Goal: Navigation & Orientation: Find specific page/section

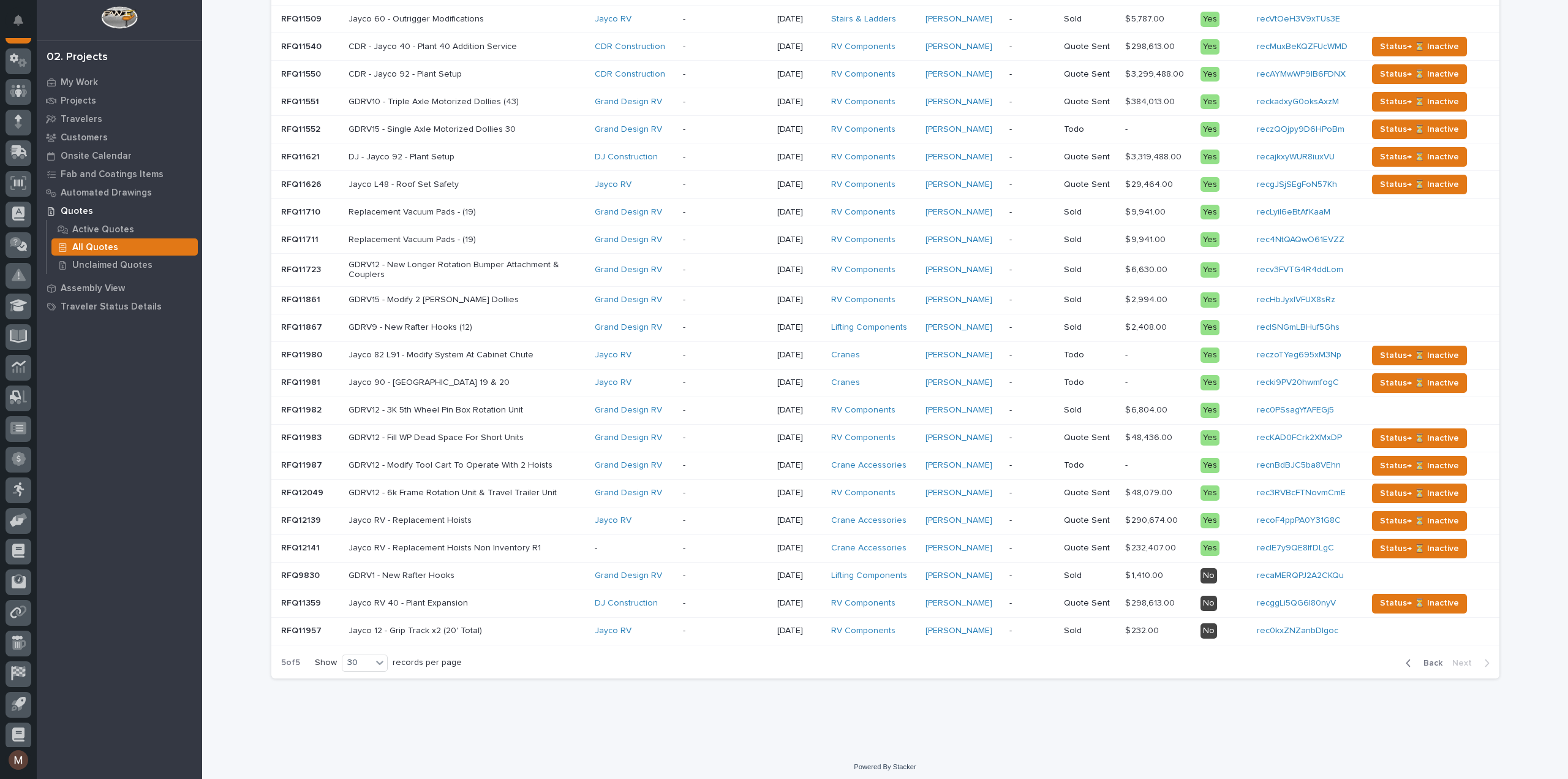
scroll to position [31, 0]
click at [22, 666] on icon at bounding box center [19, 663] width 14 height 14
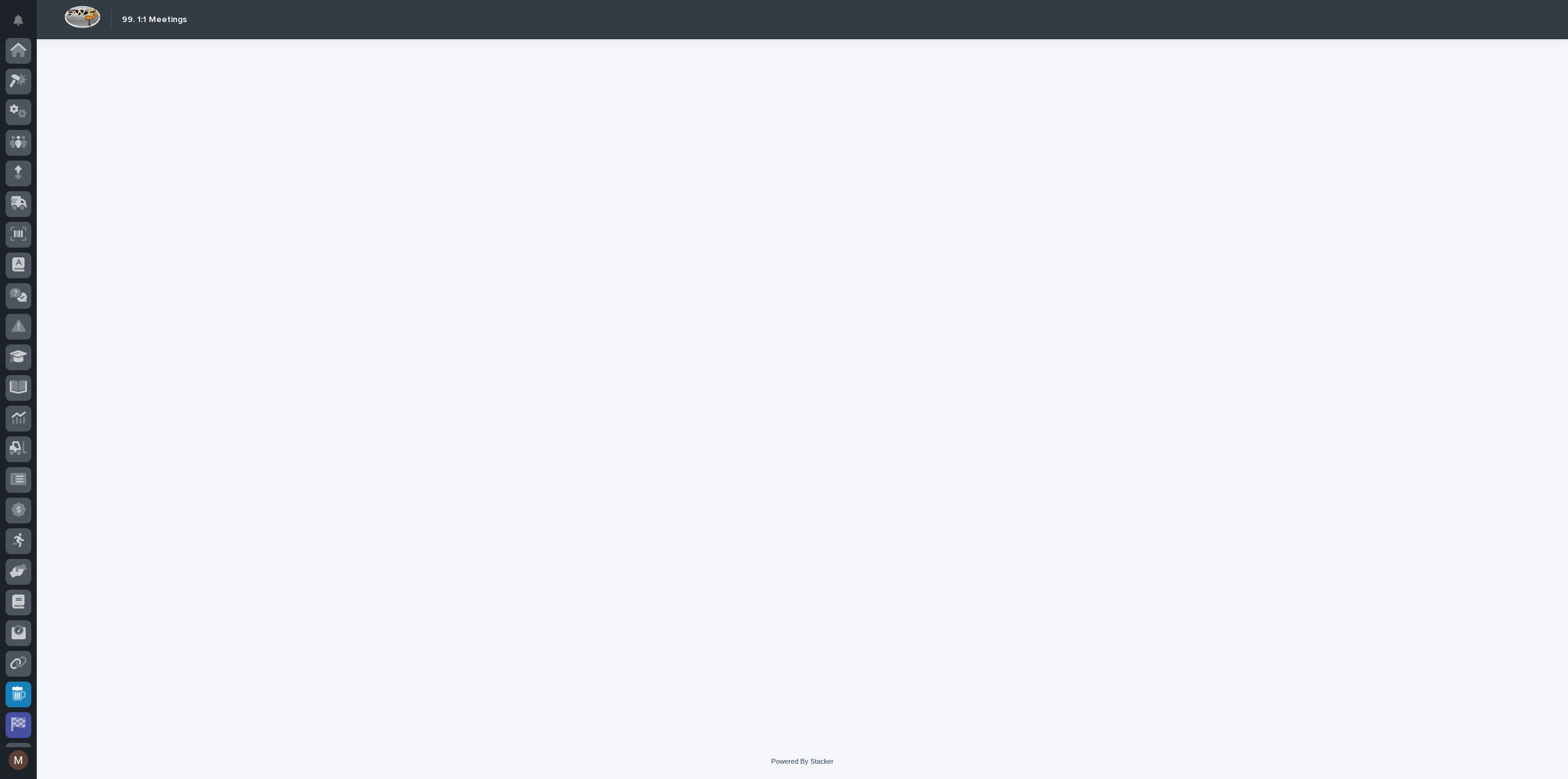
scroll to position [57, 0]
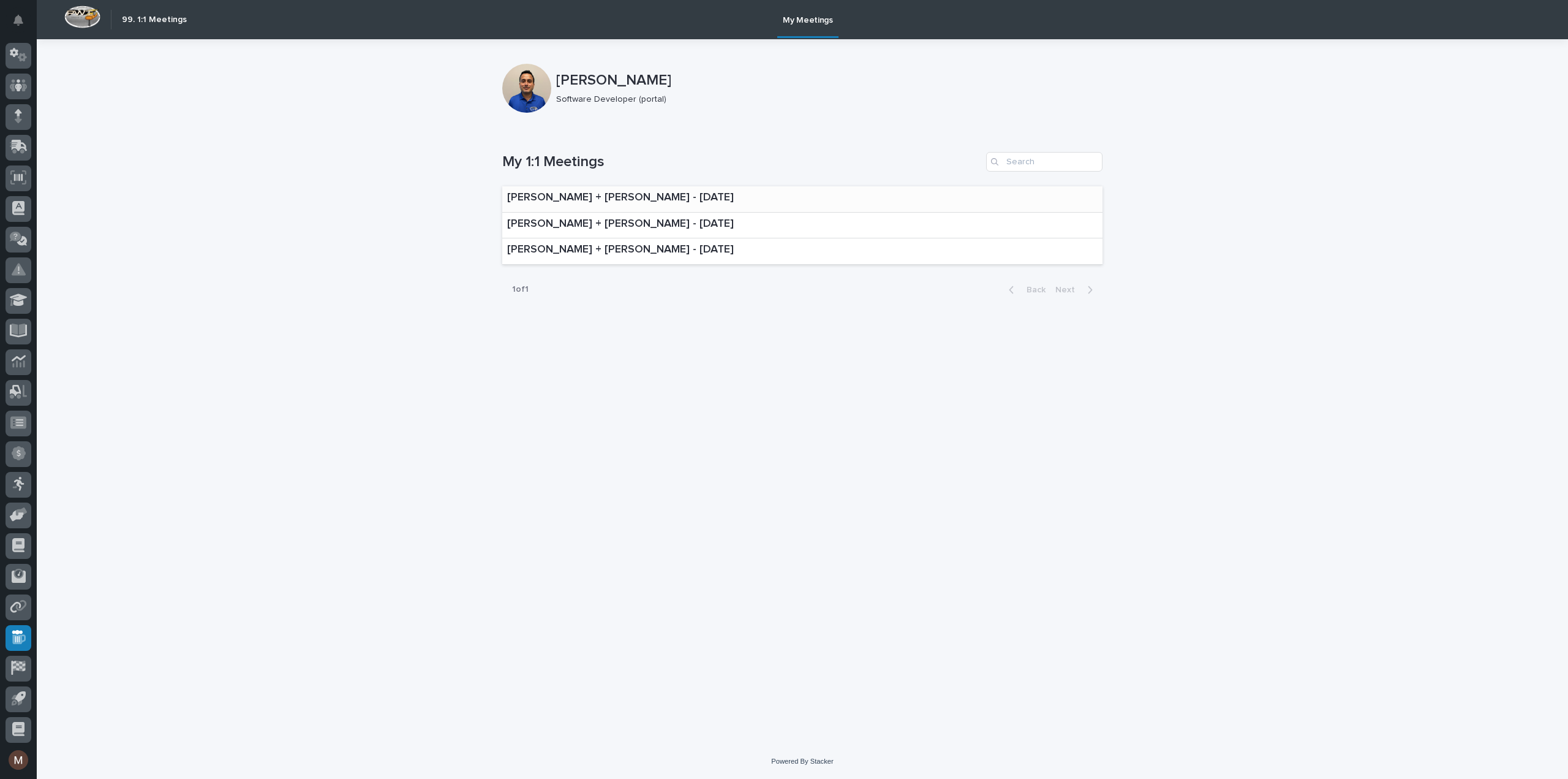
click at [734, 196] on p "[PERSON_NAME] + [PERSON_NAME] - [DATE]" at bounding box center [621, 198] width 227 height 13
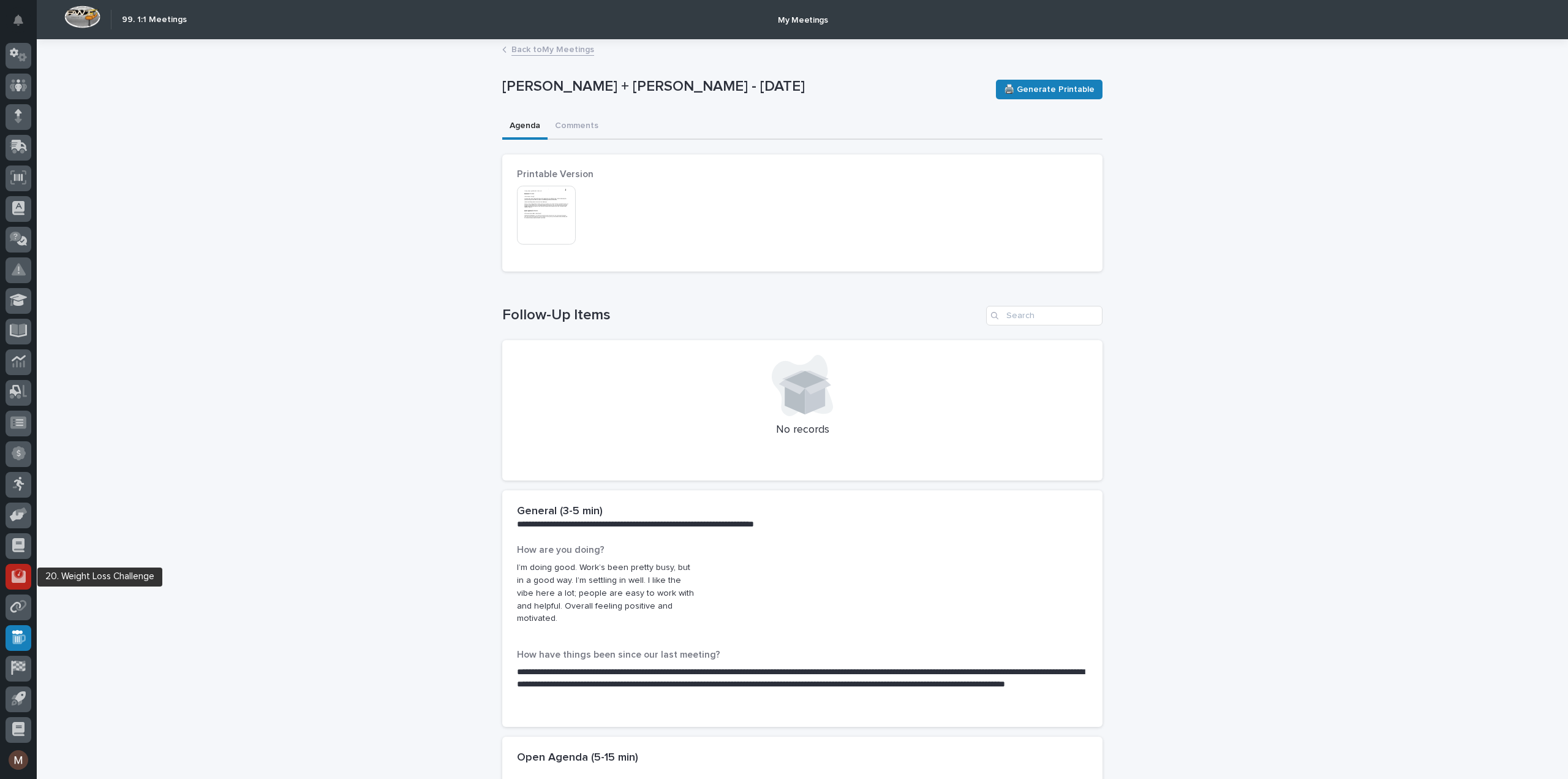
click at [19, 577] on icon at bounding box center [19, 576] width 14 height 14
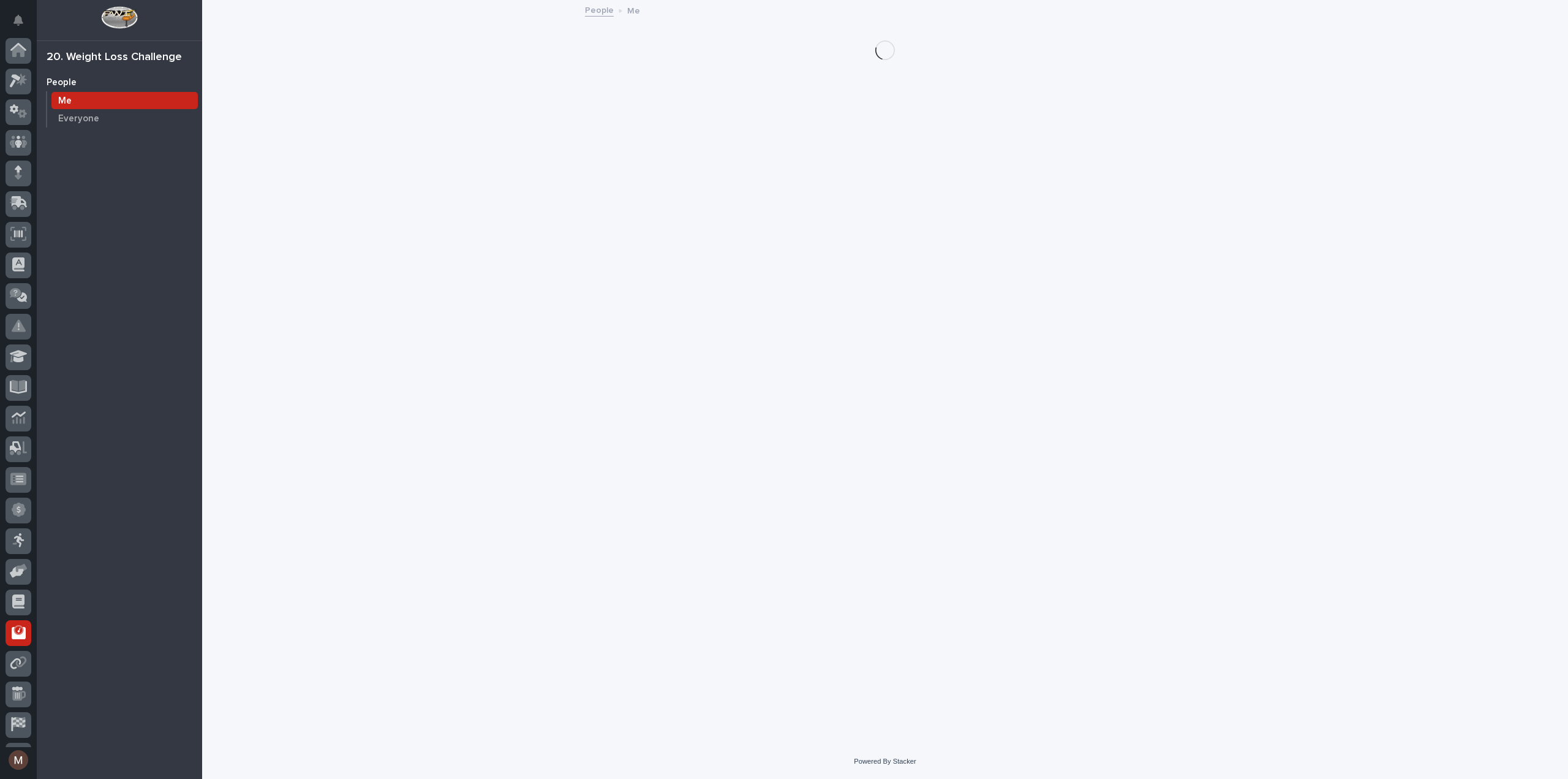
scroll to position [57, 0]
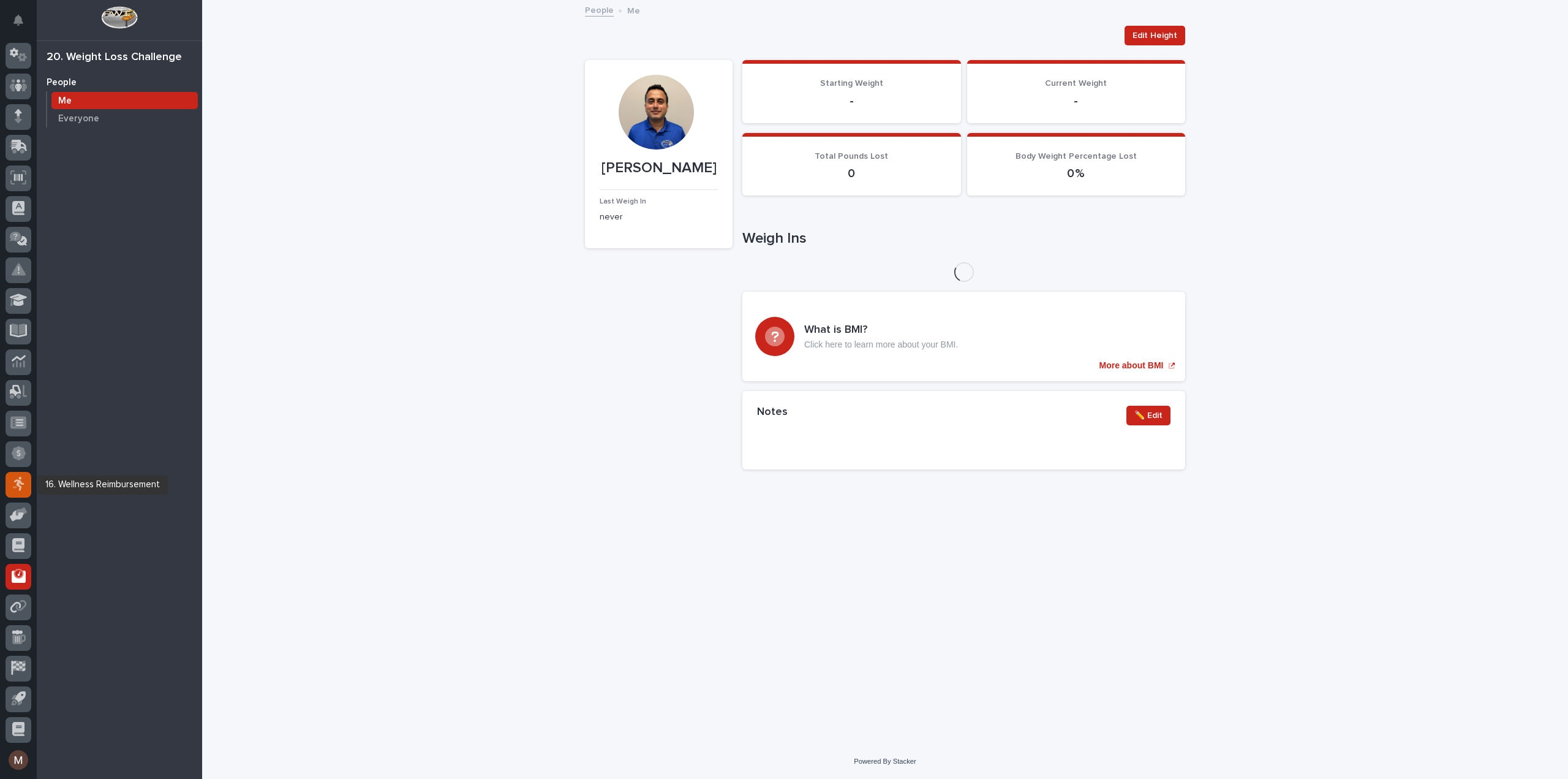
click at [25, 477] on icon at bounding box center [19, 484] width 12 height 14
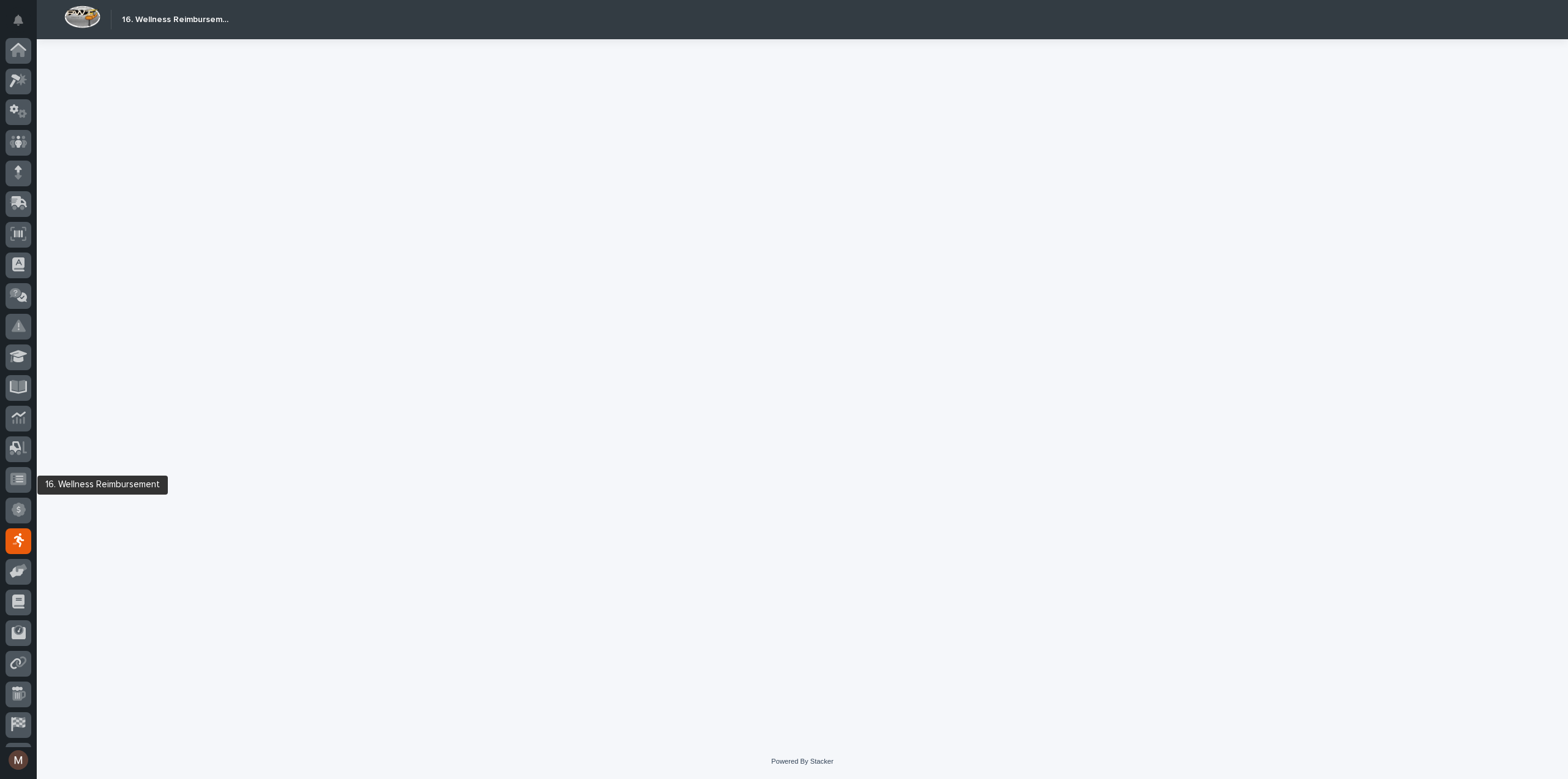
scroll to position [57, 0]
click at [19, 489] on icon at bounding box center [19, 484] width 12 height 14
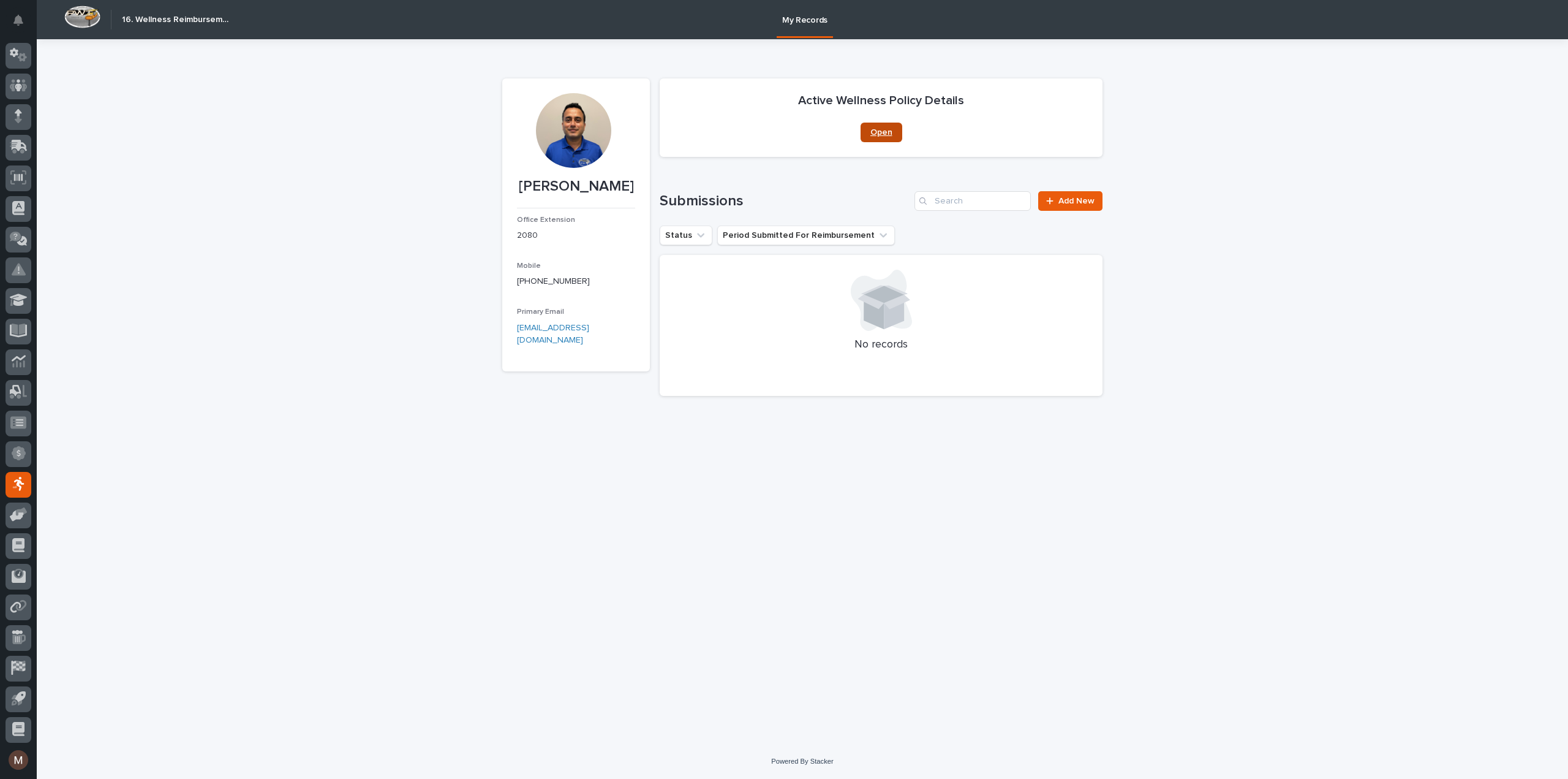
click at [880, 136] on span "Open" at bounding box center [881, 133] width 22 height 9
click at [22, 324] on icon at bounding box center [19, 329] width 14 height 12
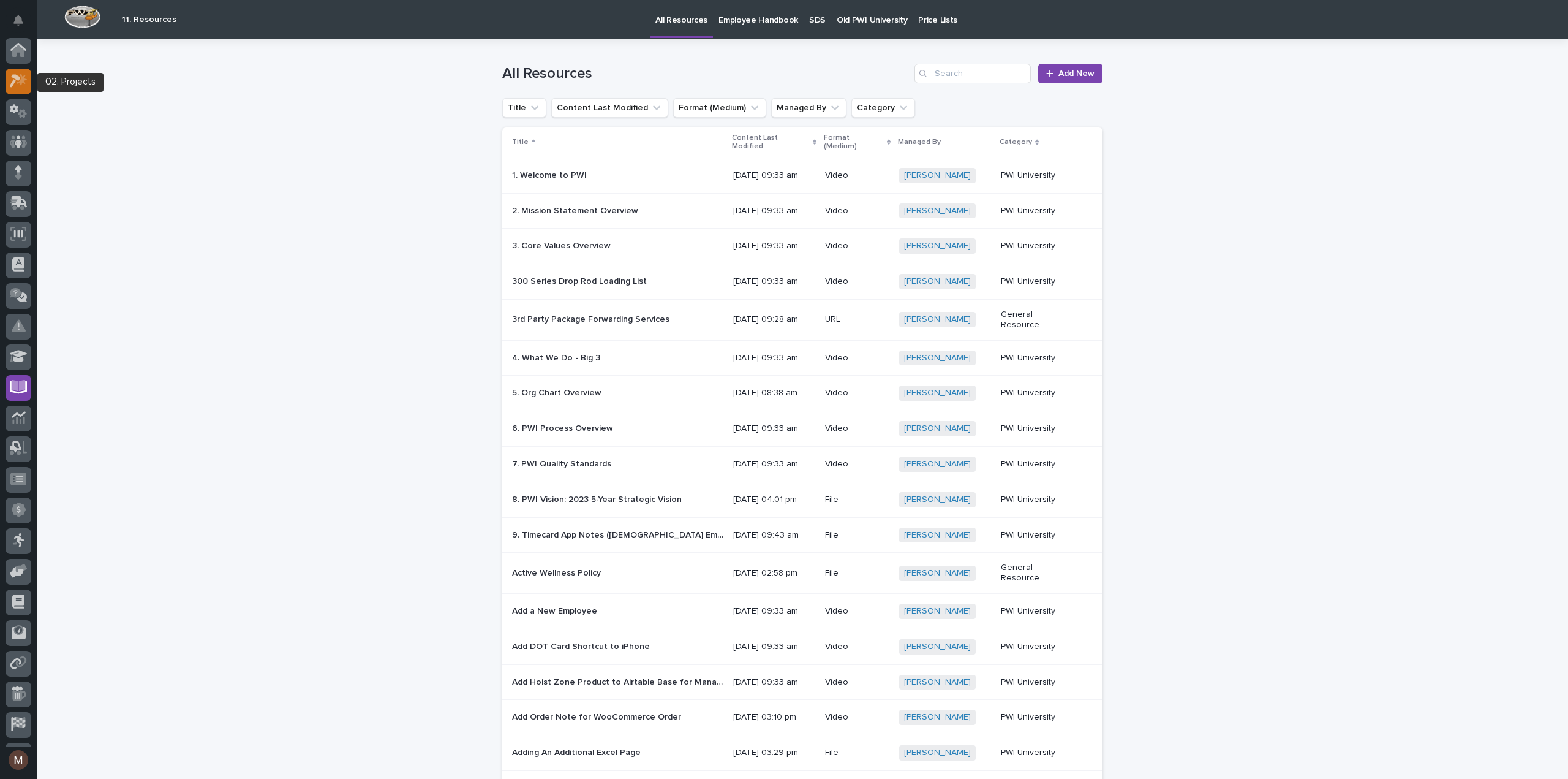
click at [20, 73] on div at bounding box center [18, 81] width 26 height 26
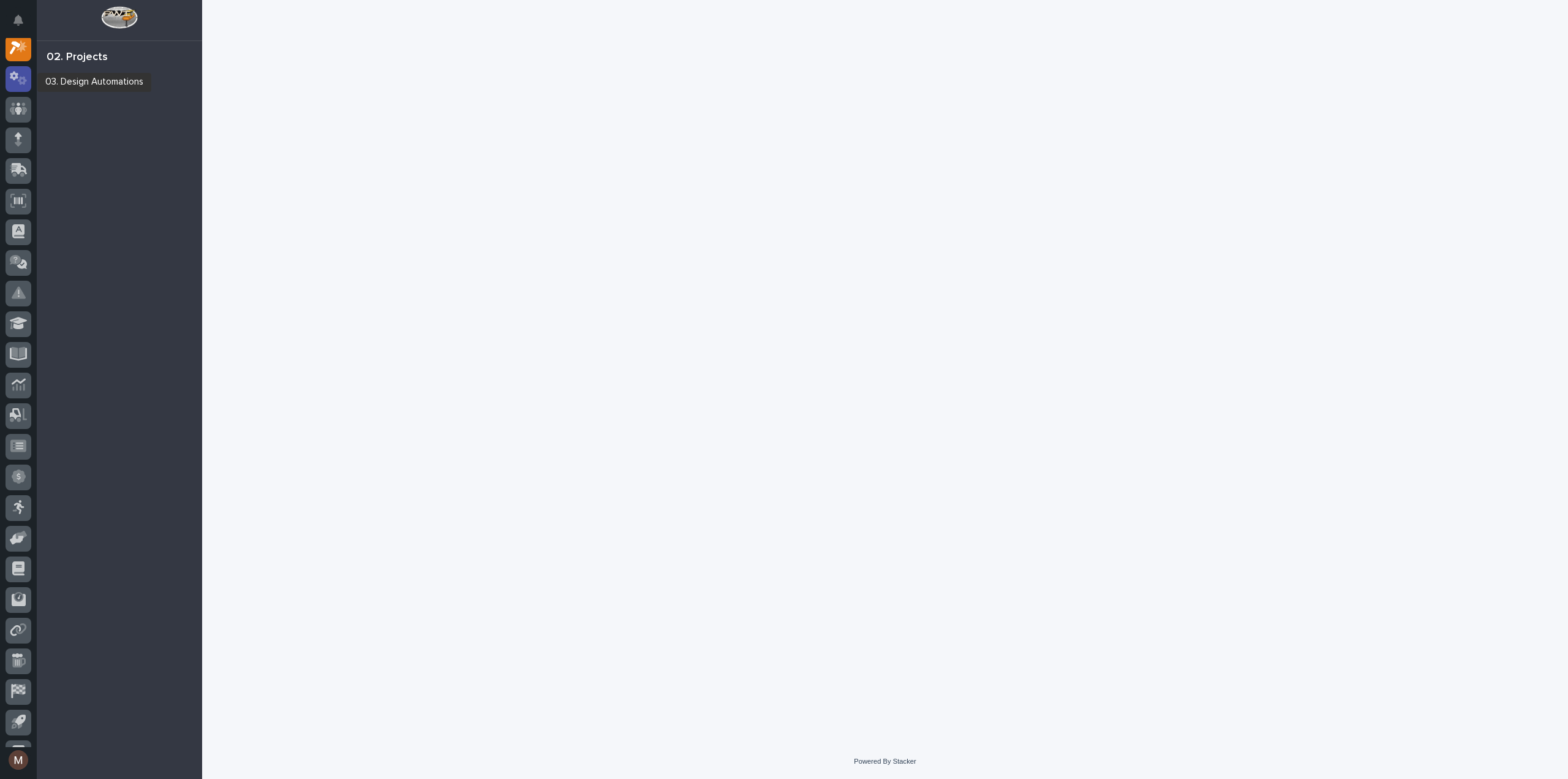
scroll to position [31, 0]
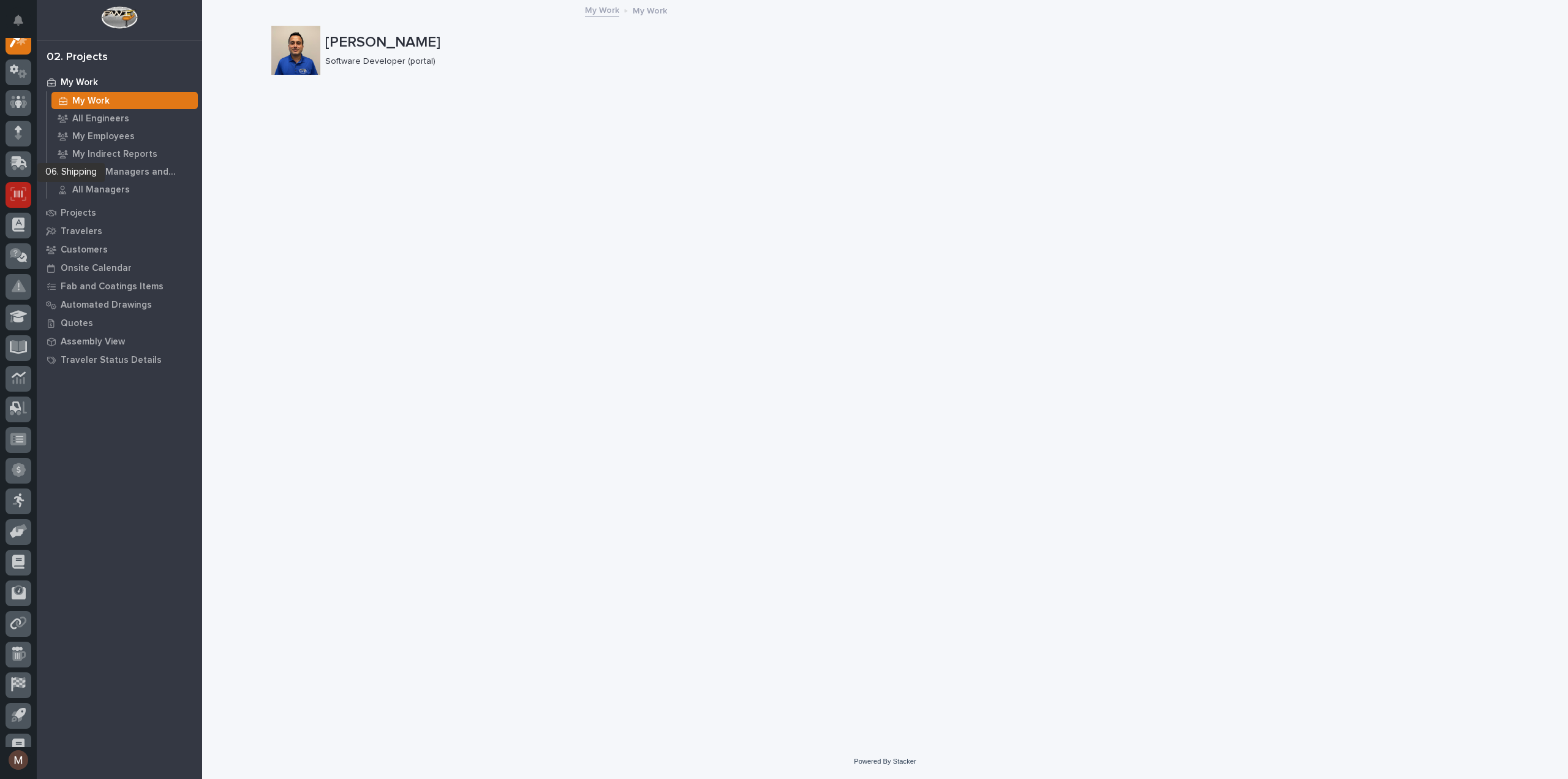
scroll to position [57, 0]
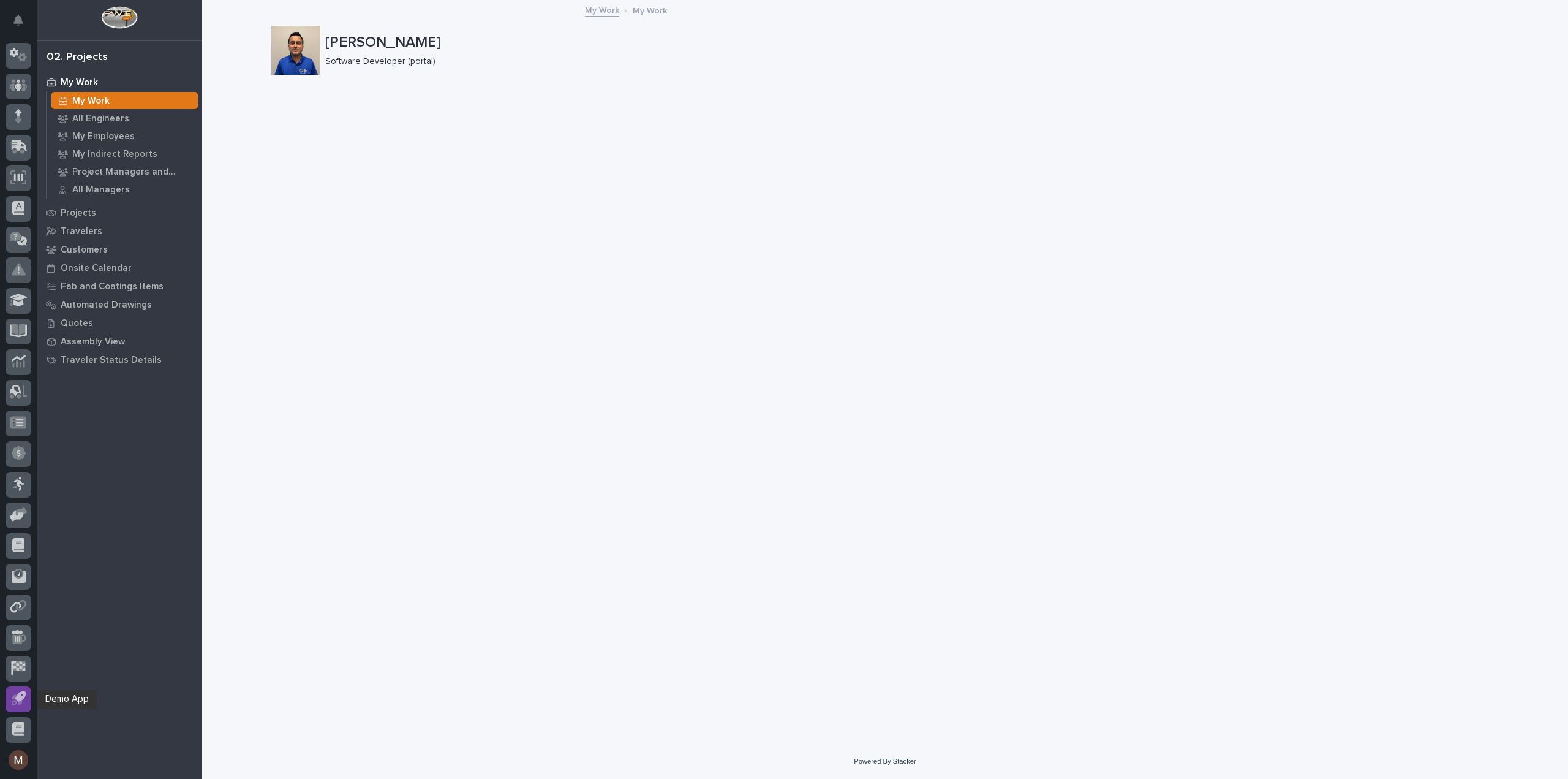
click at [24, 703] on icon at bounding box center [19, 698] width 14 height 14
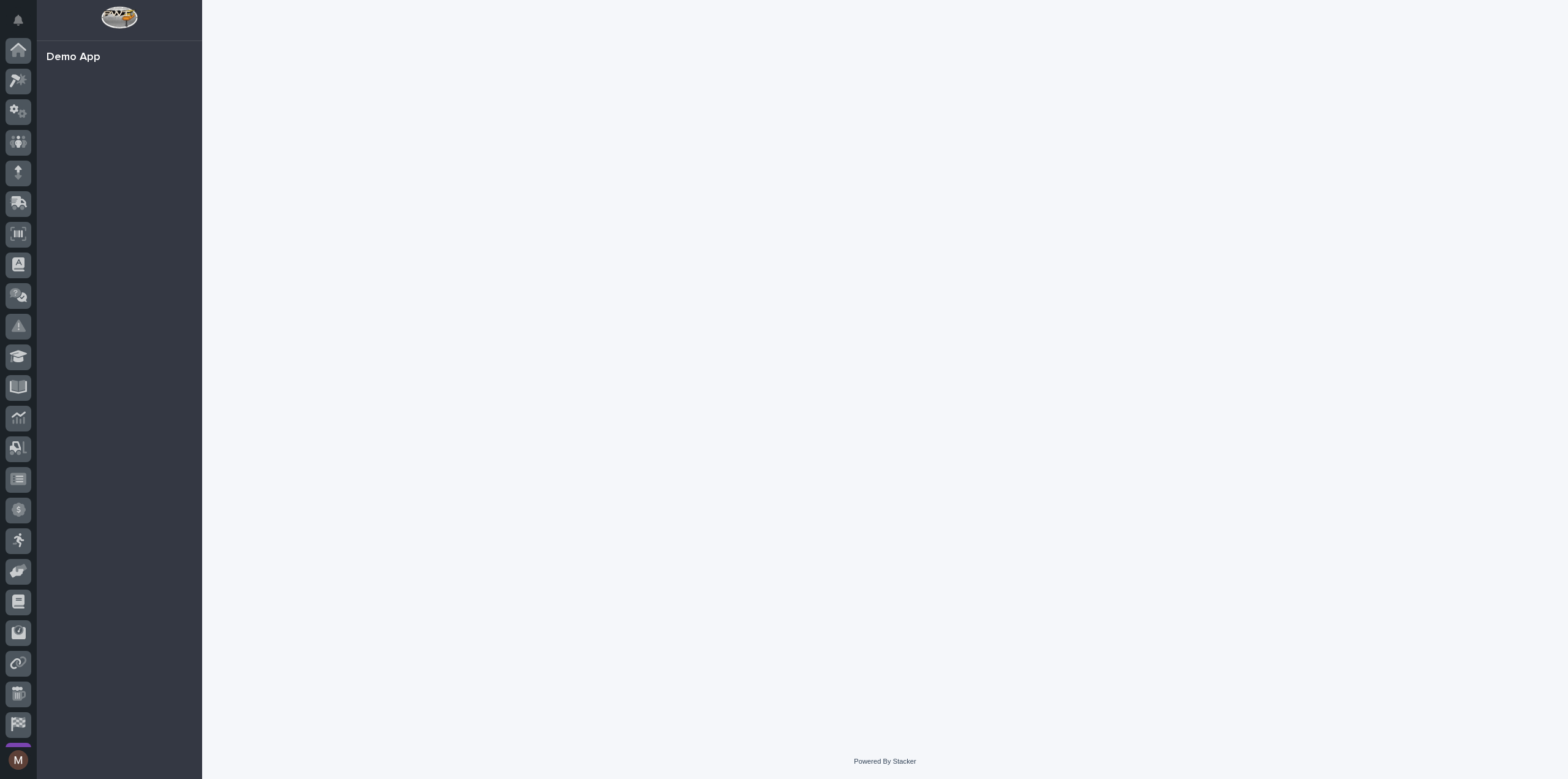
scroll to position [57, 0]
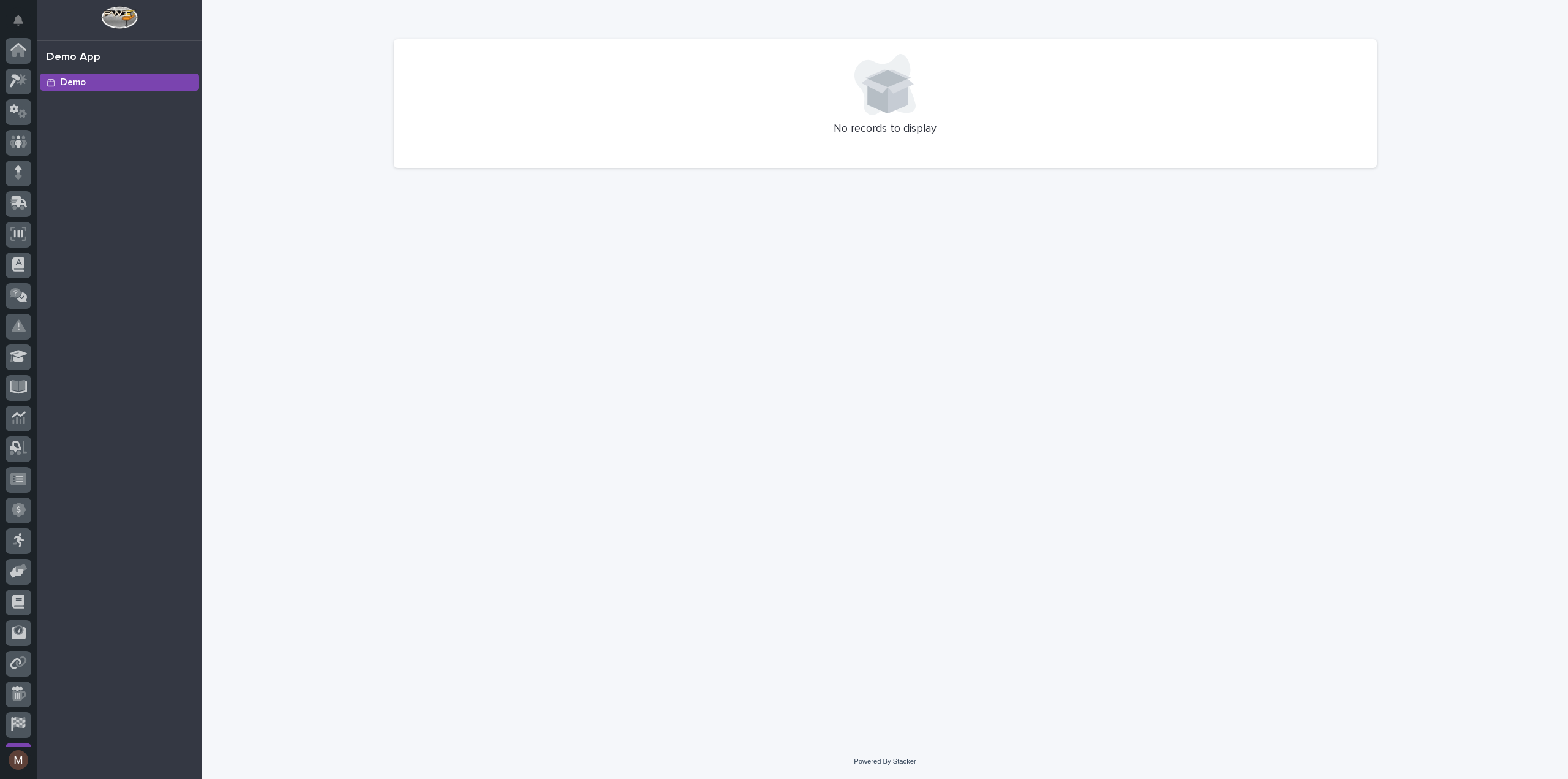
scroll to position [57, 0]
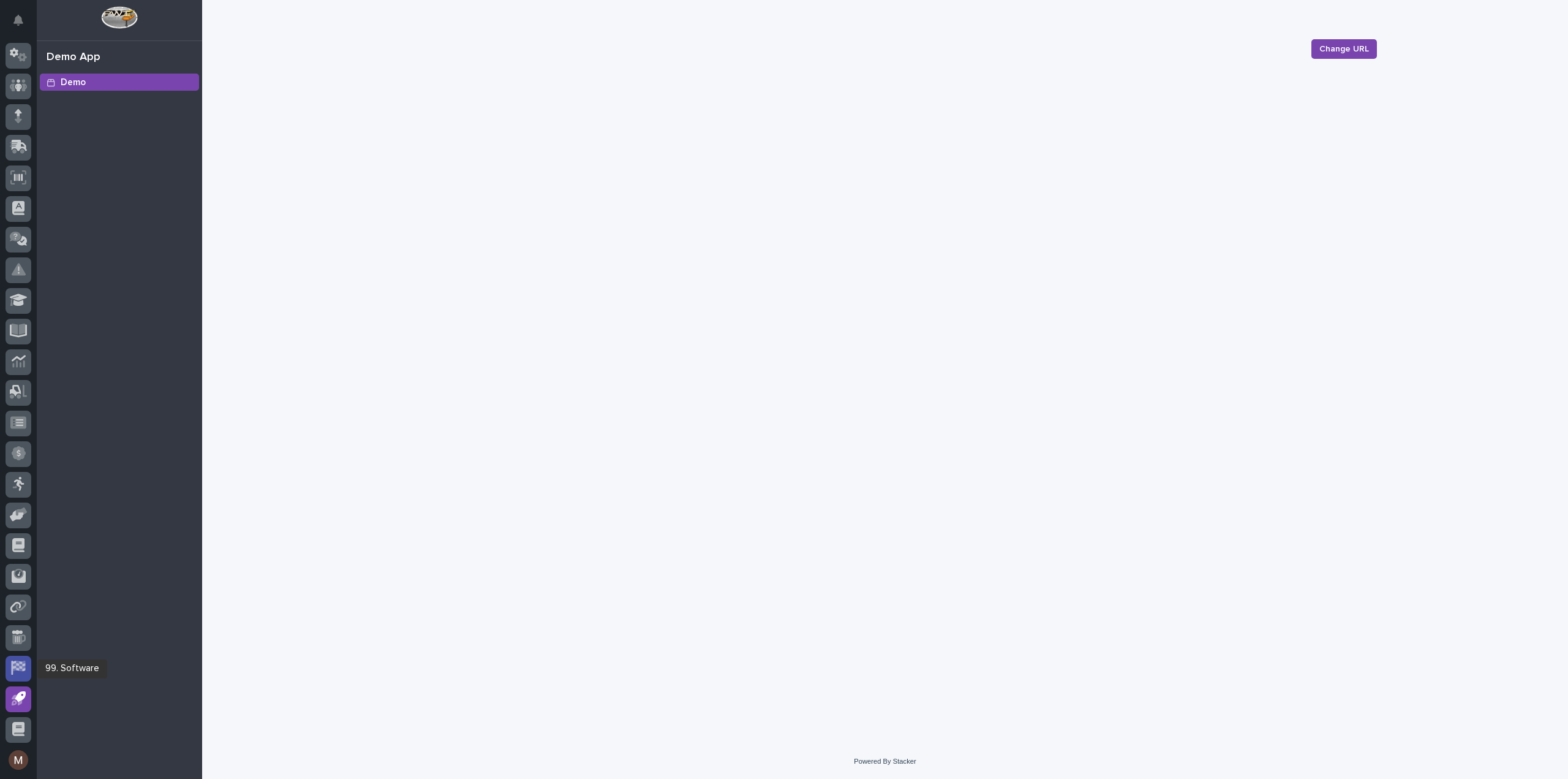
click at [15, 666] on icon at bounding box center [18, 668] width 14 height 14
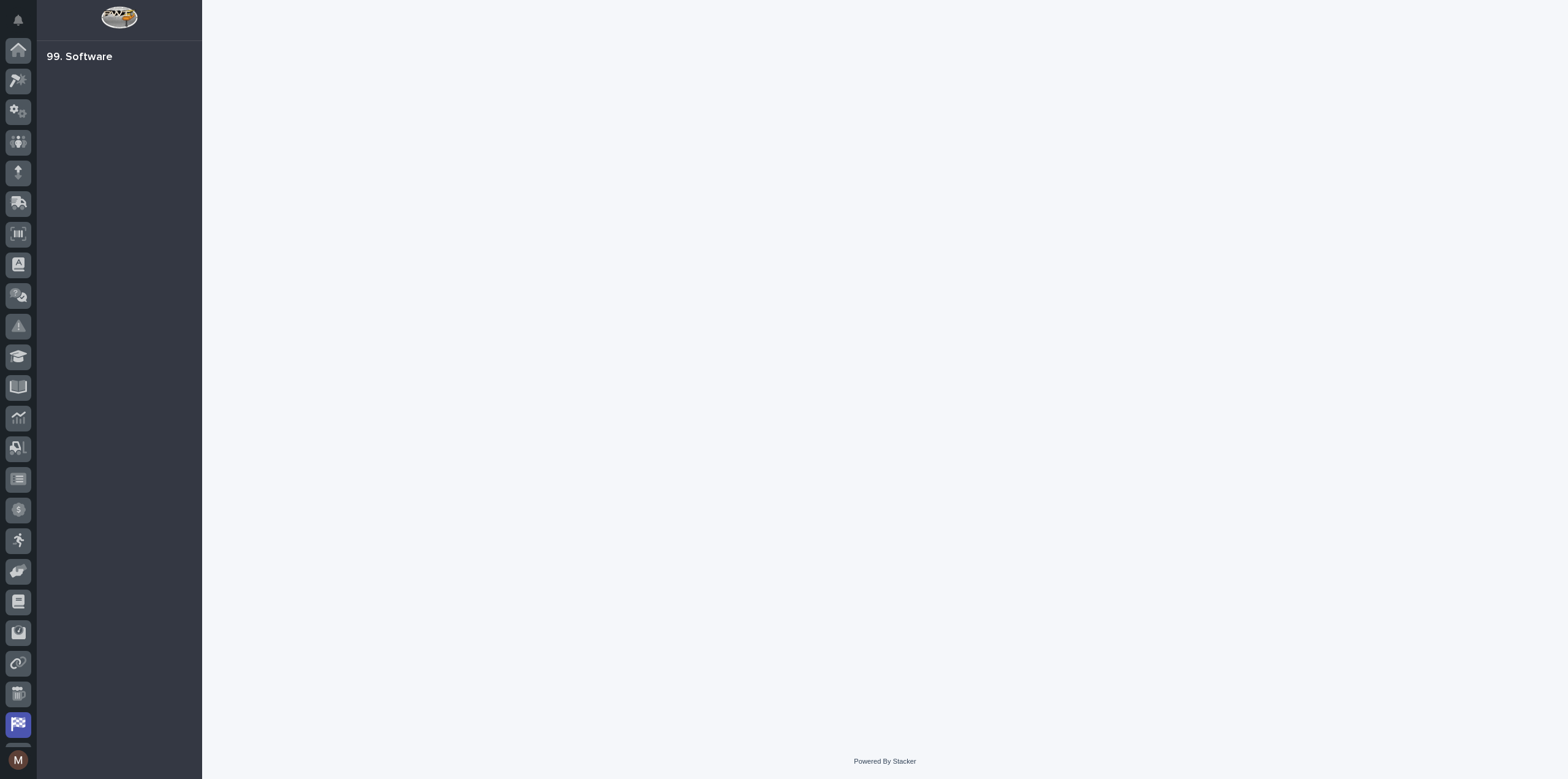
scroll to position [57, 0]
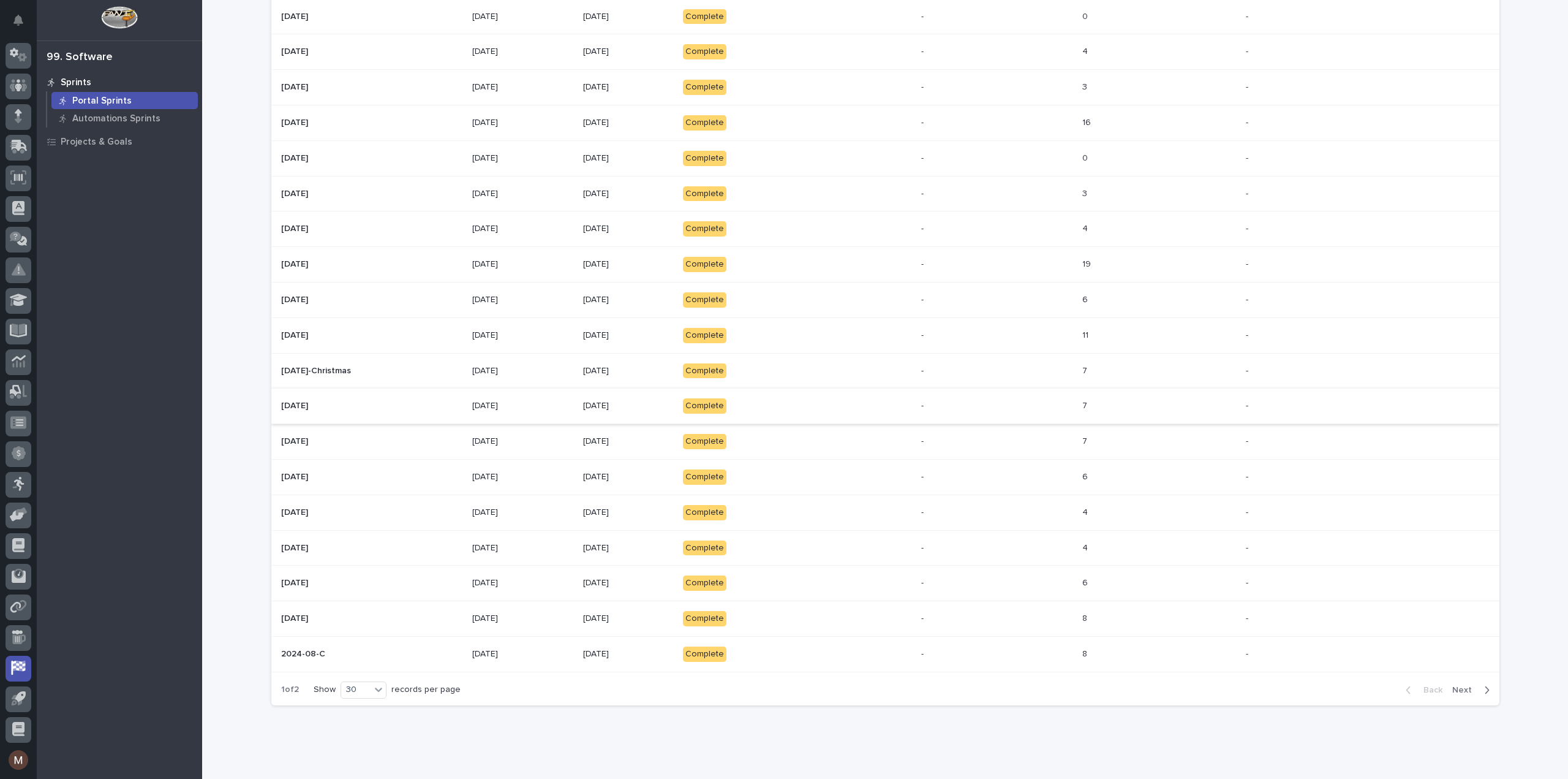
scroll to position [553, 0]
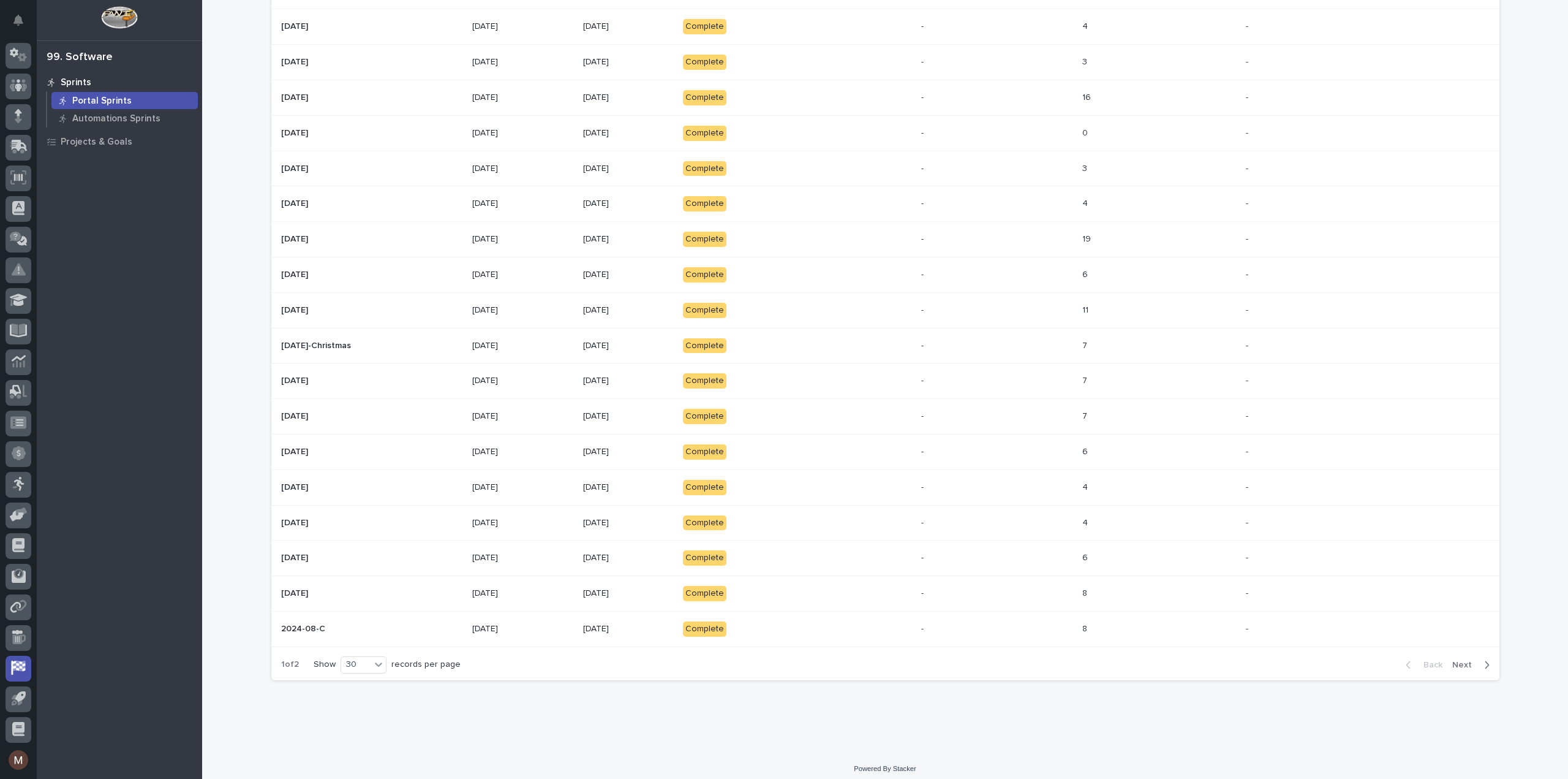
click at [1453, 661] on span "Next" at bounding box center [1466, 666] width 27 height 9
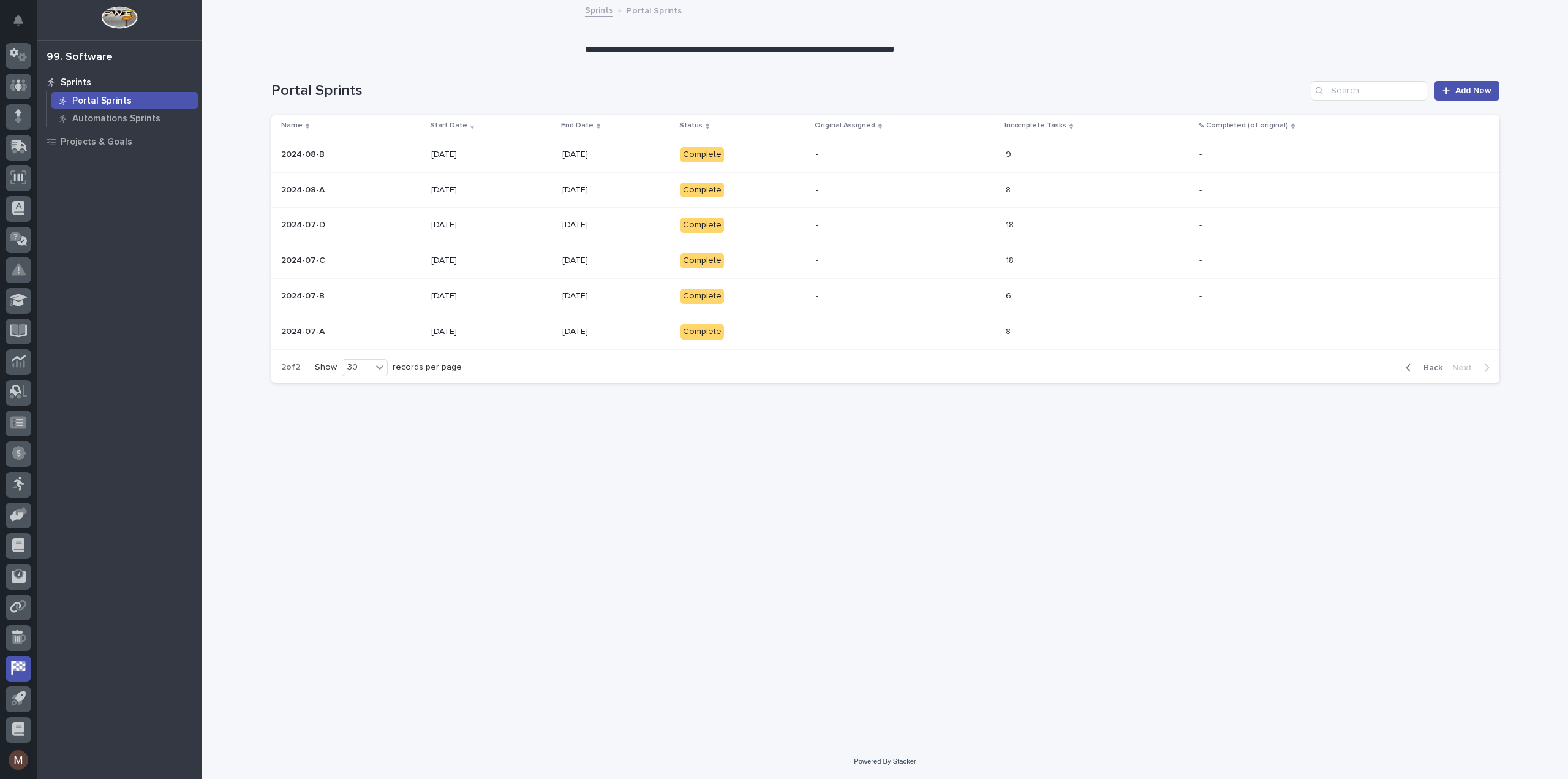
click at [1436, 366] on span "Back" at bounding box center [1430, 368] width 27 height 9
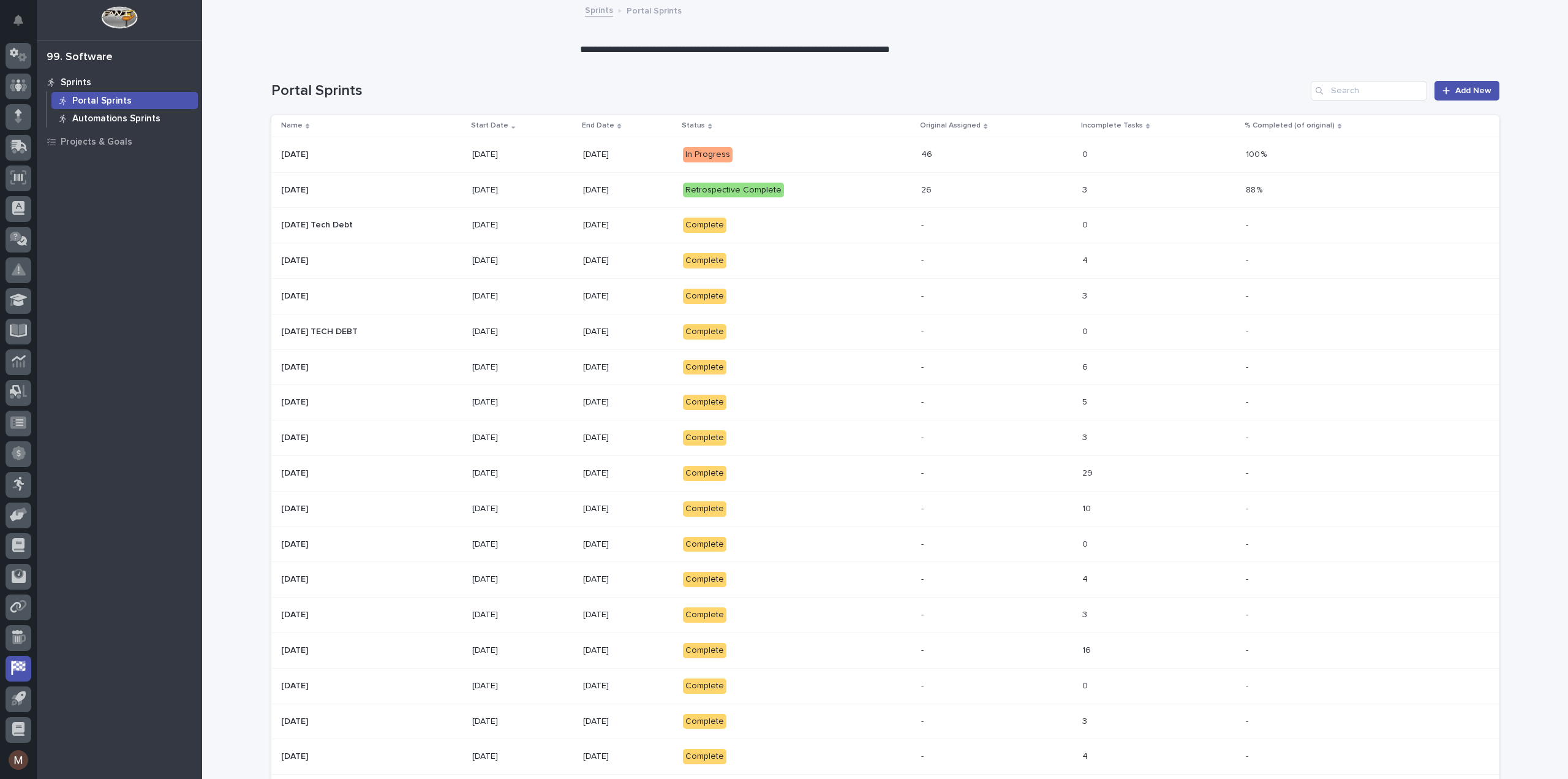
click at [105, 121] on p "Automations Sprints" at bounding box center [117, 119] width 89 height 11
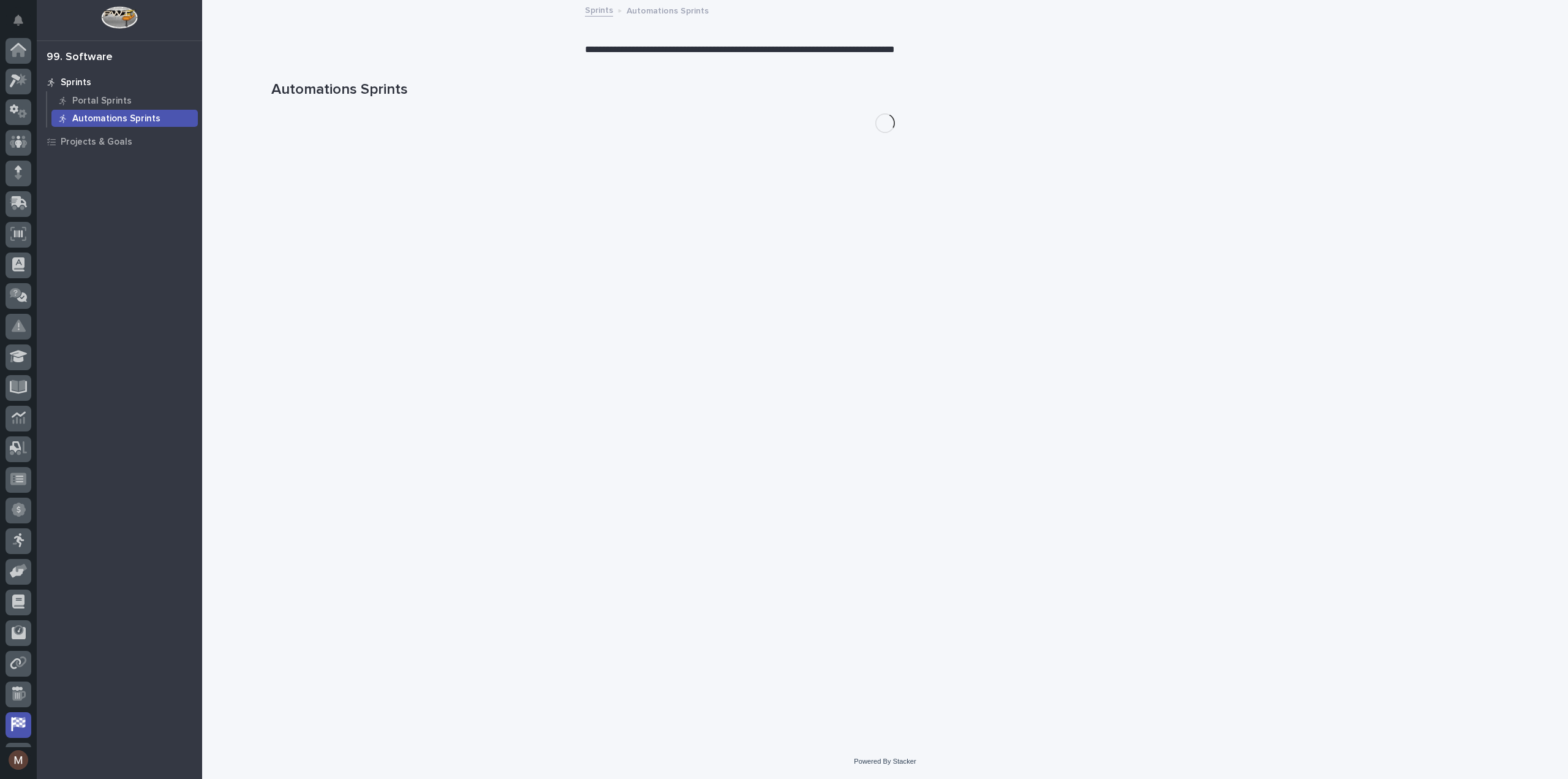
scroll to position [57, 0]
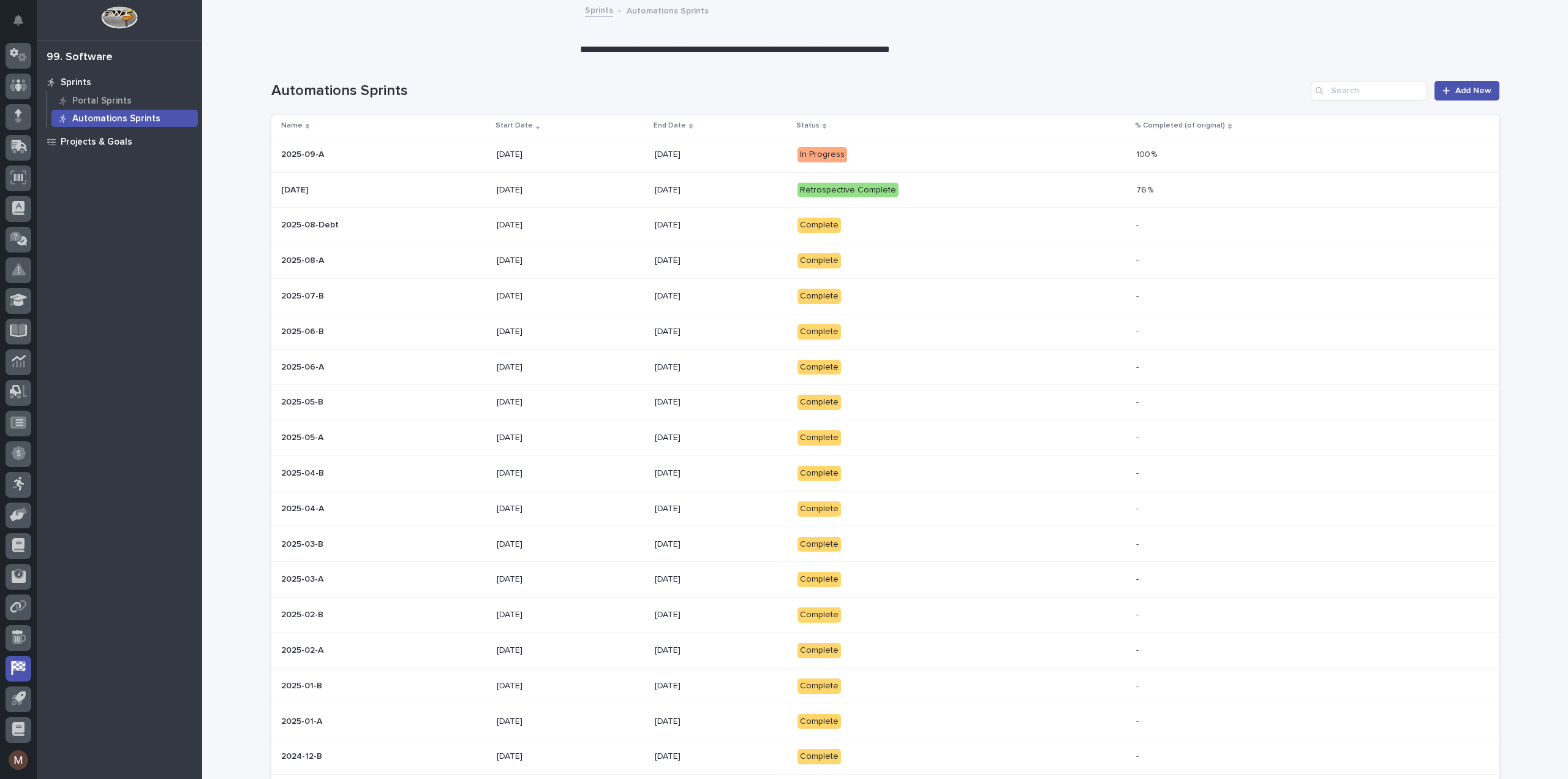
click at [105, 138] on p "Projects & Goals" at bounding box center [96, 142] width 72 height 11
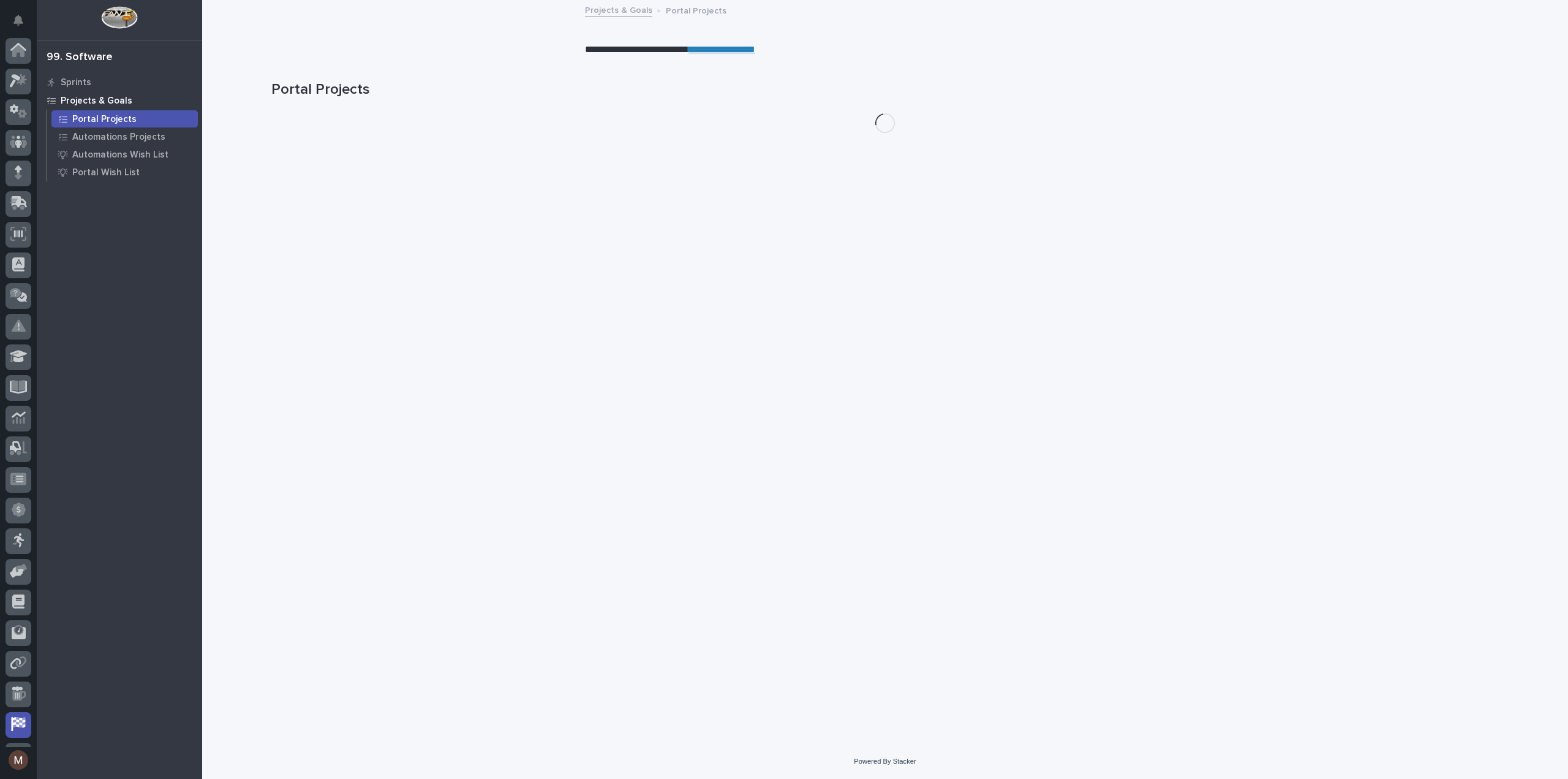
scroll to position [57, 0]
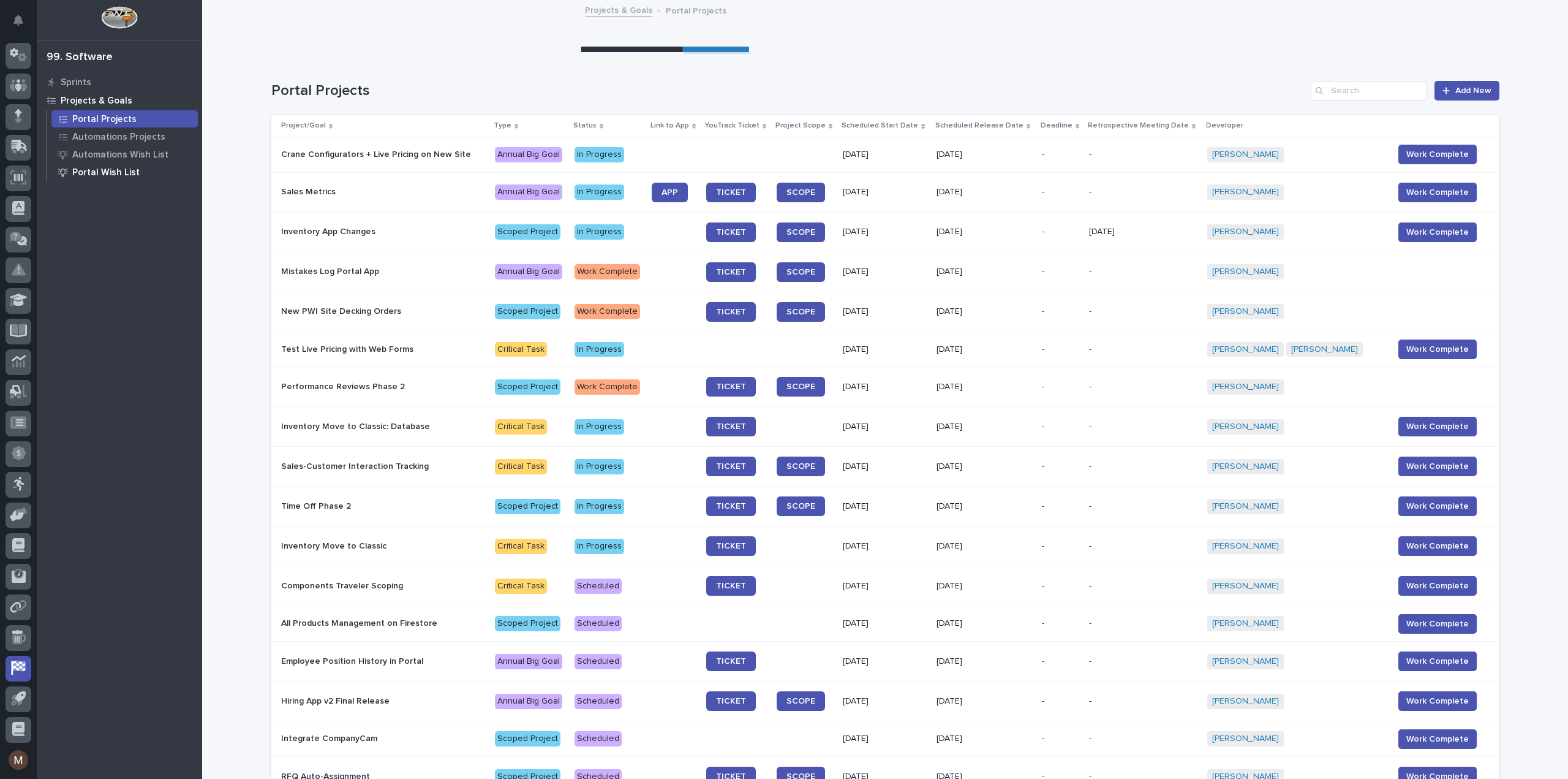
click at [114, 171] on p "Portal Wish List" at bounding box center [106, 173] width 67 height 11
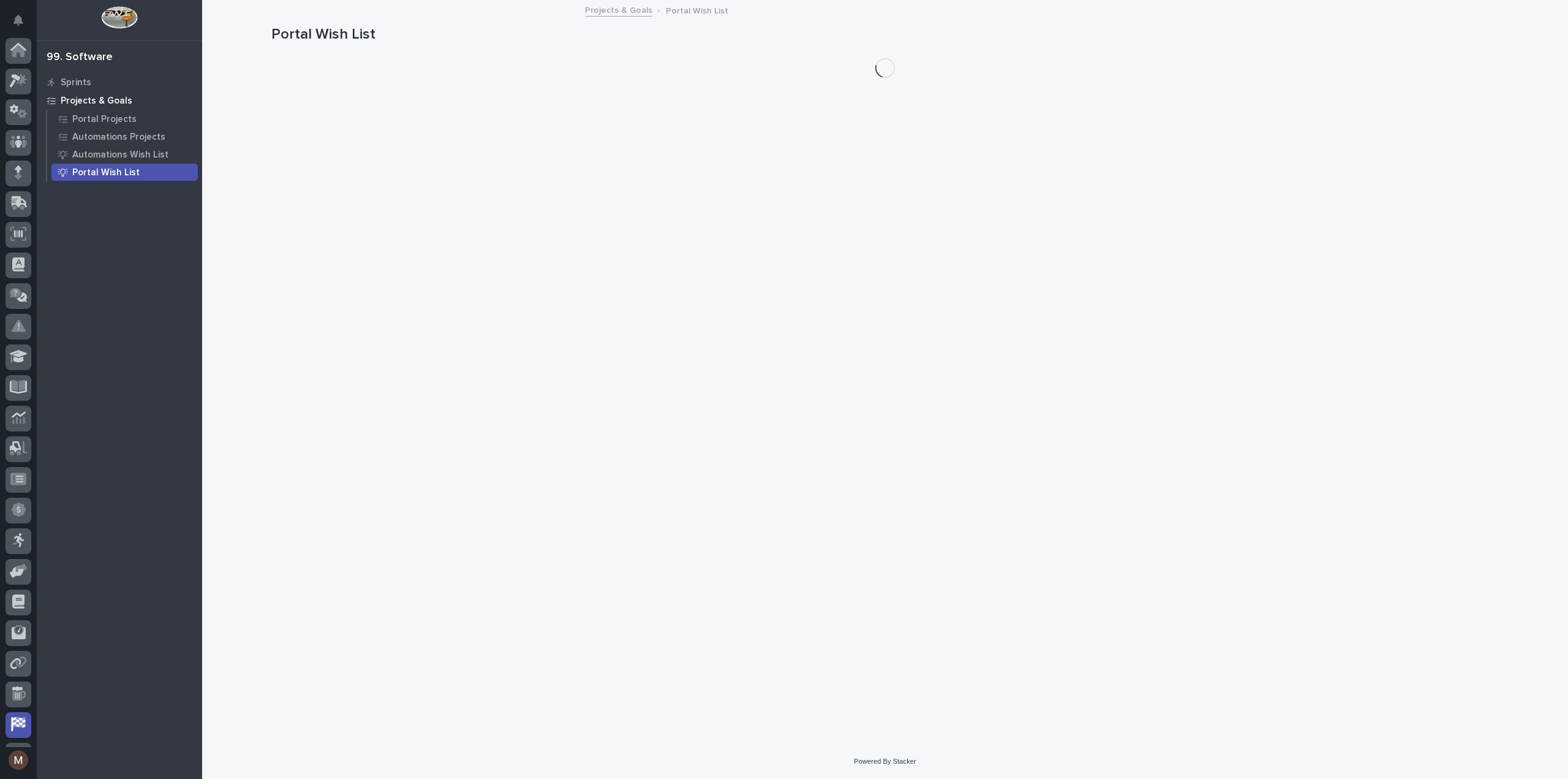
scroll to position [57, 0]
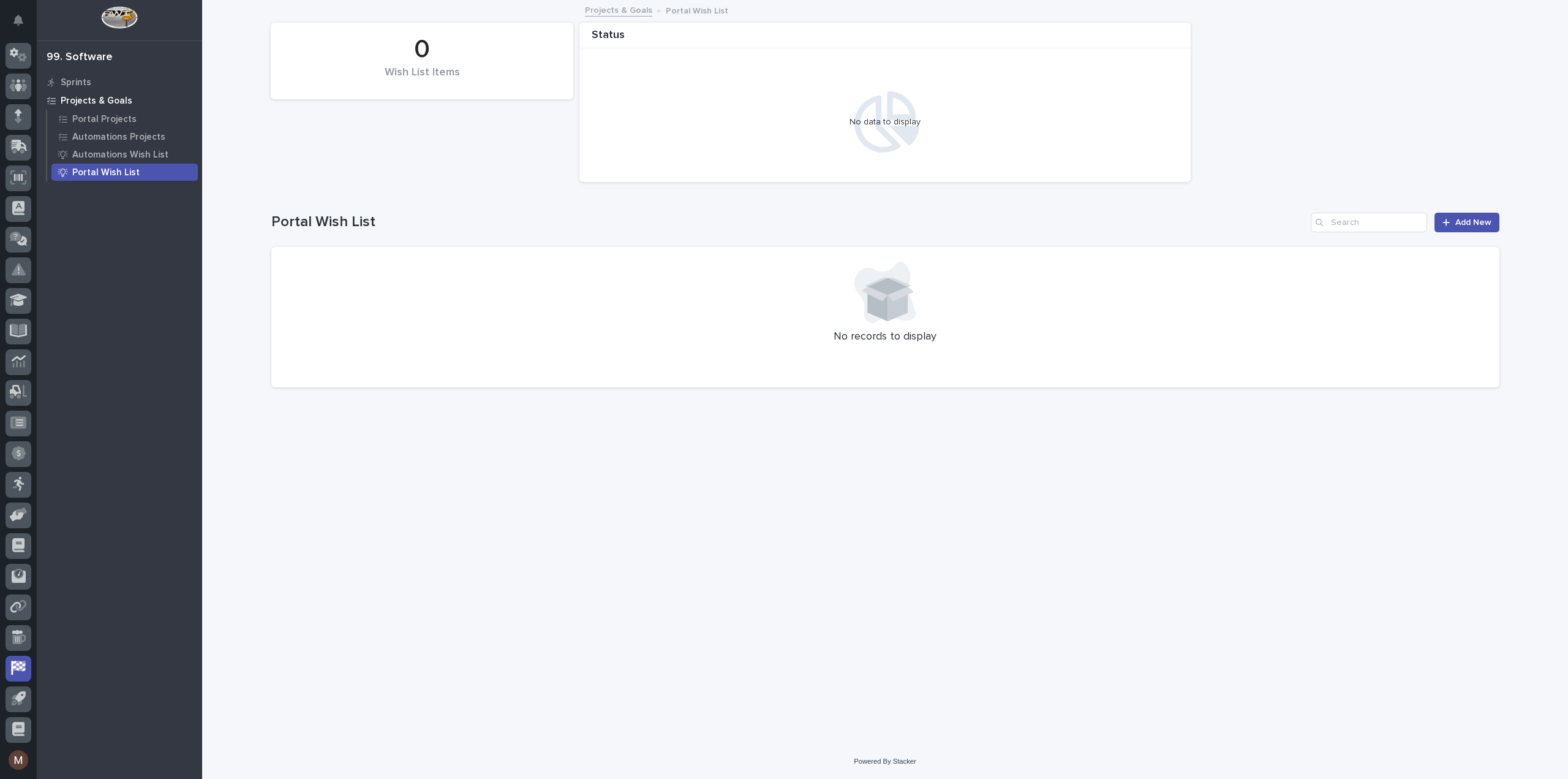
click at [89, 55] on div "99. Software" at bounding box center [80, 57] width 66 height 13
click at [76, 85] on p "Sprints" at bounding box center [75, 82] width 31 height 11
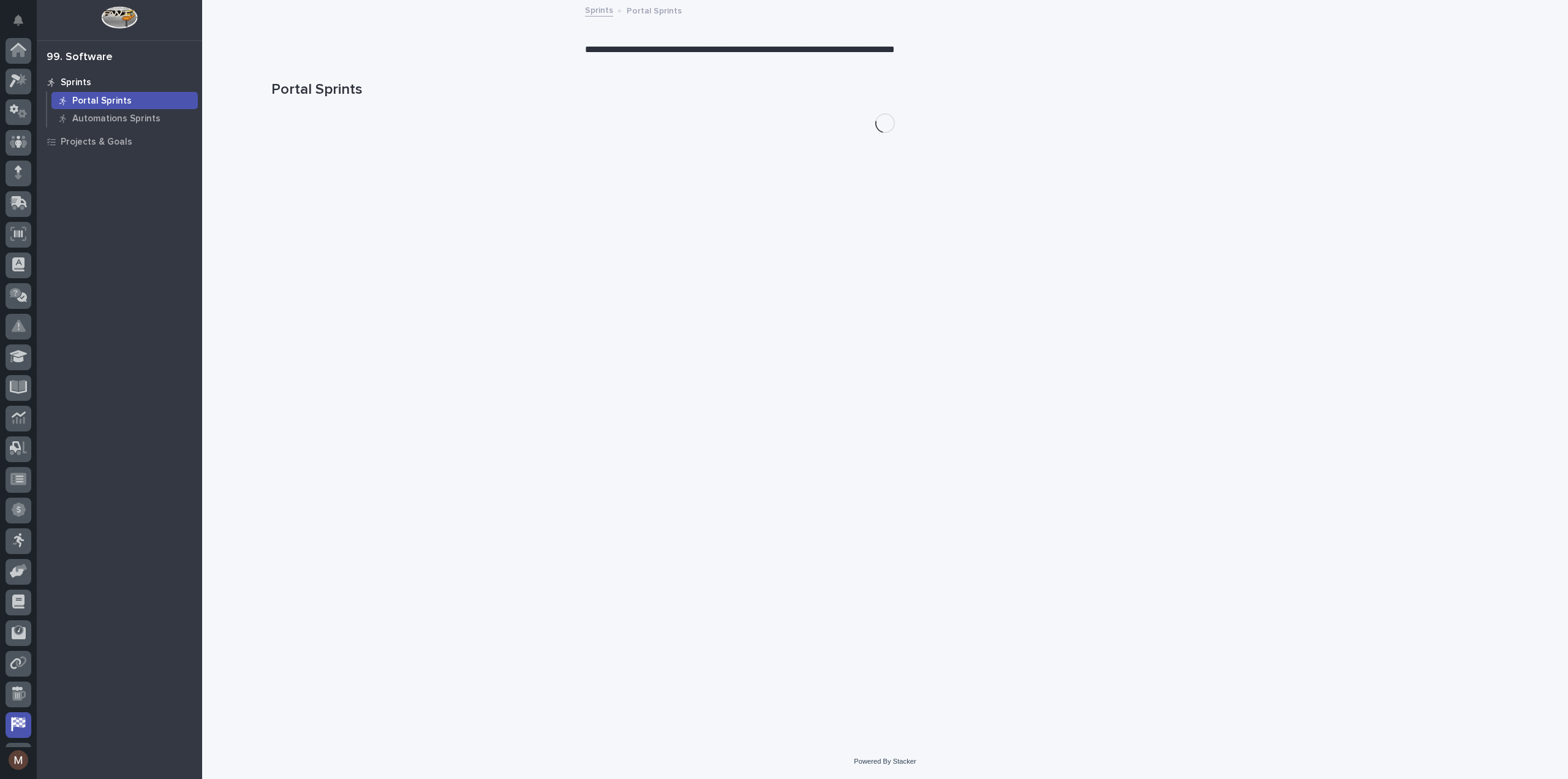
scroll to position [57, 0]
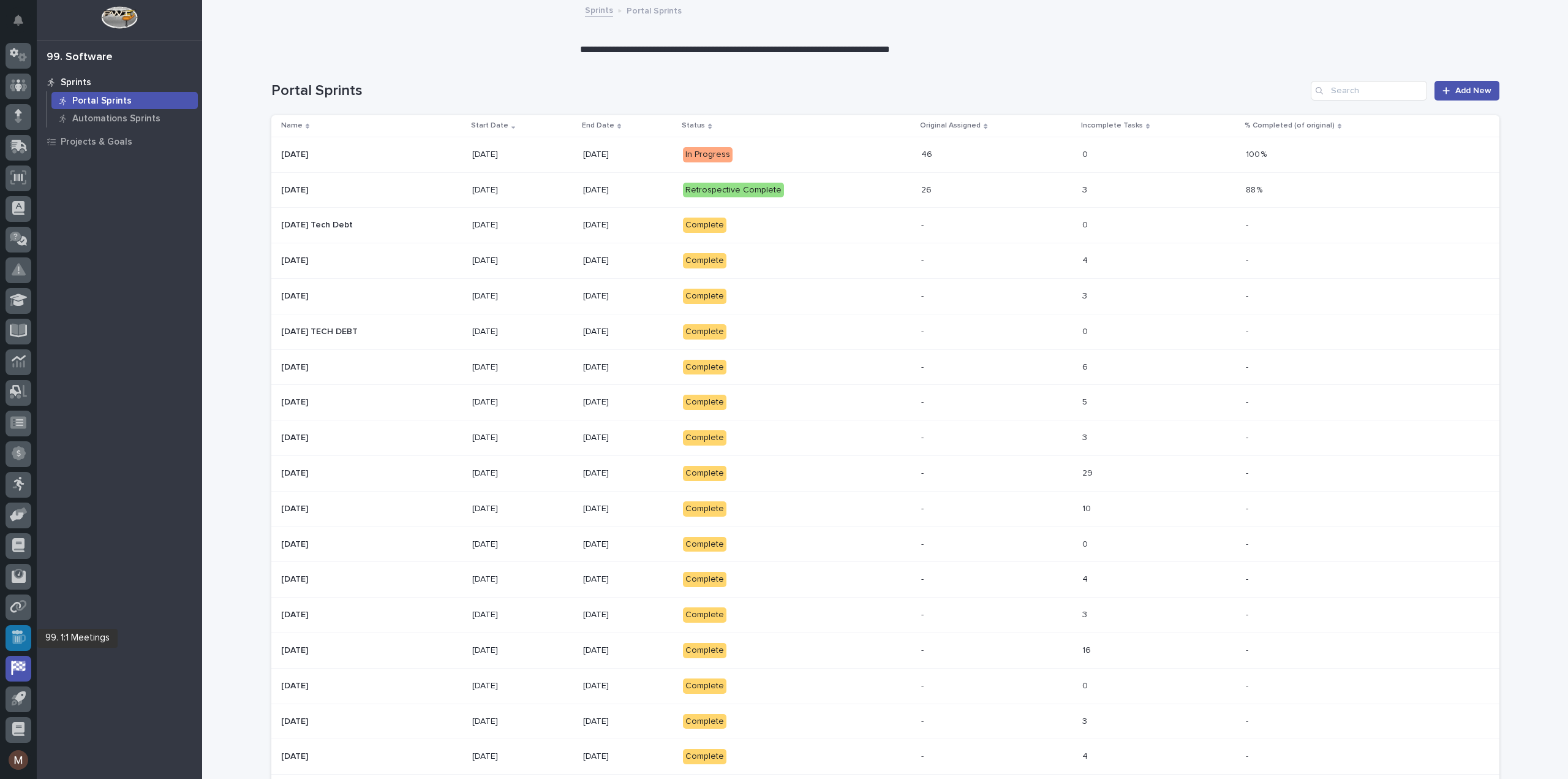
click at [12, 643] on icon at bounding box center [19, 637] width 14 height 14
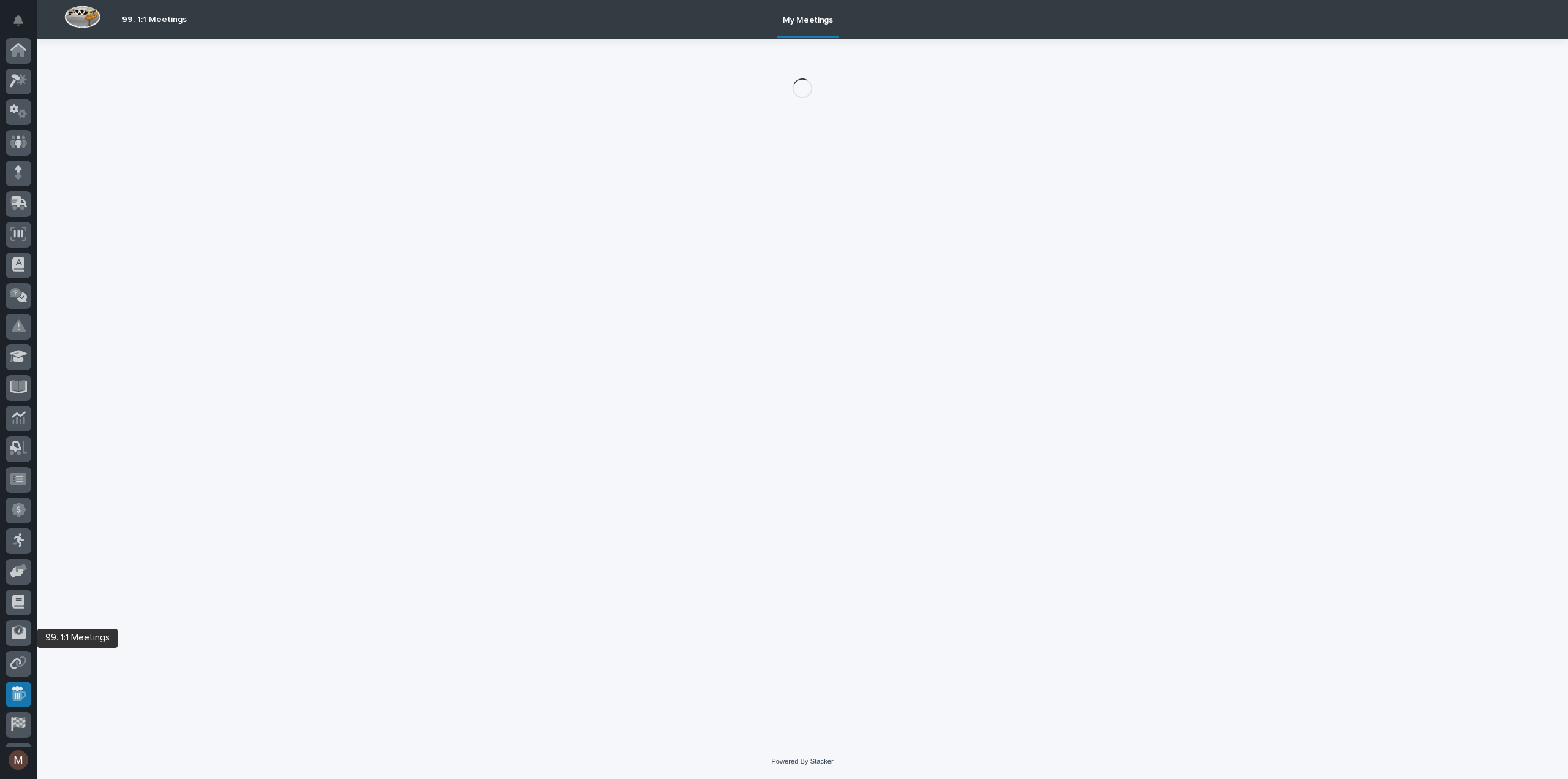
scroll to position [57, 0]
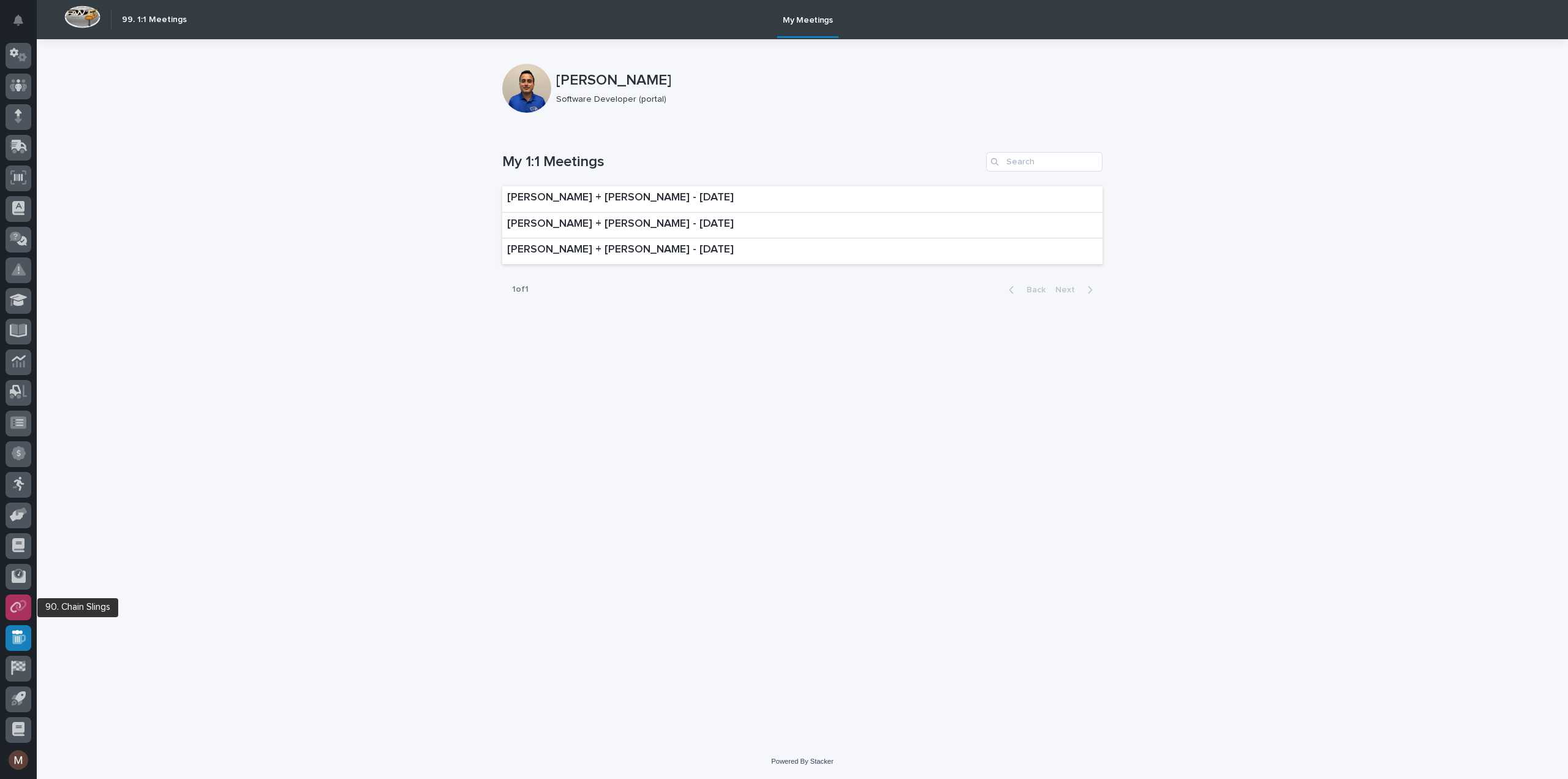
click at [21, 612] on icon at bounding box center [19, 606] width 18 height 14
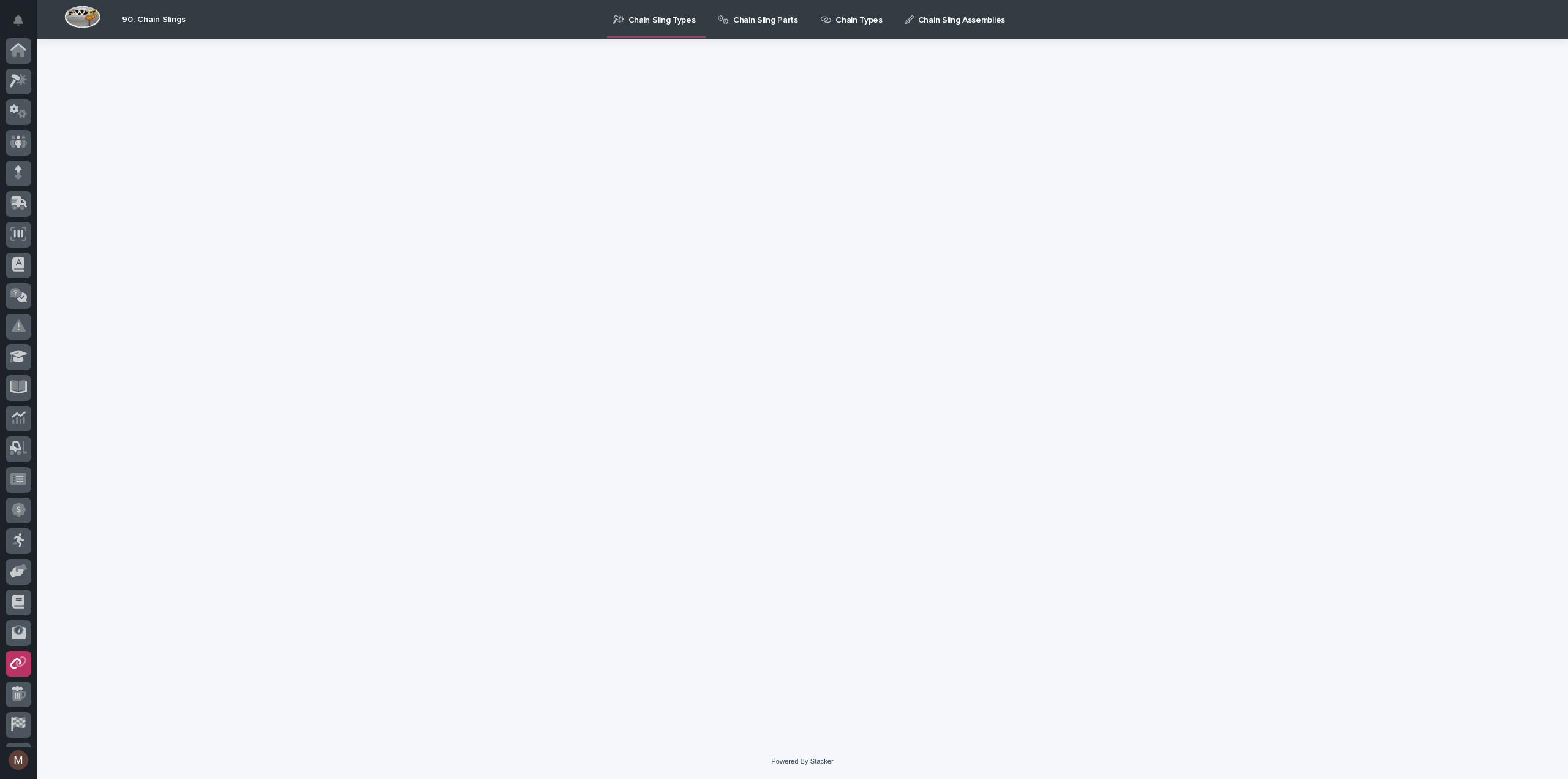
scroll to position [57, 0]
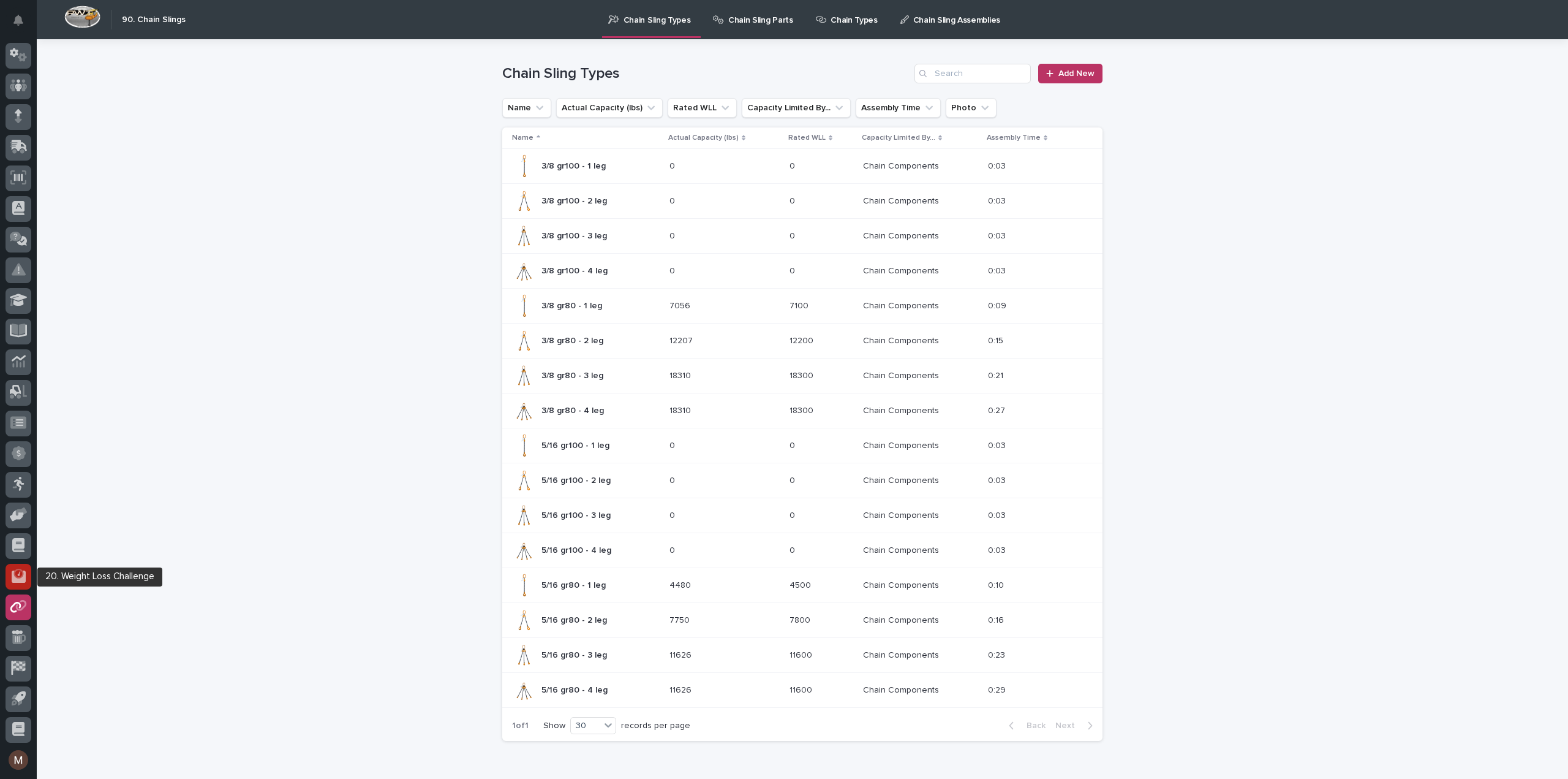
click at [17, 582] on icon at bounding box center [19, 577] width 14 height 12
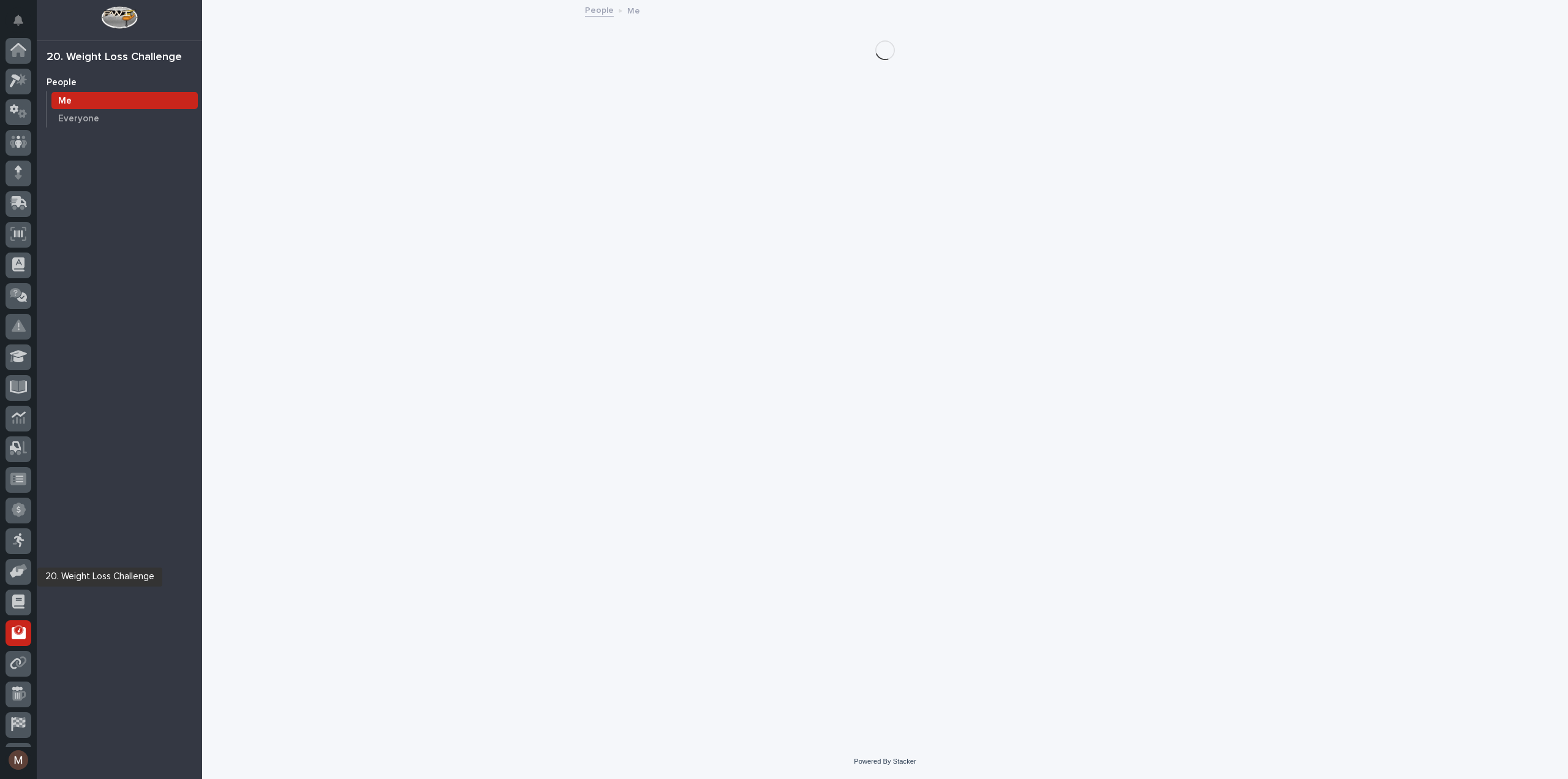
scroll to position [57, 0]
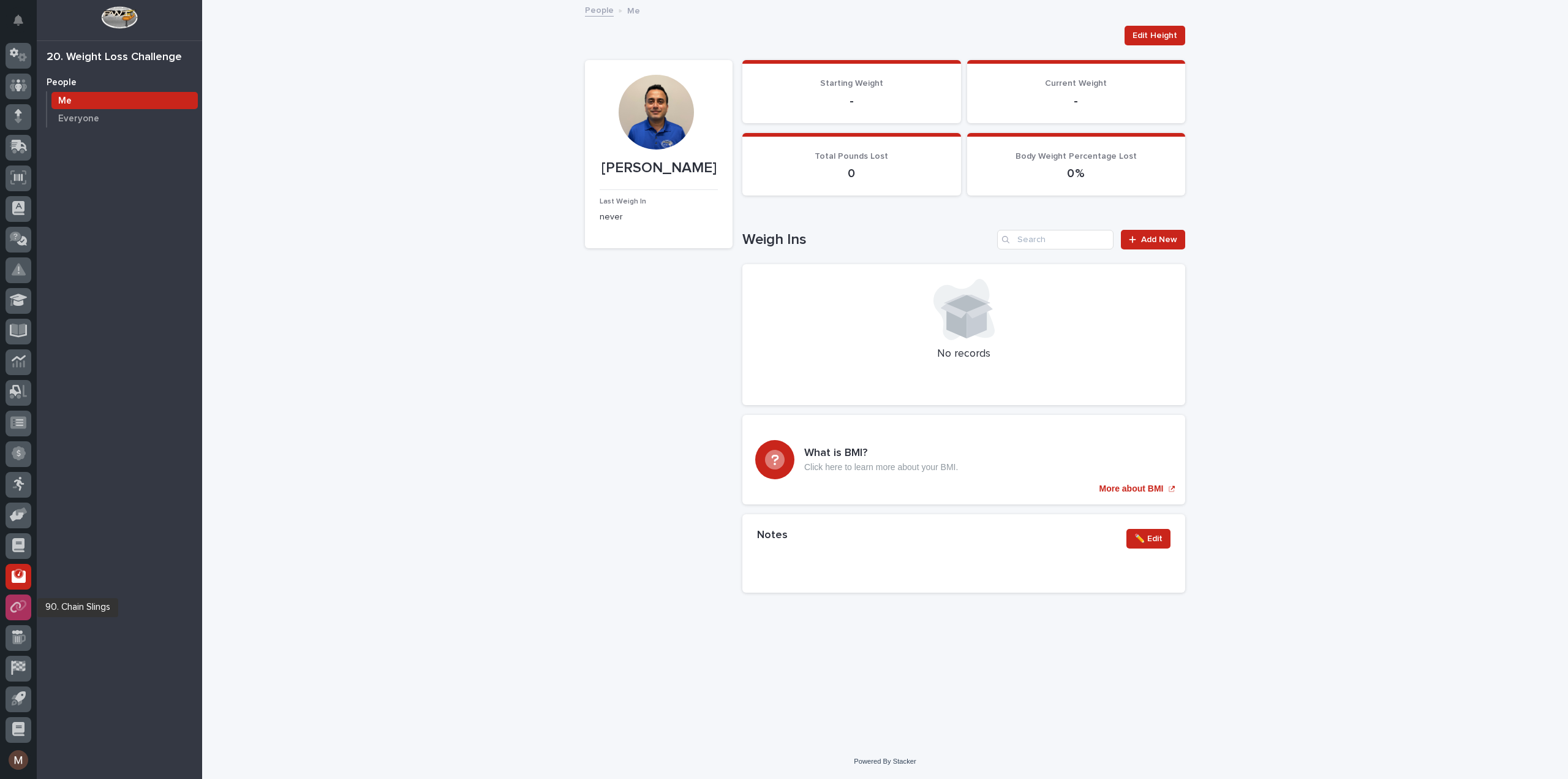
click at [13, 612] on icon at bounding box center [15, 607] width 11 height 11
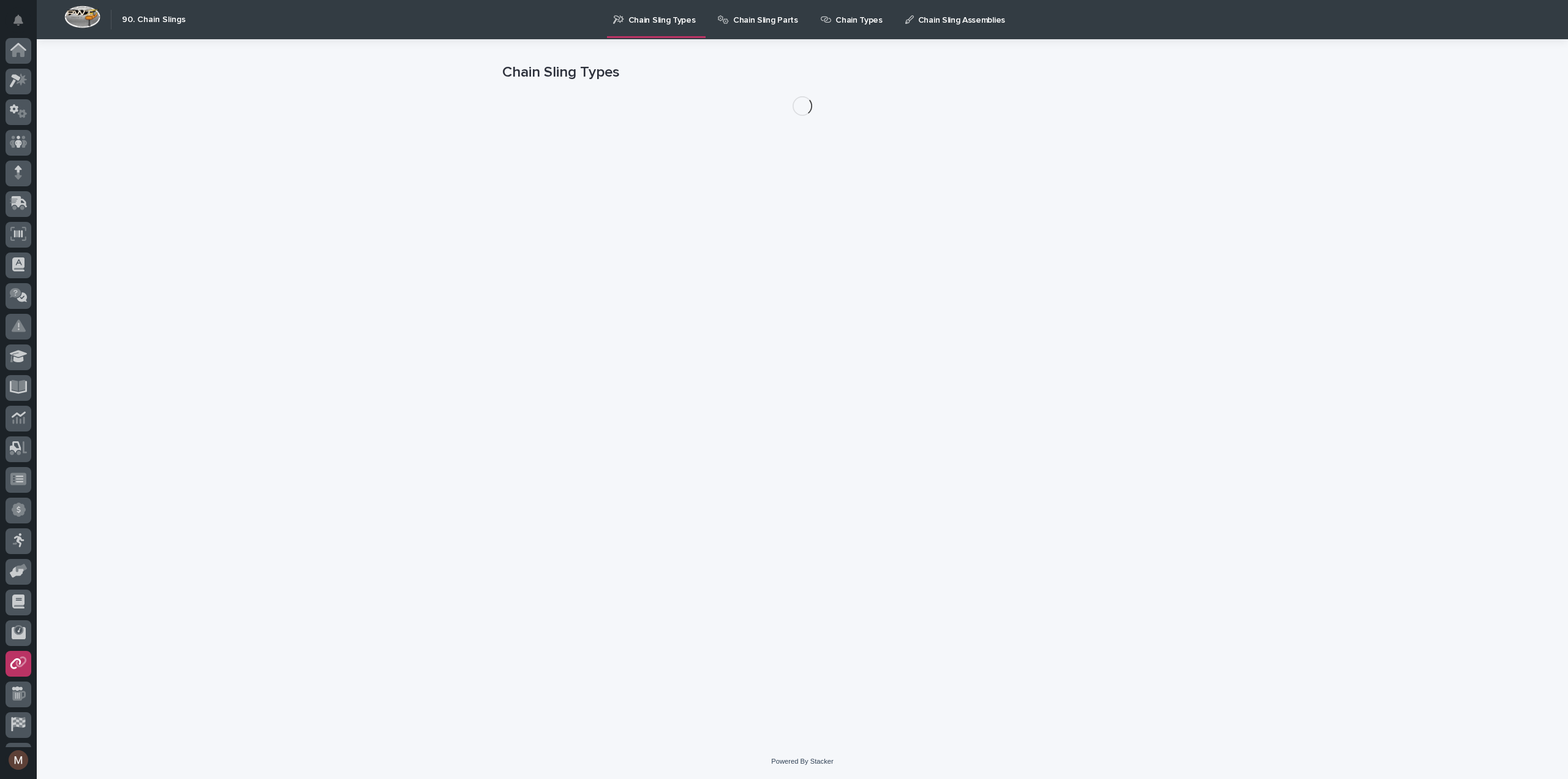
scroll to position [57, 0]
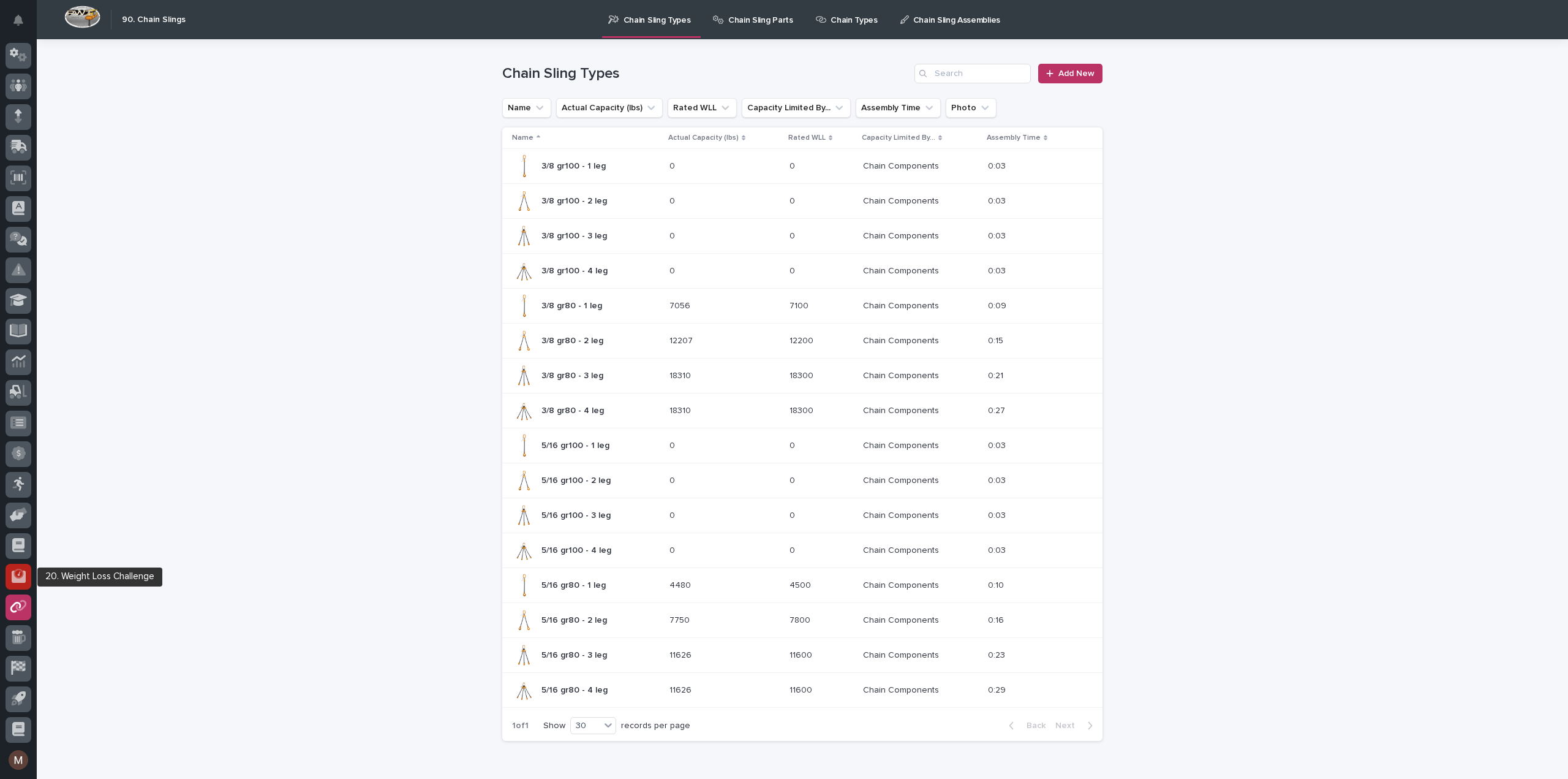
click at [22, 581] on icon at bounding box center [19, 577] width 14 height 12
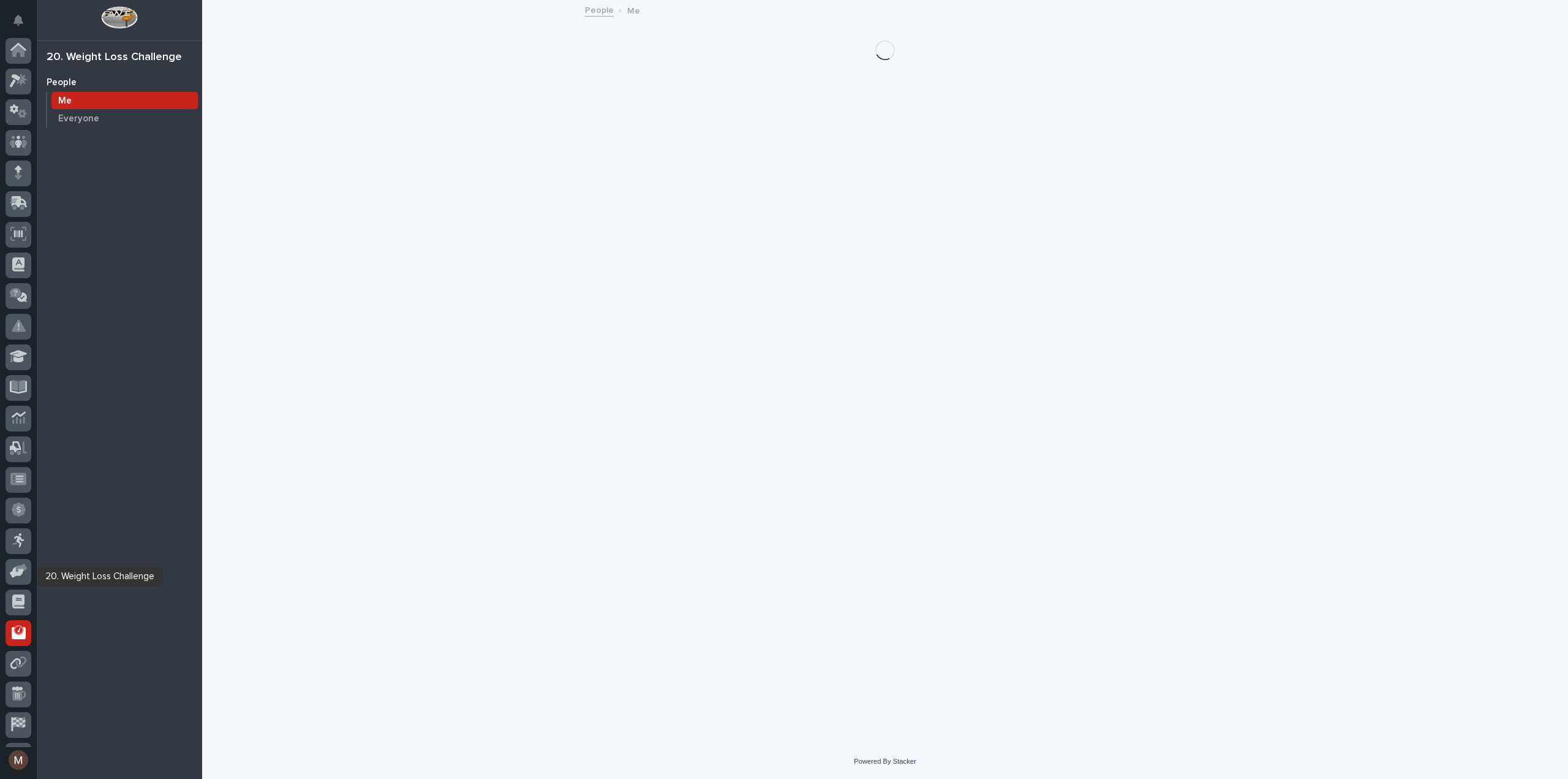
scroll to position [57, 0]
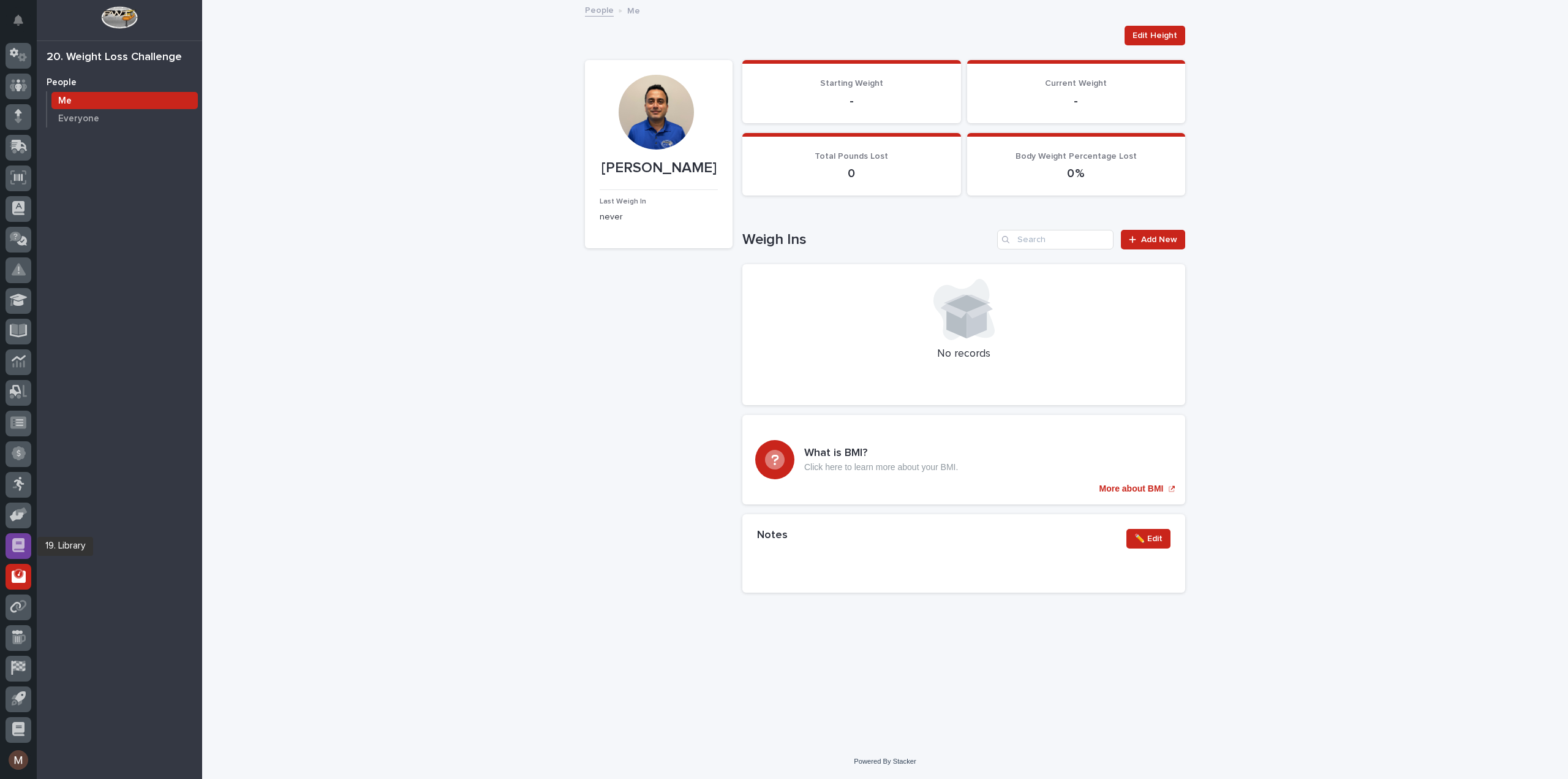
click at [27, 547] on div at bounding box center [18, 546] width 26 height 26
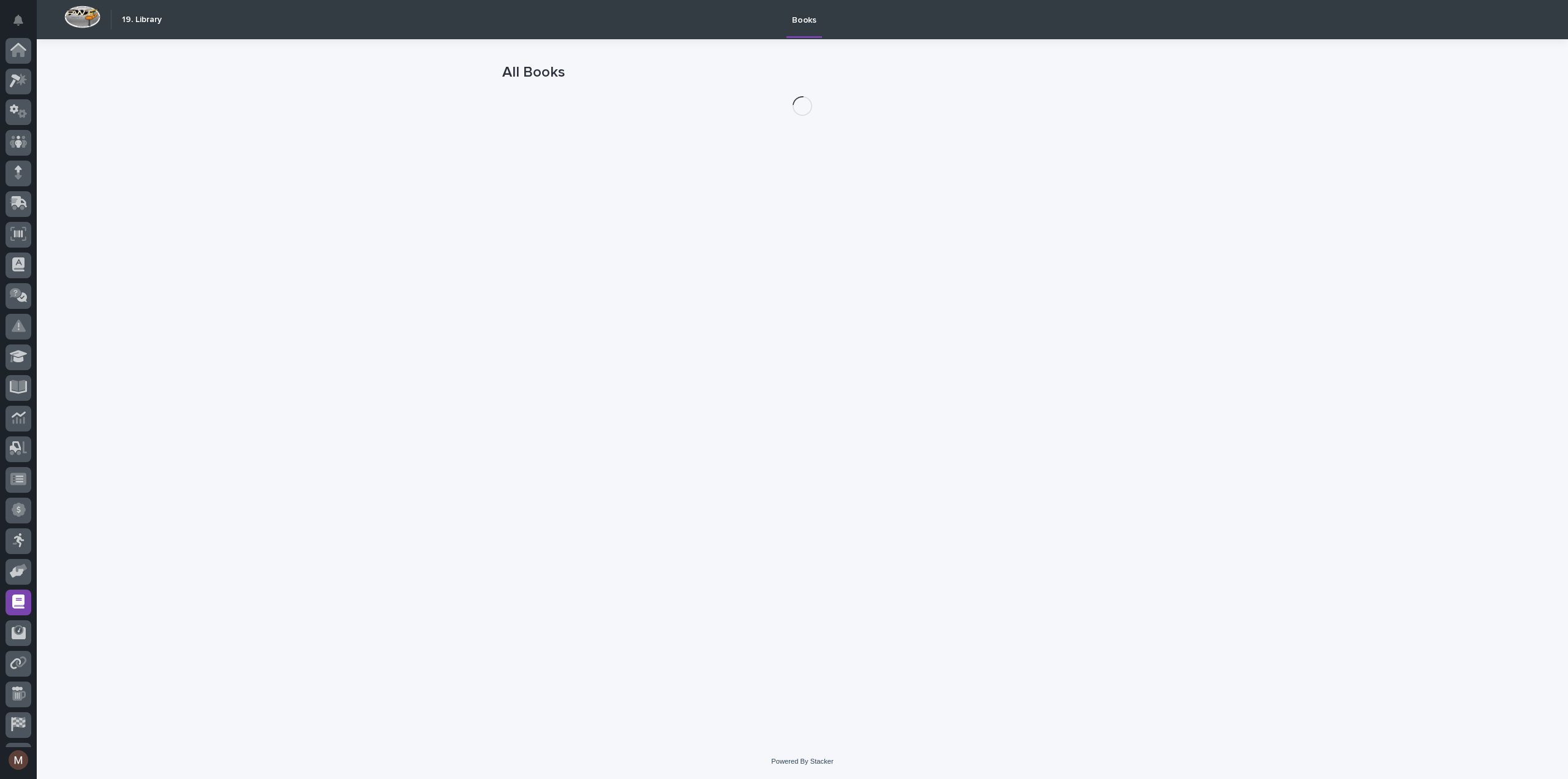
scroll to position [57, 0]
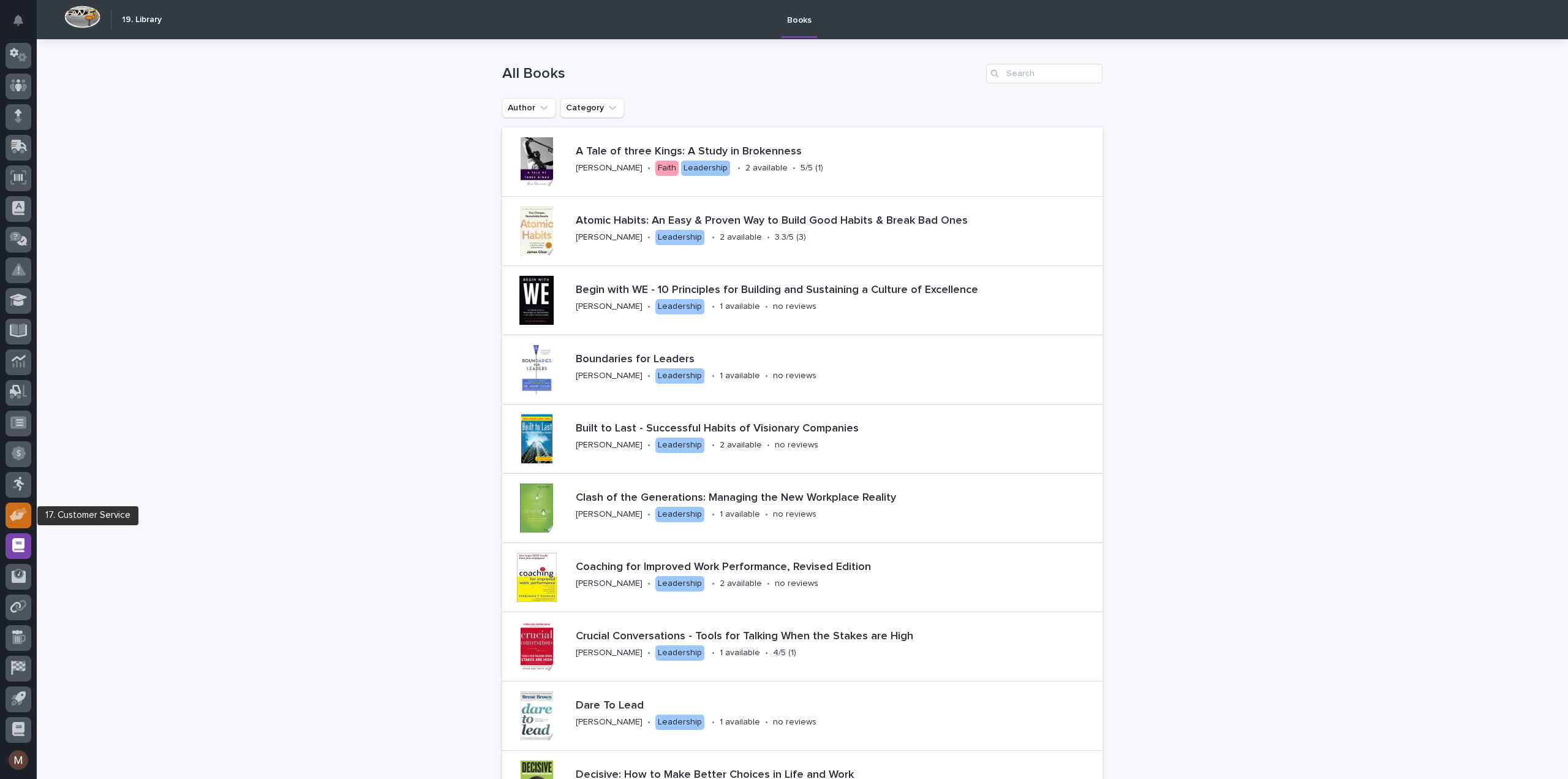
click at [21, 518] on icon at bounding box center [19, 515] width 18 height 14
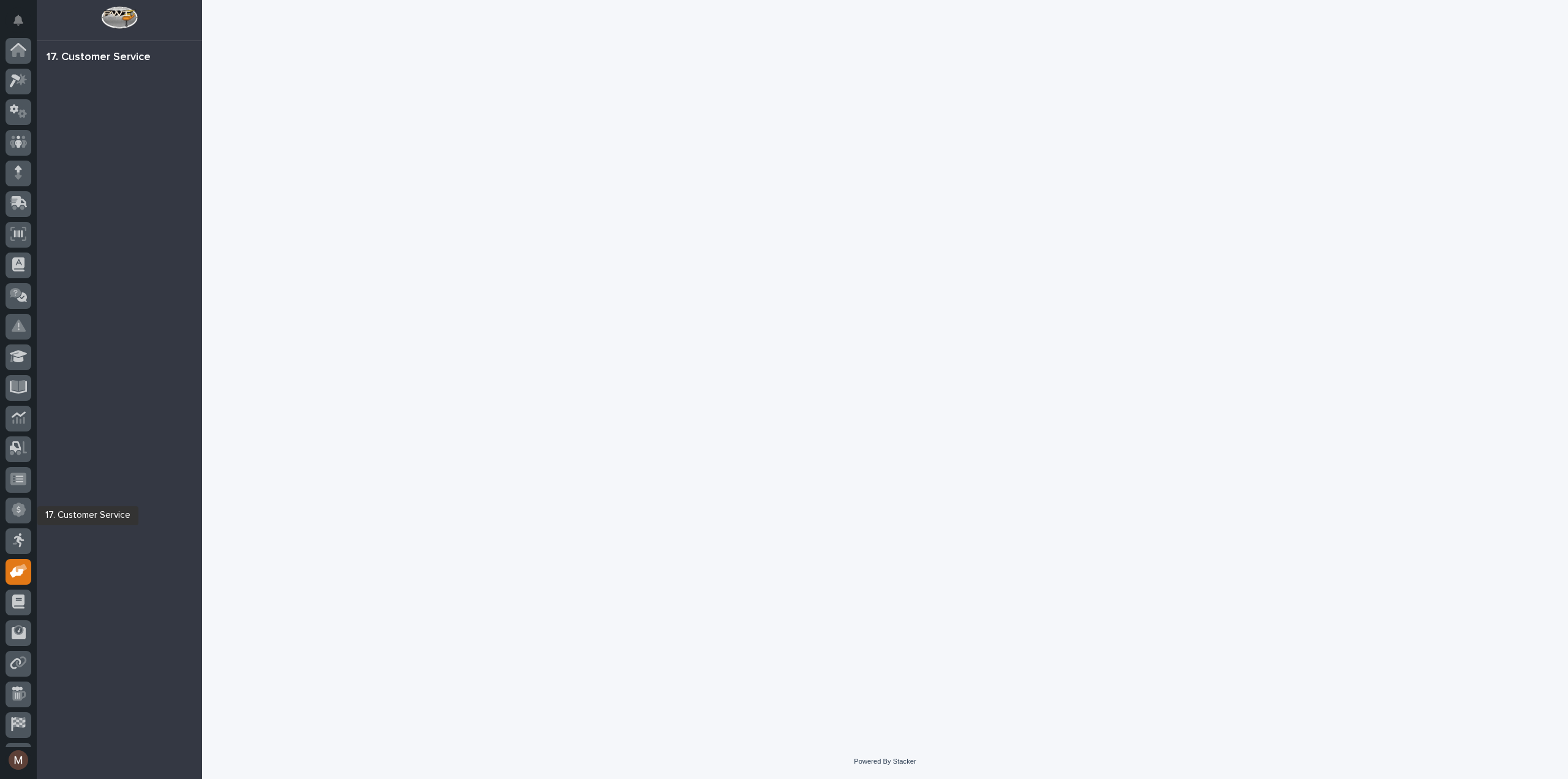
scroll to position [57, 0]
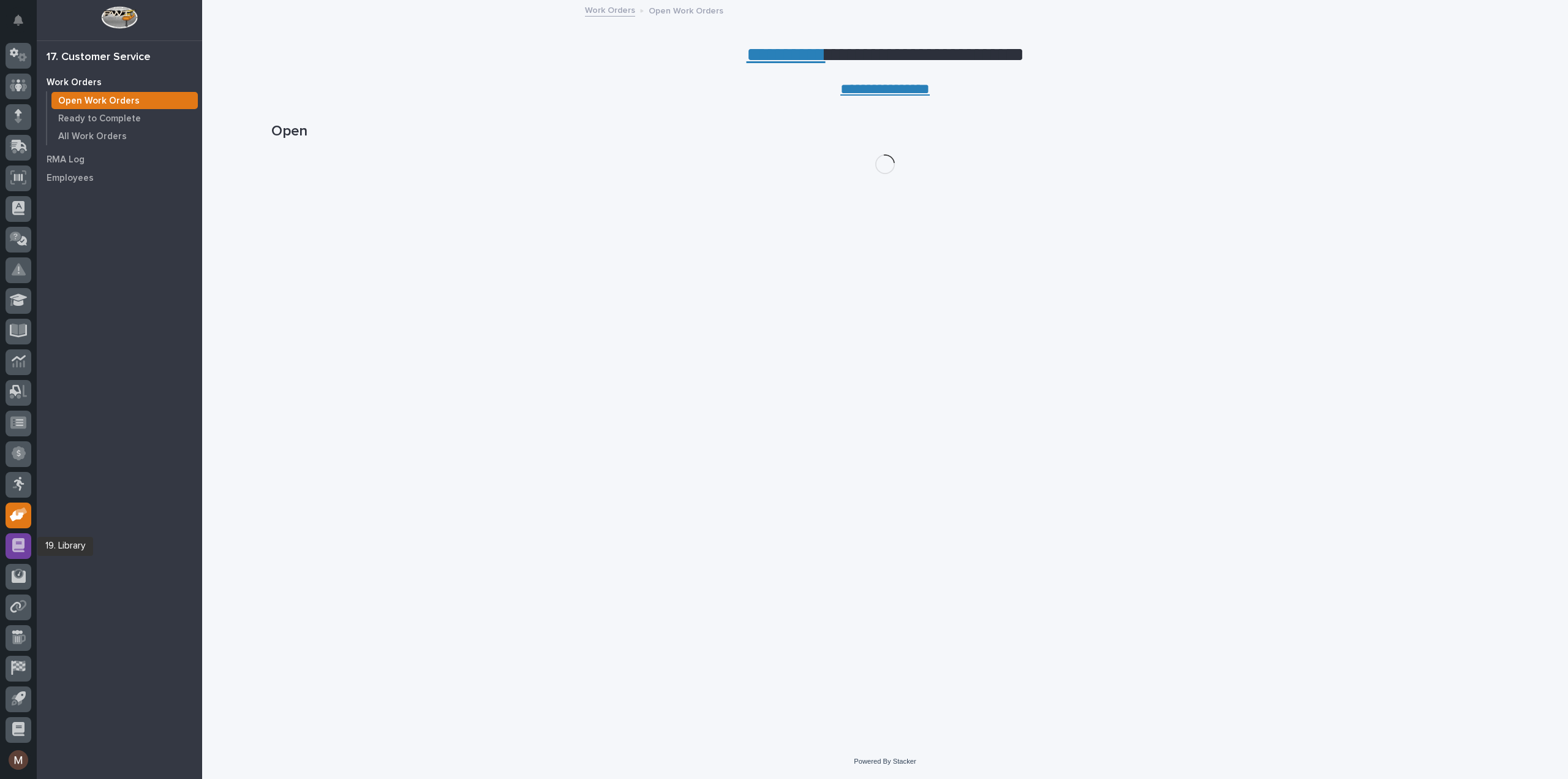
click at [16, 542] on icon at bounding box center [19, 545] width 12 height 14
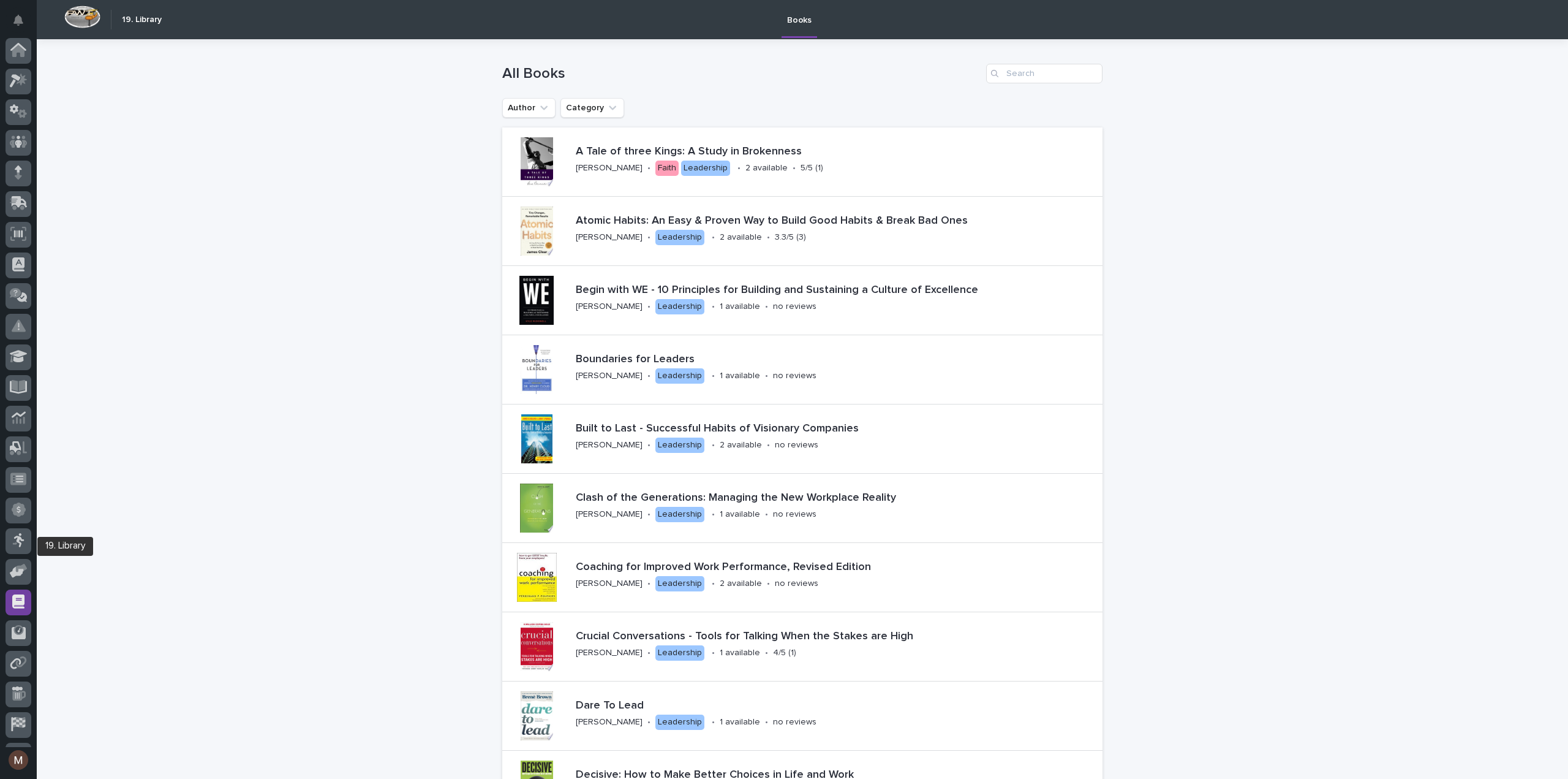
scroll to position [57, 0]
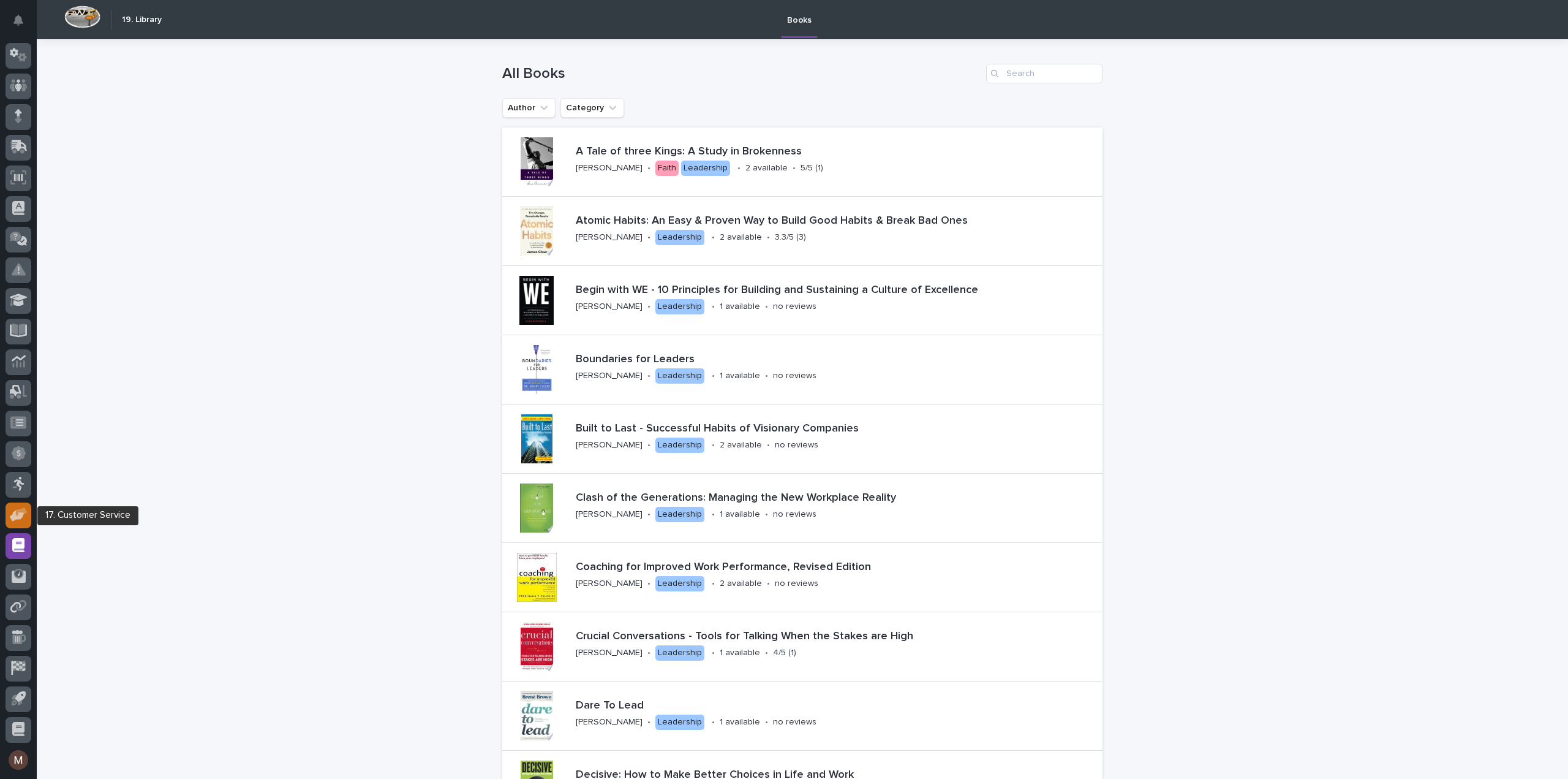
click at [18, 518] on icon at bounding box center [17, 516] width 14 height 12
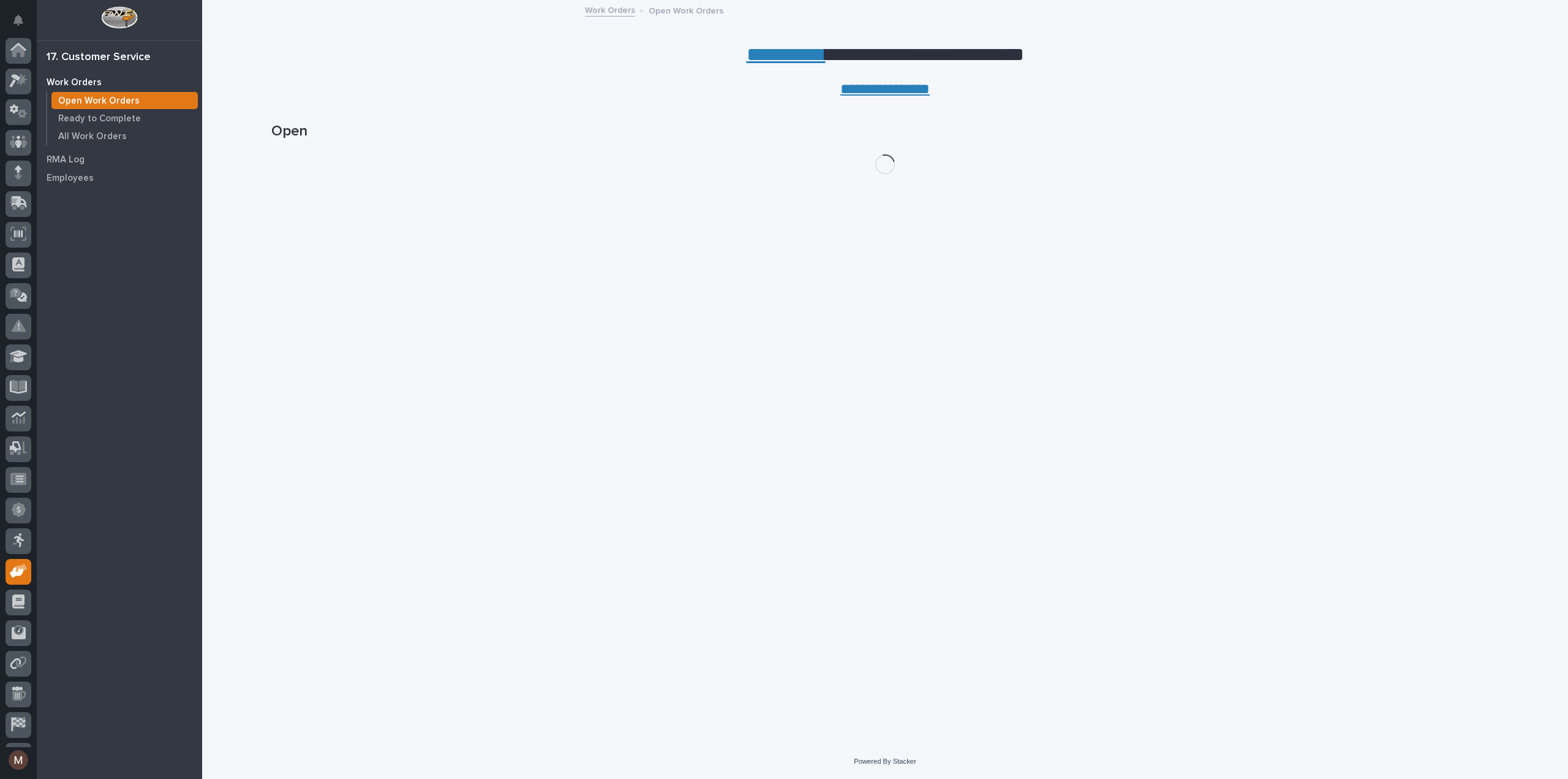
scroll to position [57, 0]
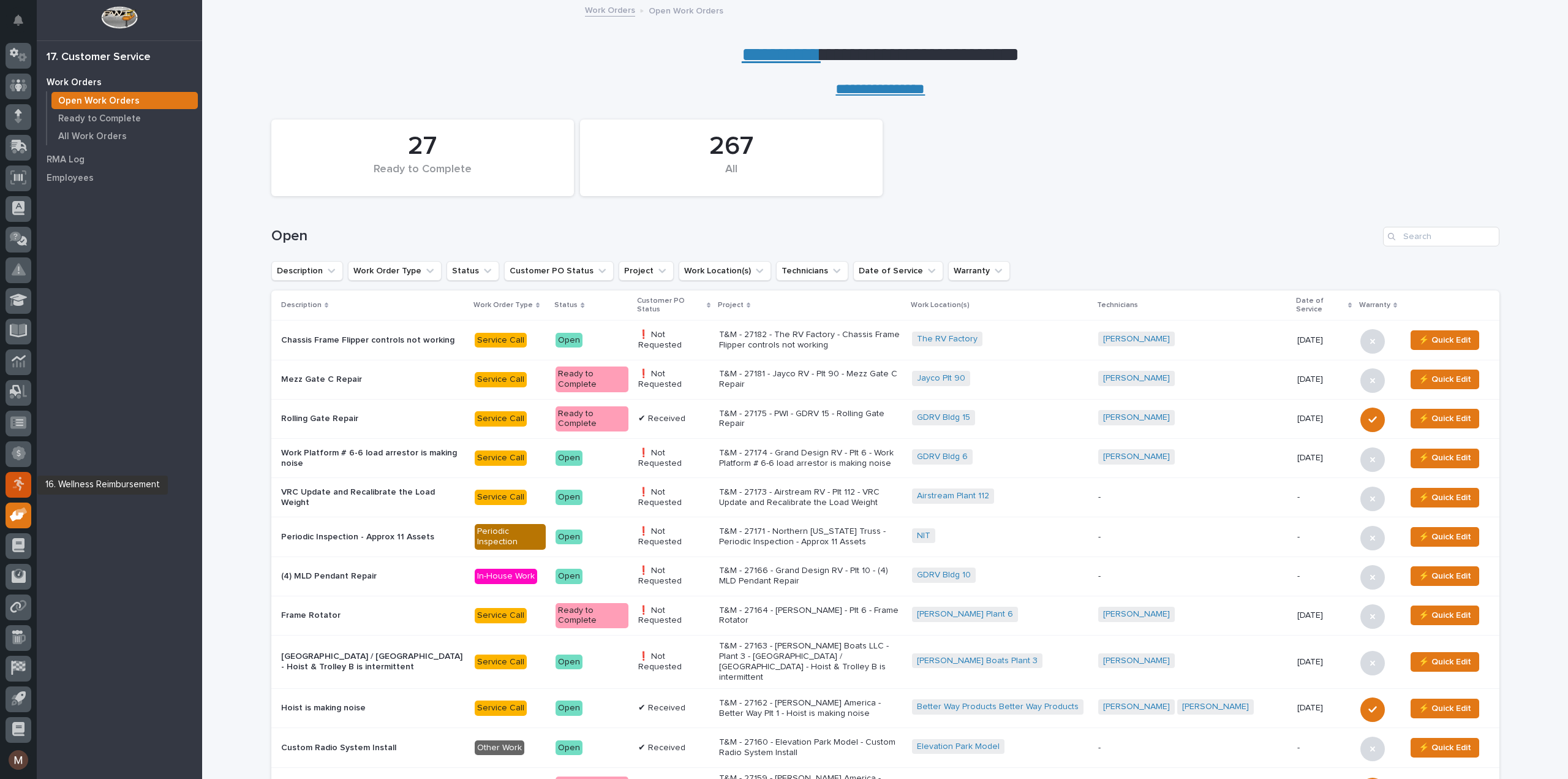
click at [16, 478] on icon at bounding box center [19, 484] width 12 height 14
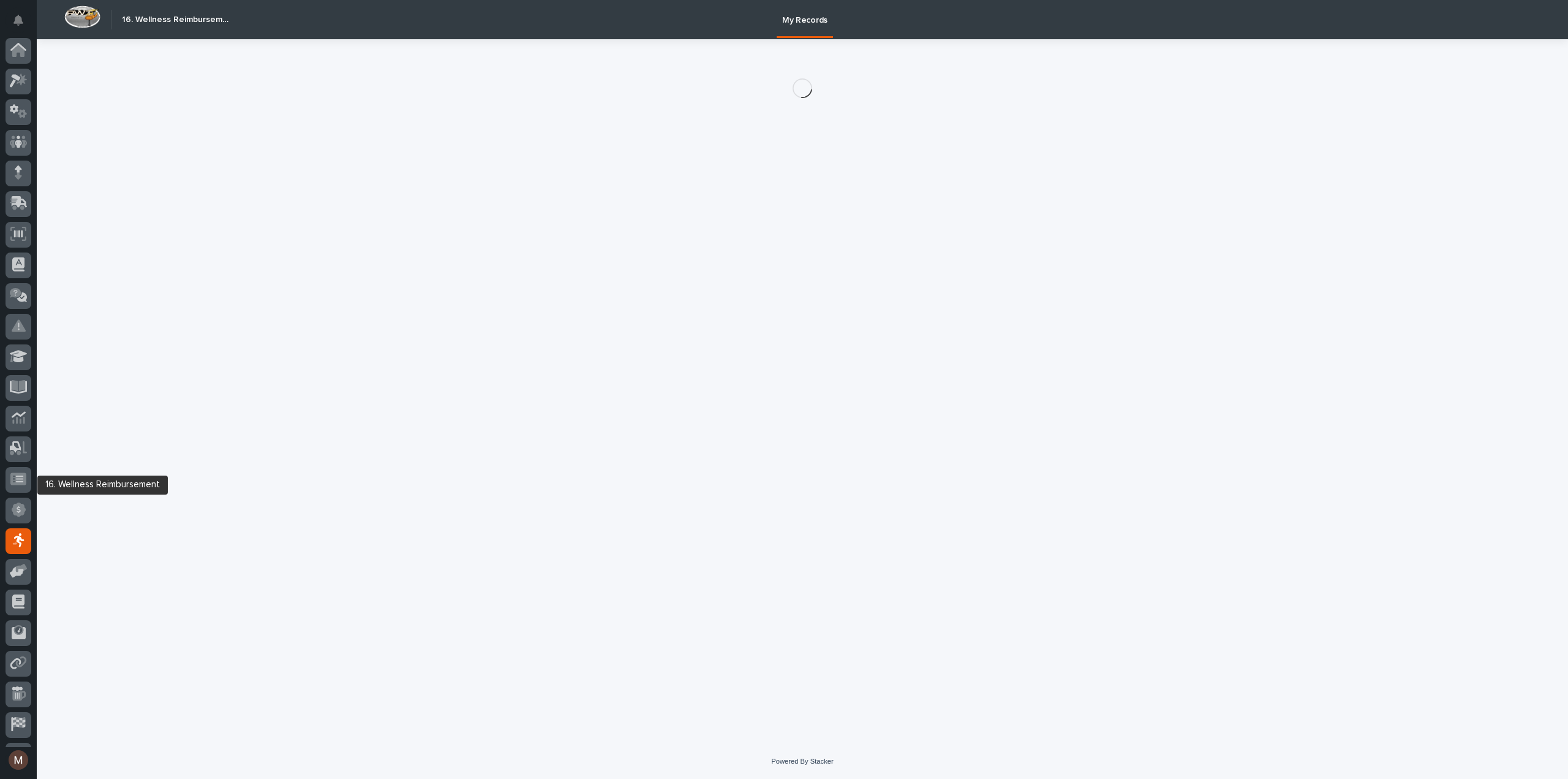
scroll to position [57, 0]
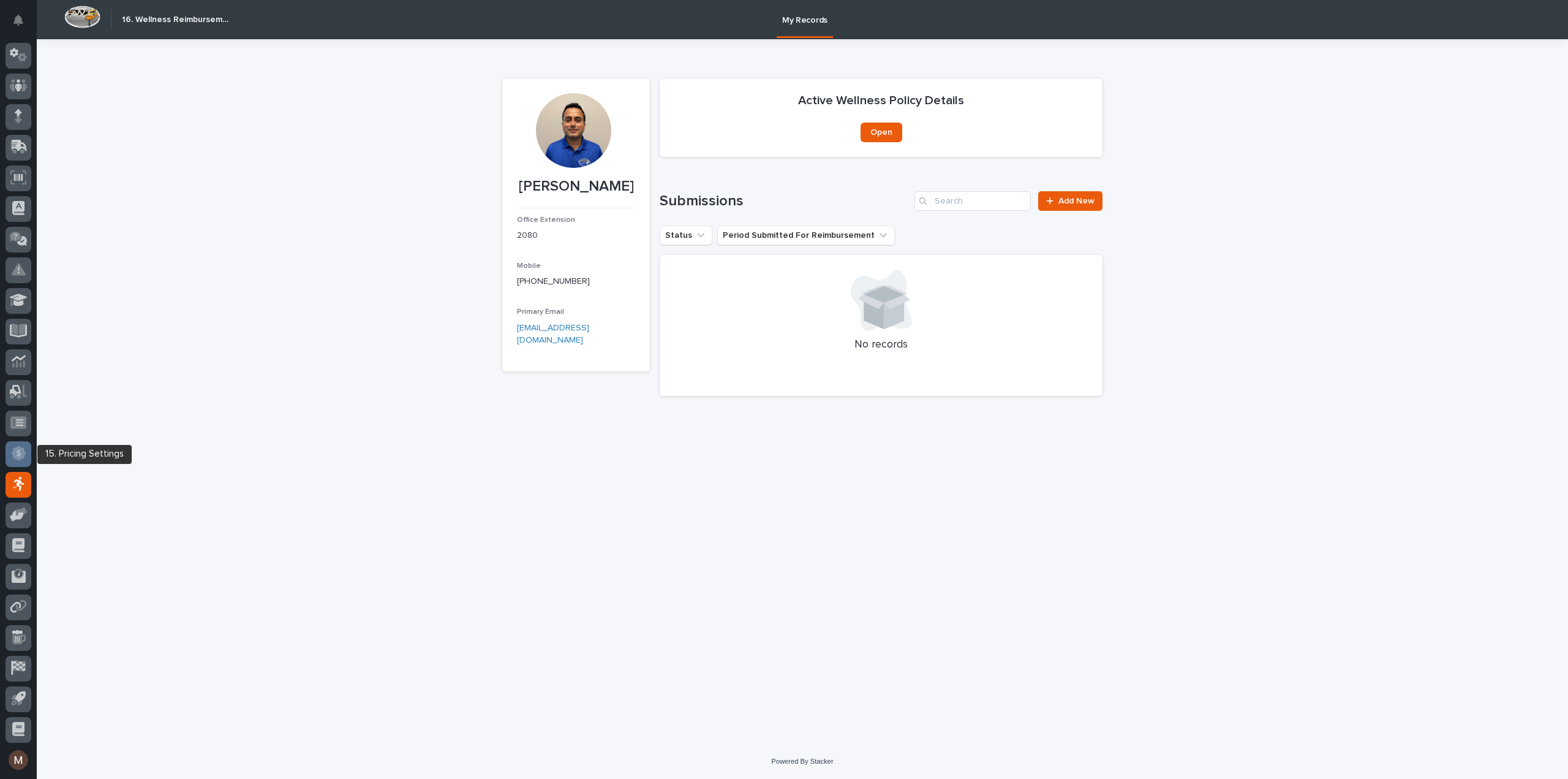
click at [17, 454] on icon at bounding box center [19, 454] width 4 height 7
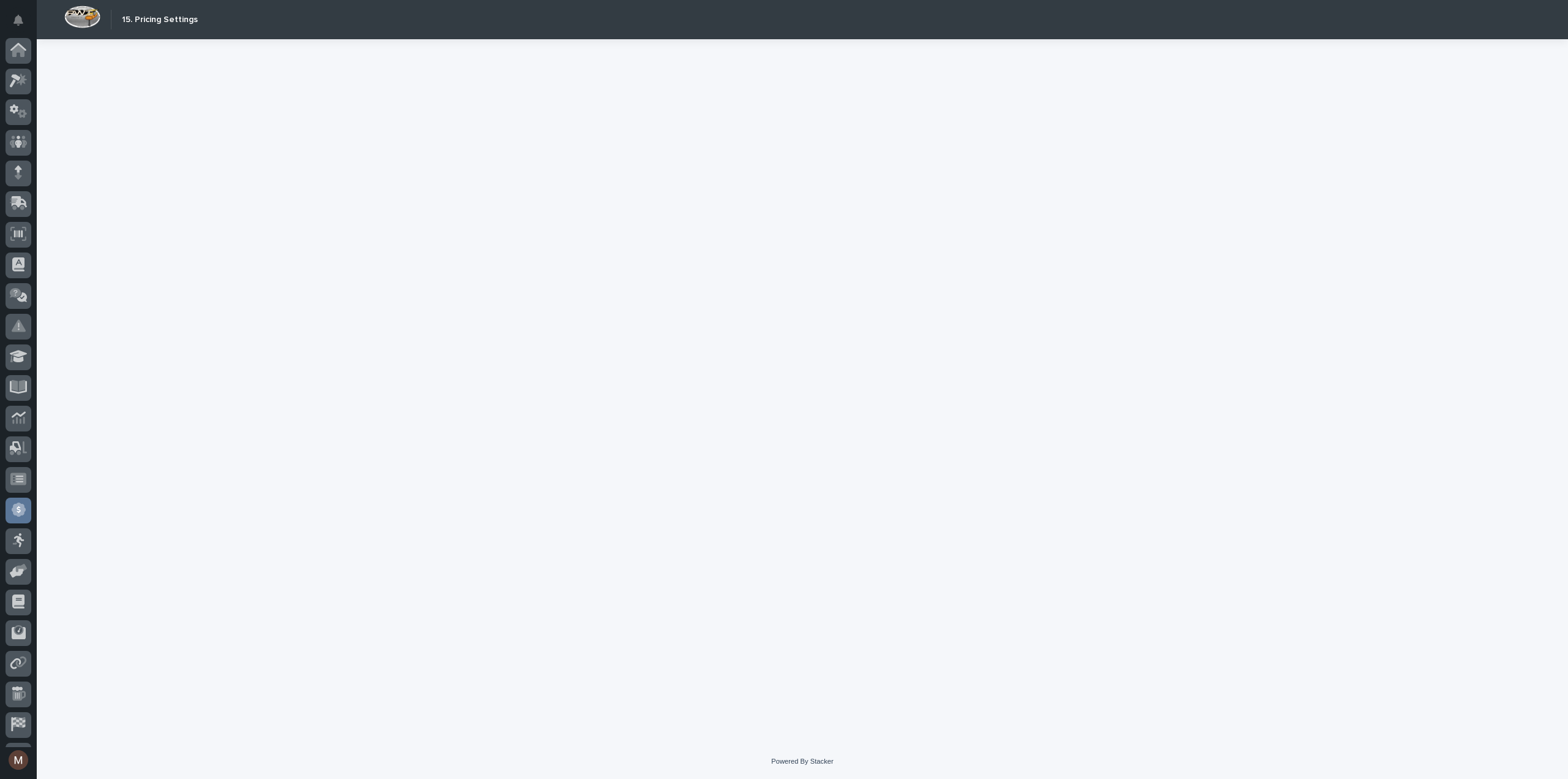
scroll to position [57, 0]
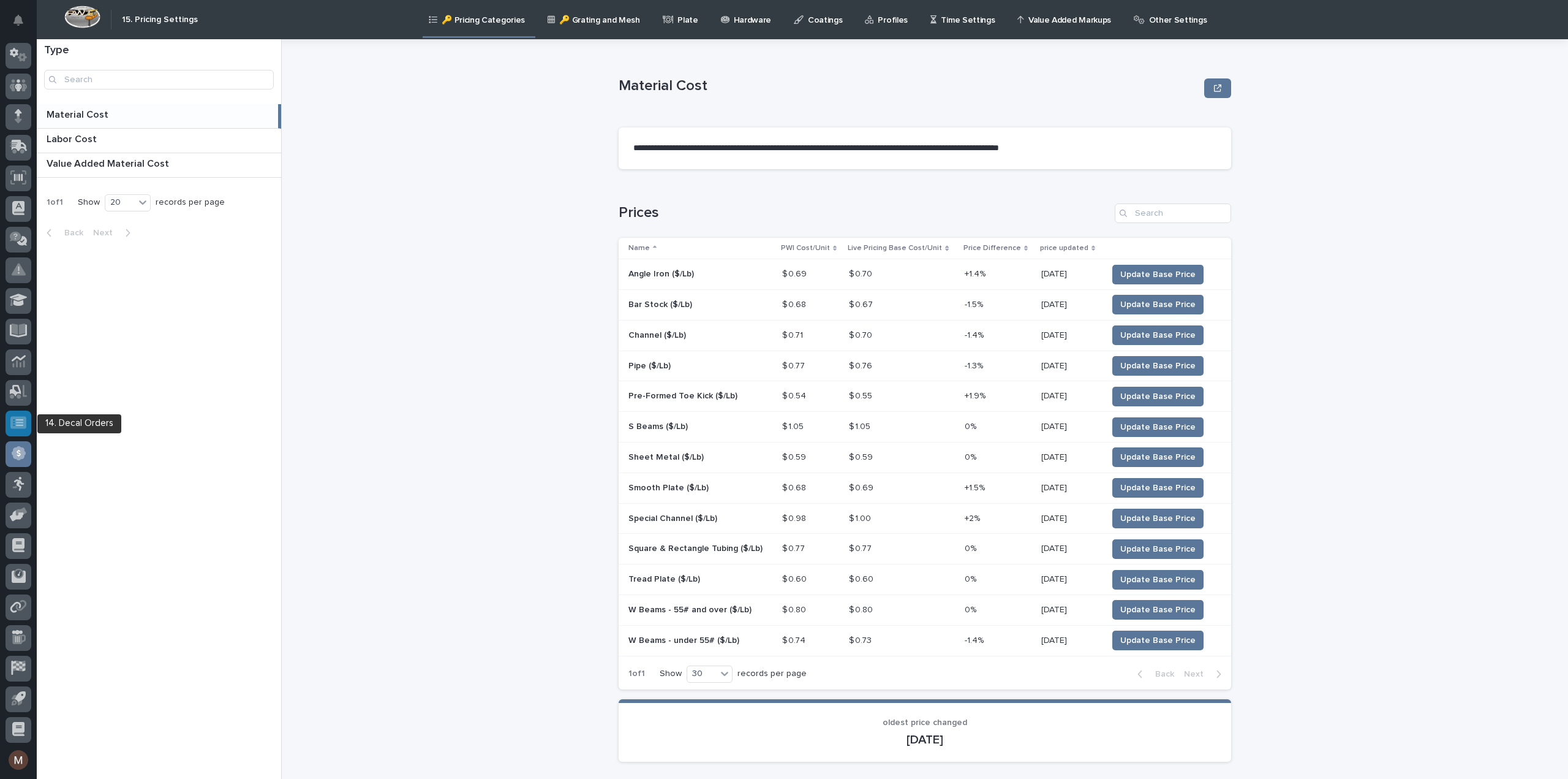
click at [17, 425] on icon at bounding box center [19, 423] width 7 height 7
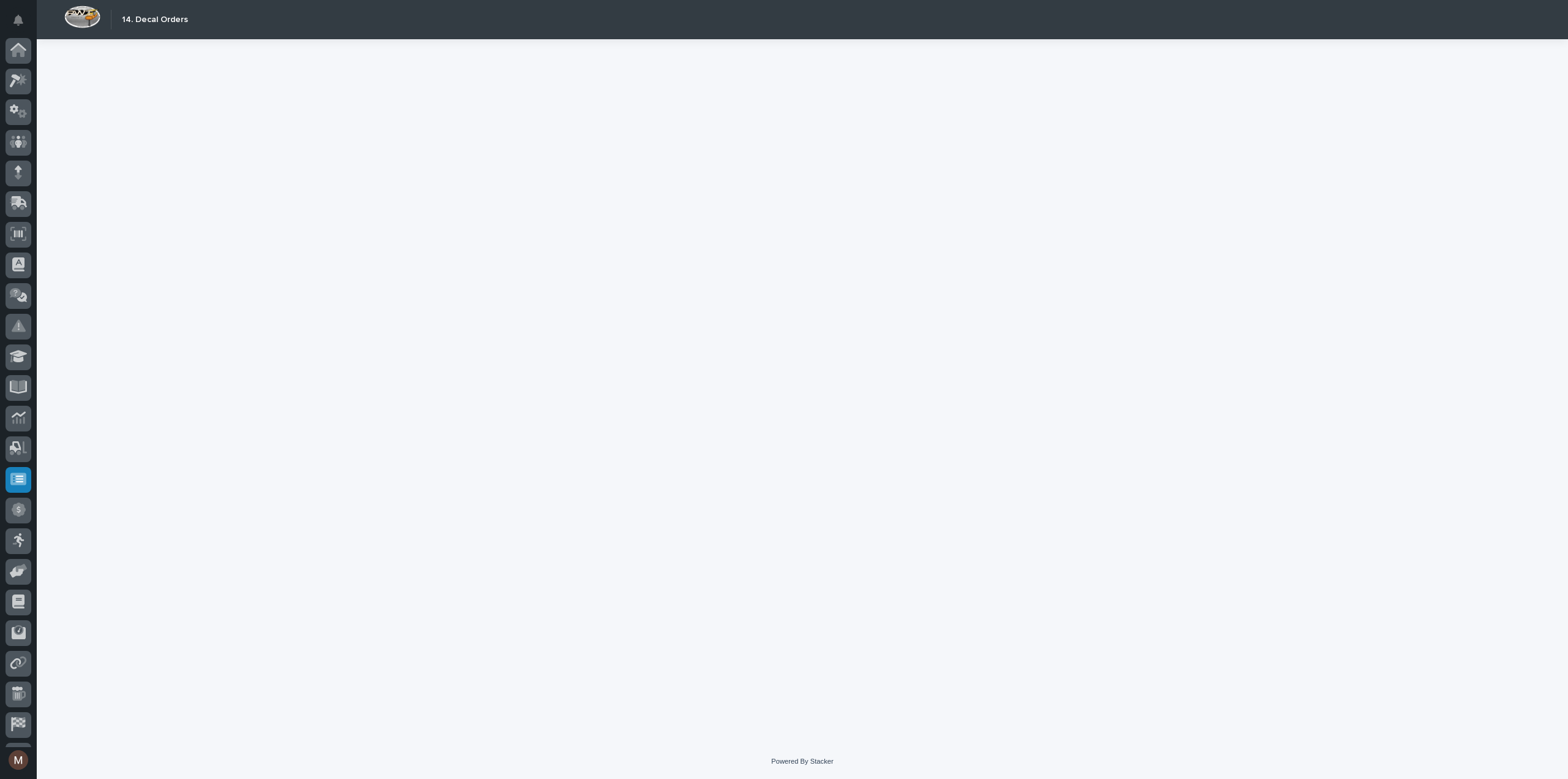
scroll to position [57, 0]
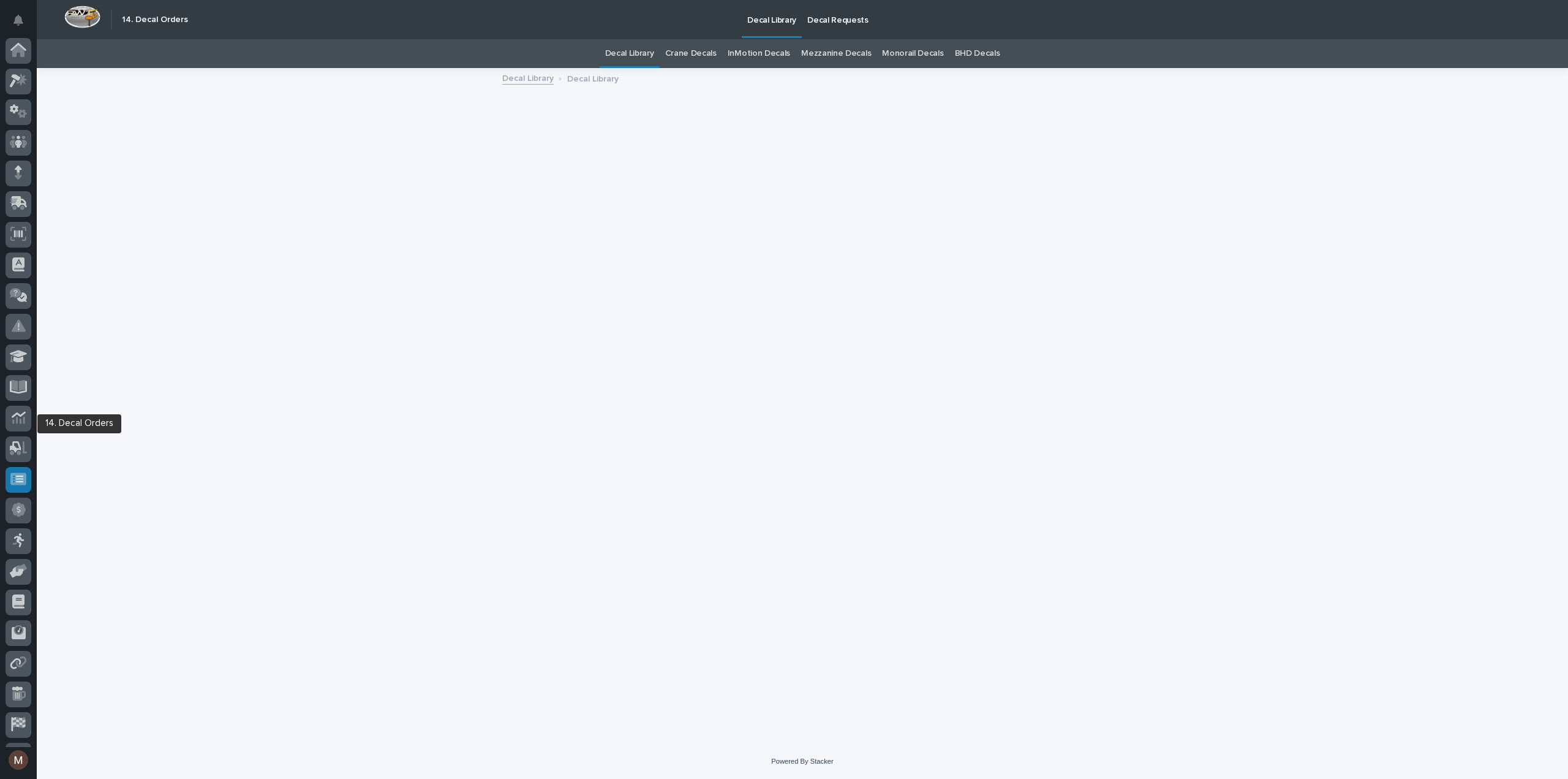
scroll to position [57, 0]
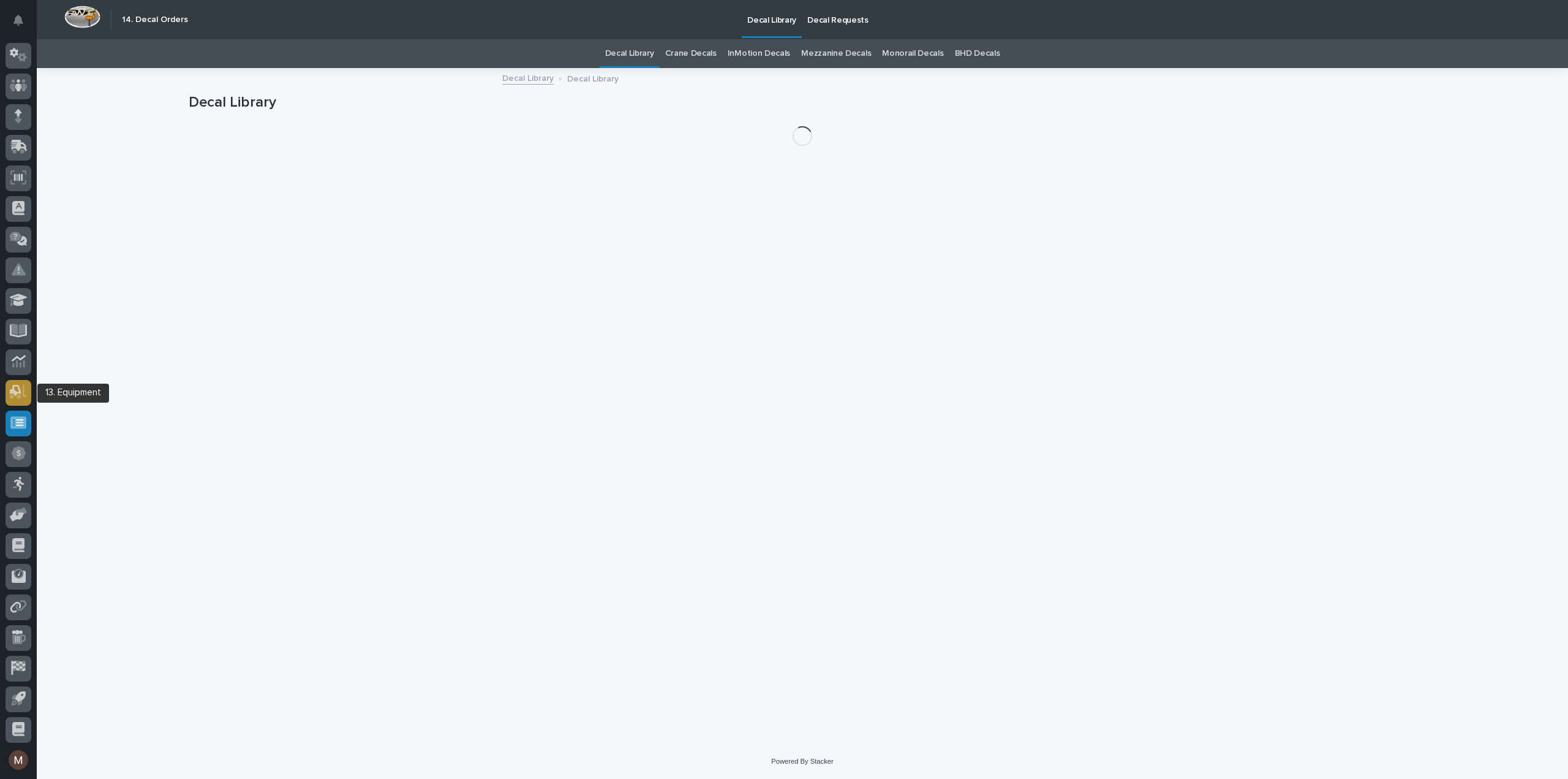
click at [19, 393] on icon at bounding box center [15, 390] width 12 height 12
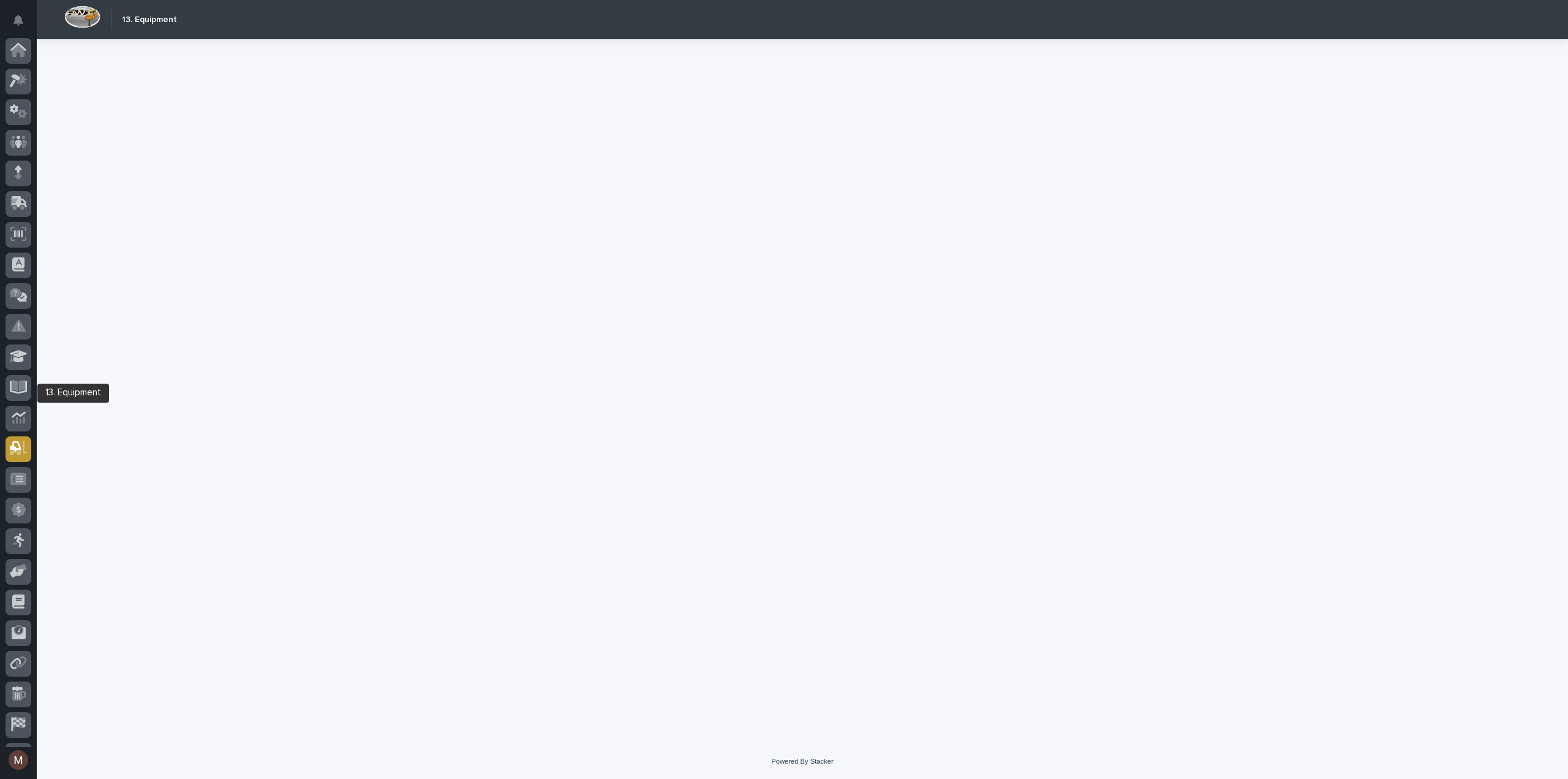
scroll to position [57, 0]
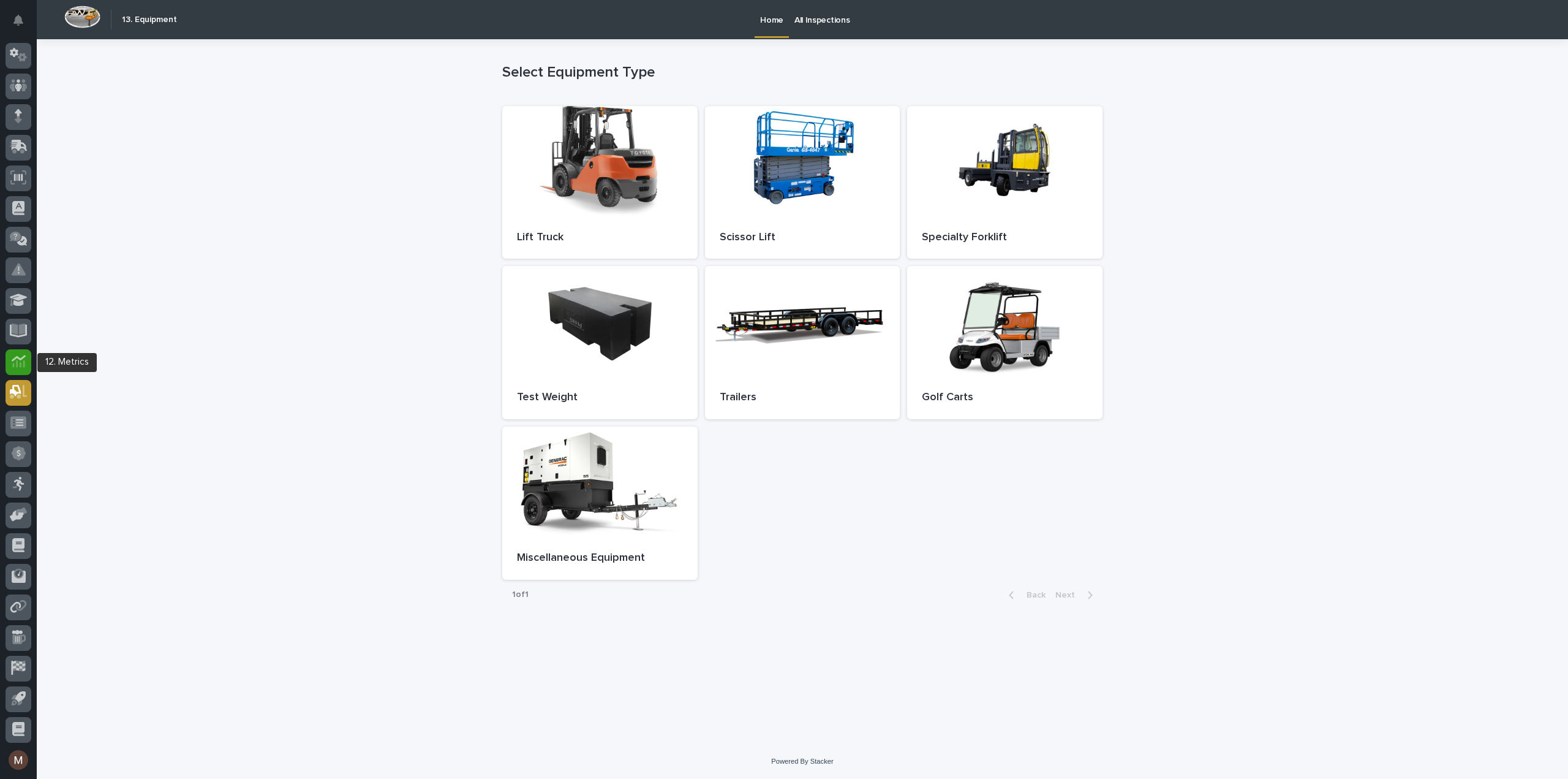
click at [23, 361] on icon at bounding box center [19, 364] width 12 height 7
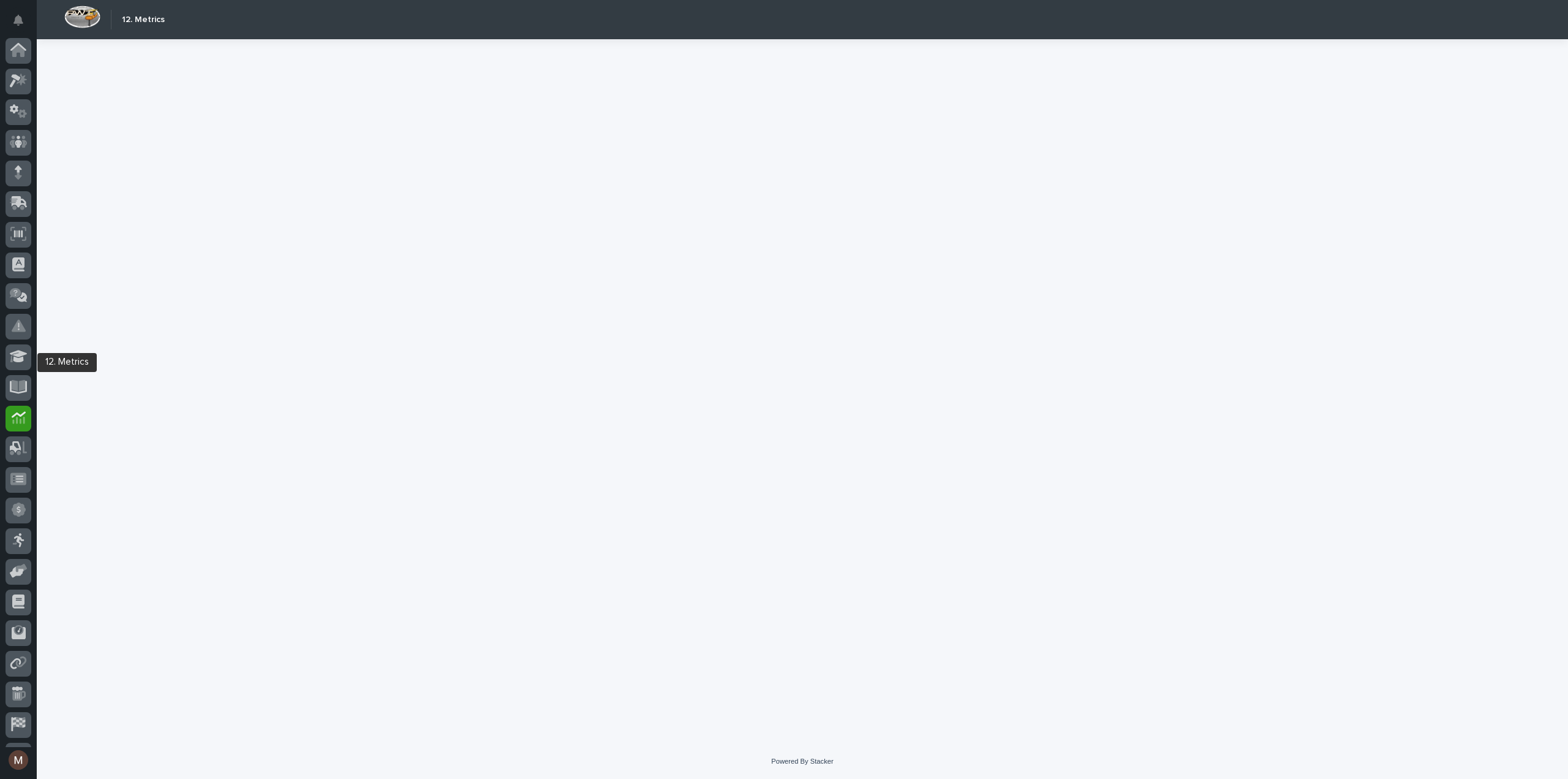
scroll to position [57, 0]
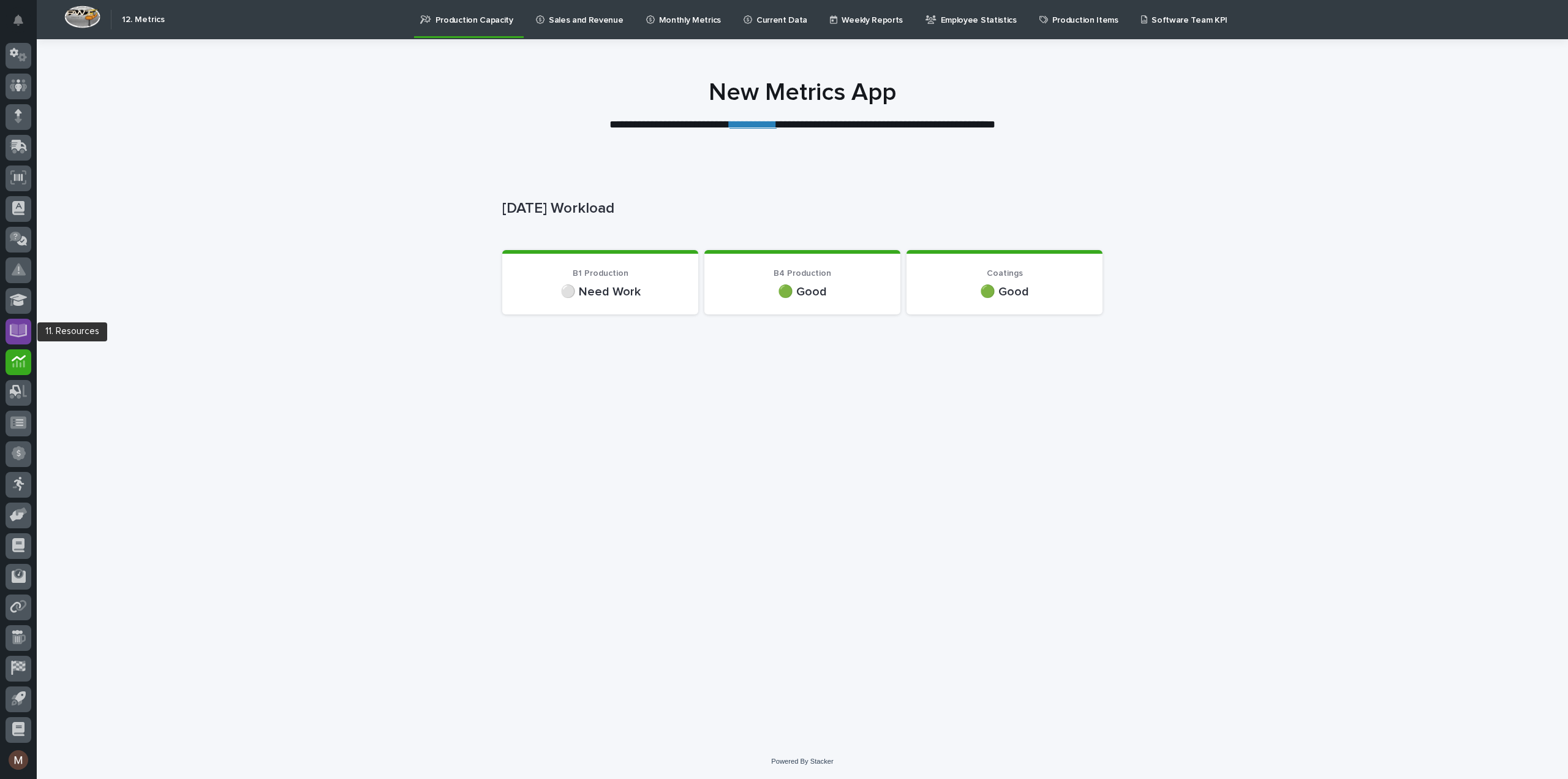
click at [21, 328] on icon at bounding box center [19, 329] width 14 height 12
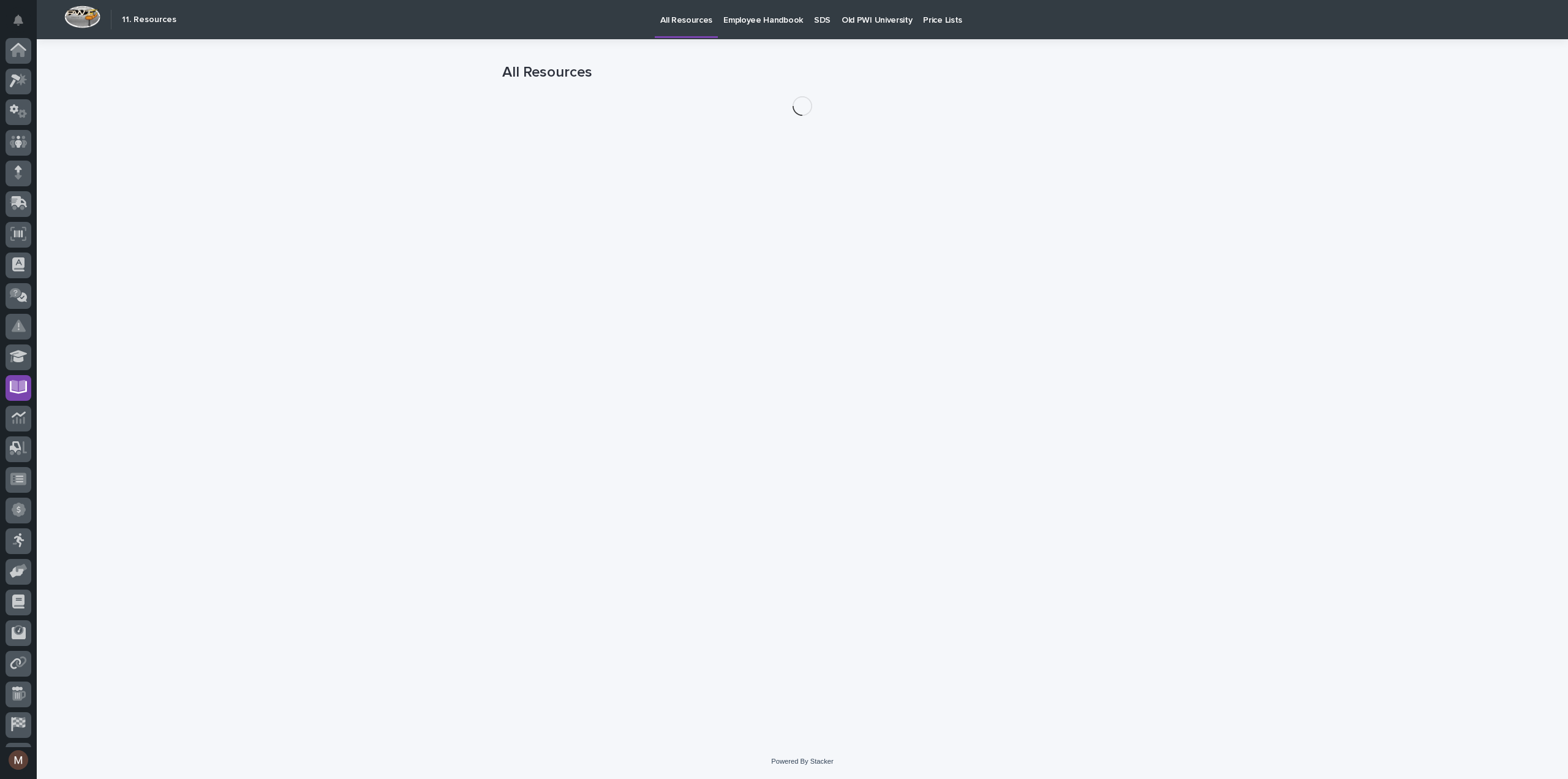
scroll to position [57, 0]
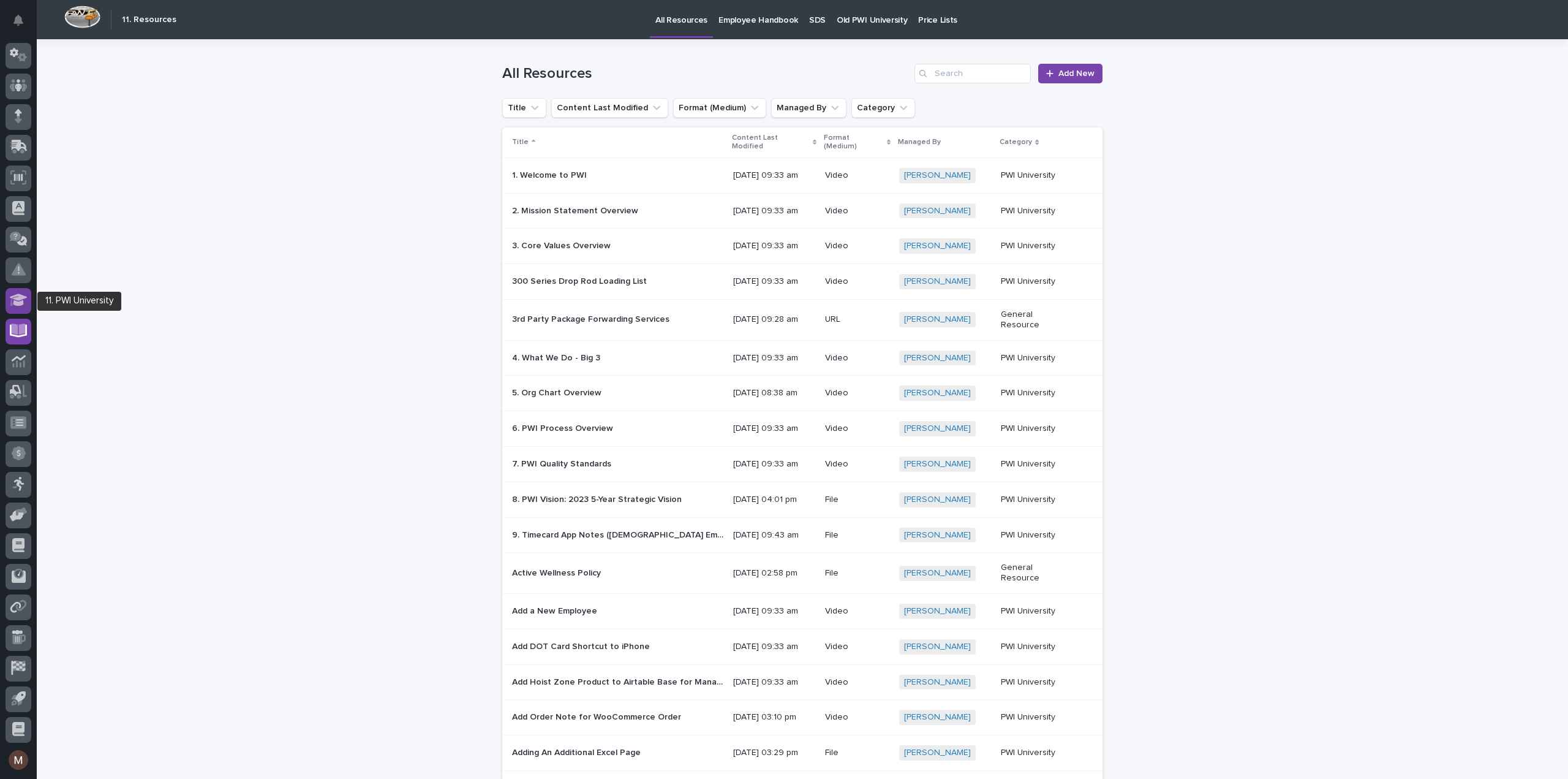
click at [15, 300] on icon at bounding box center [19, 300] width 18 height 14
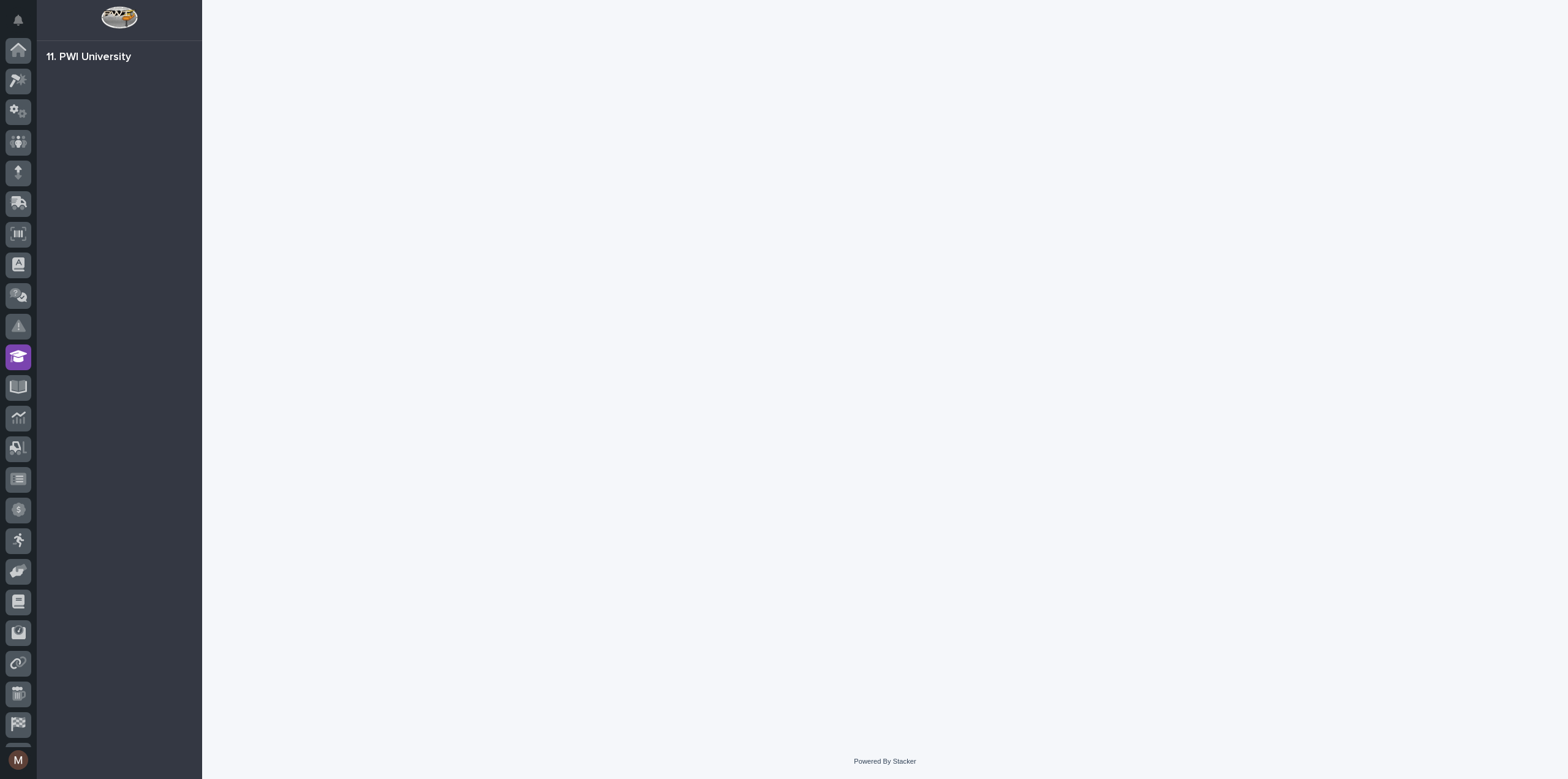
scroll to position [57, 0]
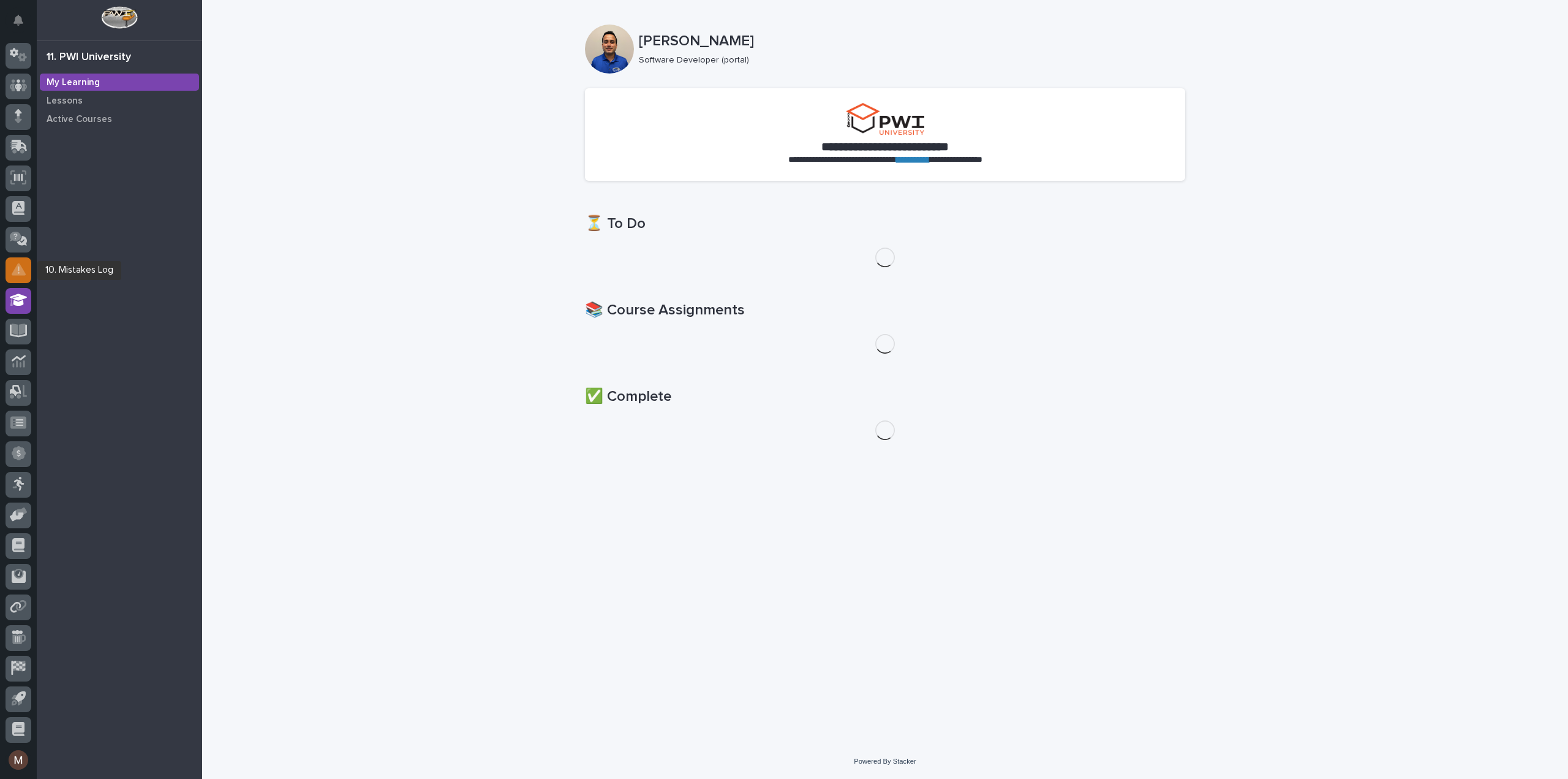
click at [15, 276] on icon at bounding box center [19, 269] width 14 height 14
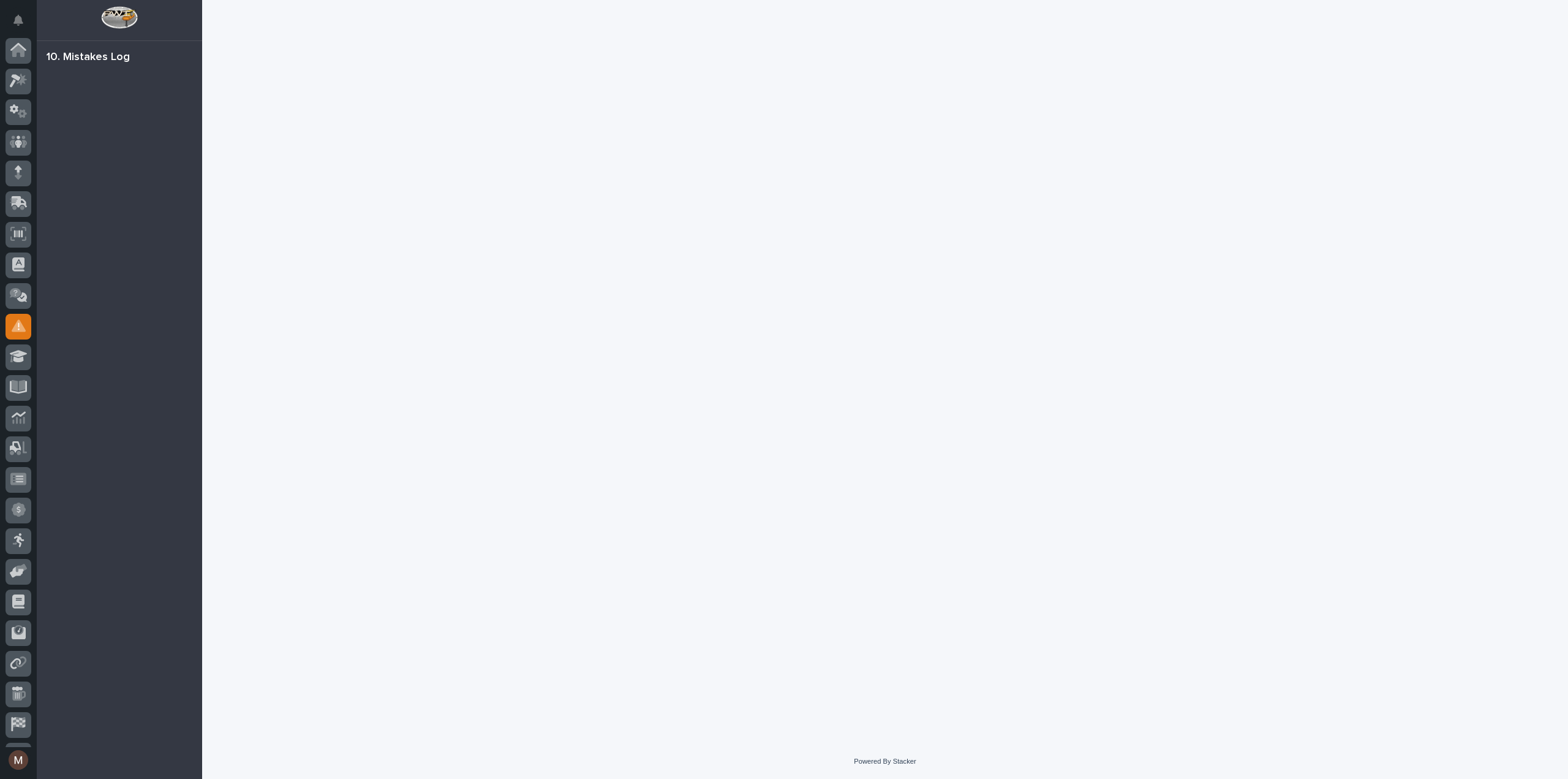
scroll to position [57, 0]
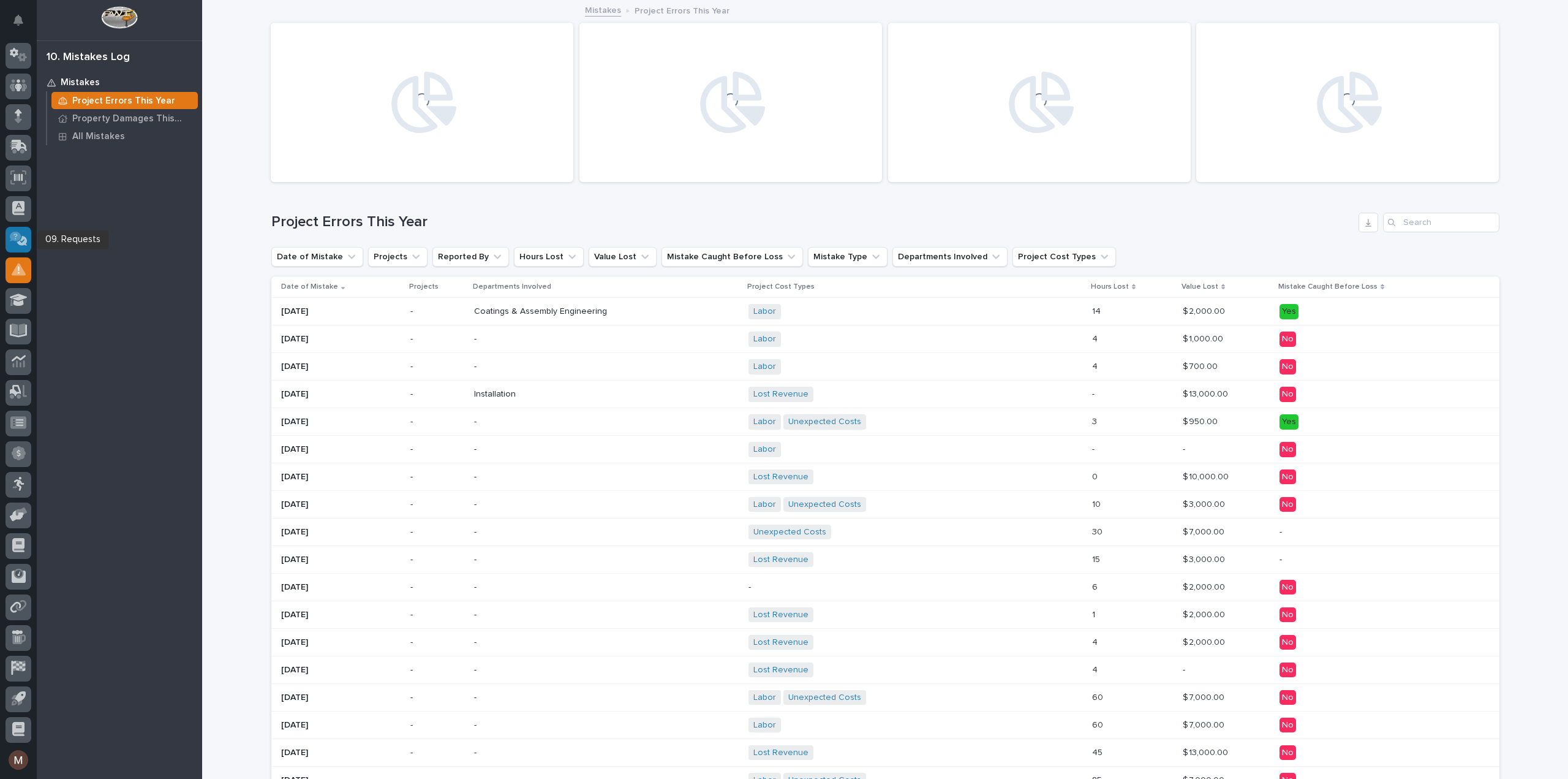
click at [19, 236] on icon at bounding box center [15, 236] width 12 height 10
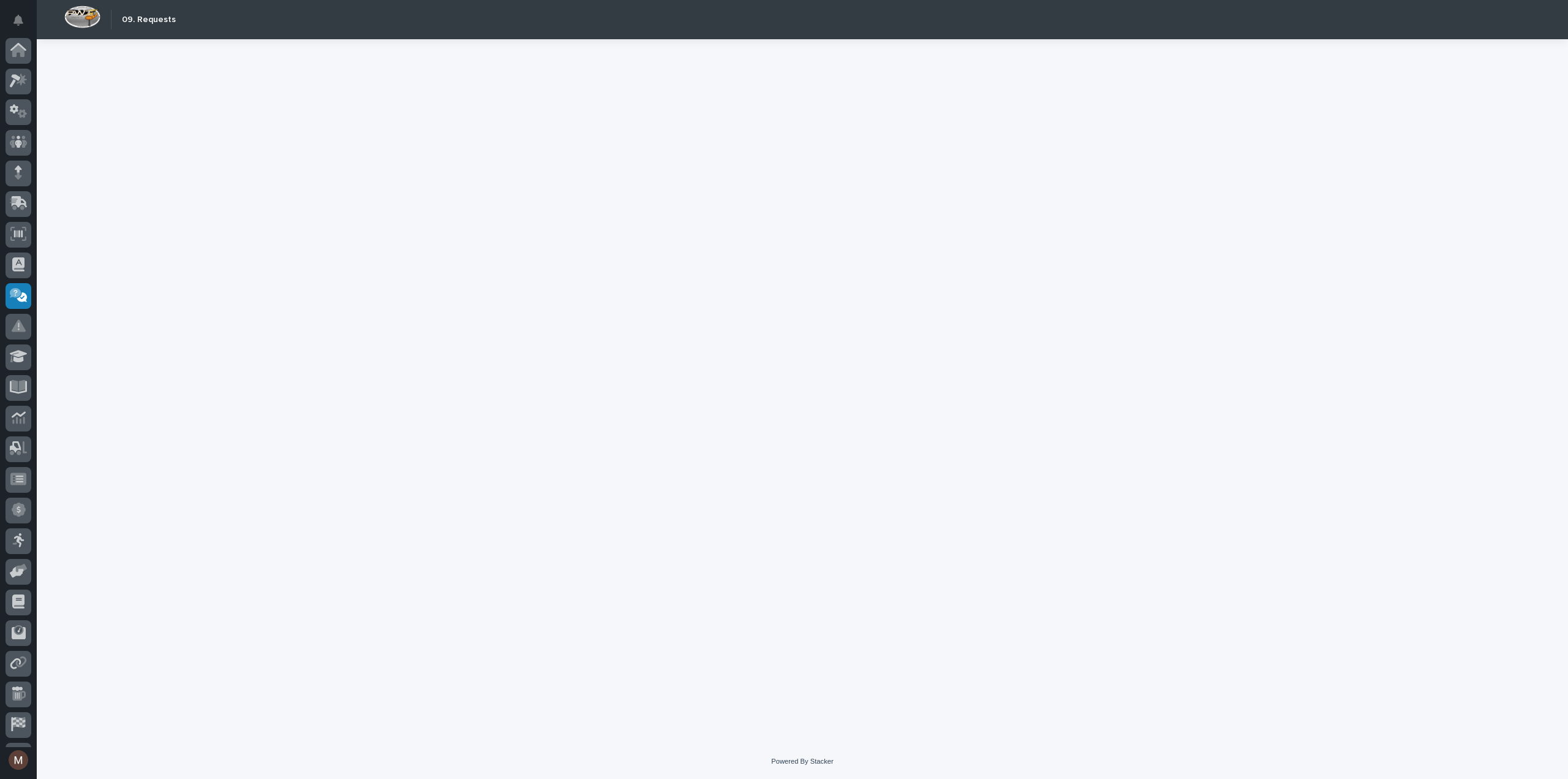
scroll to position [57, 0]
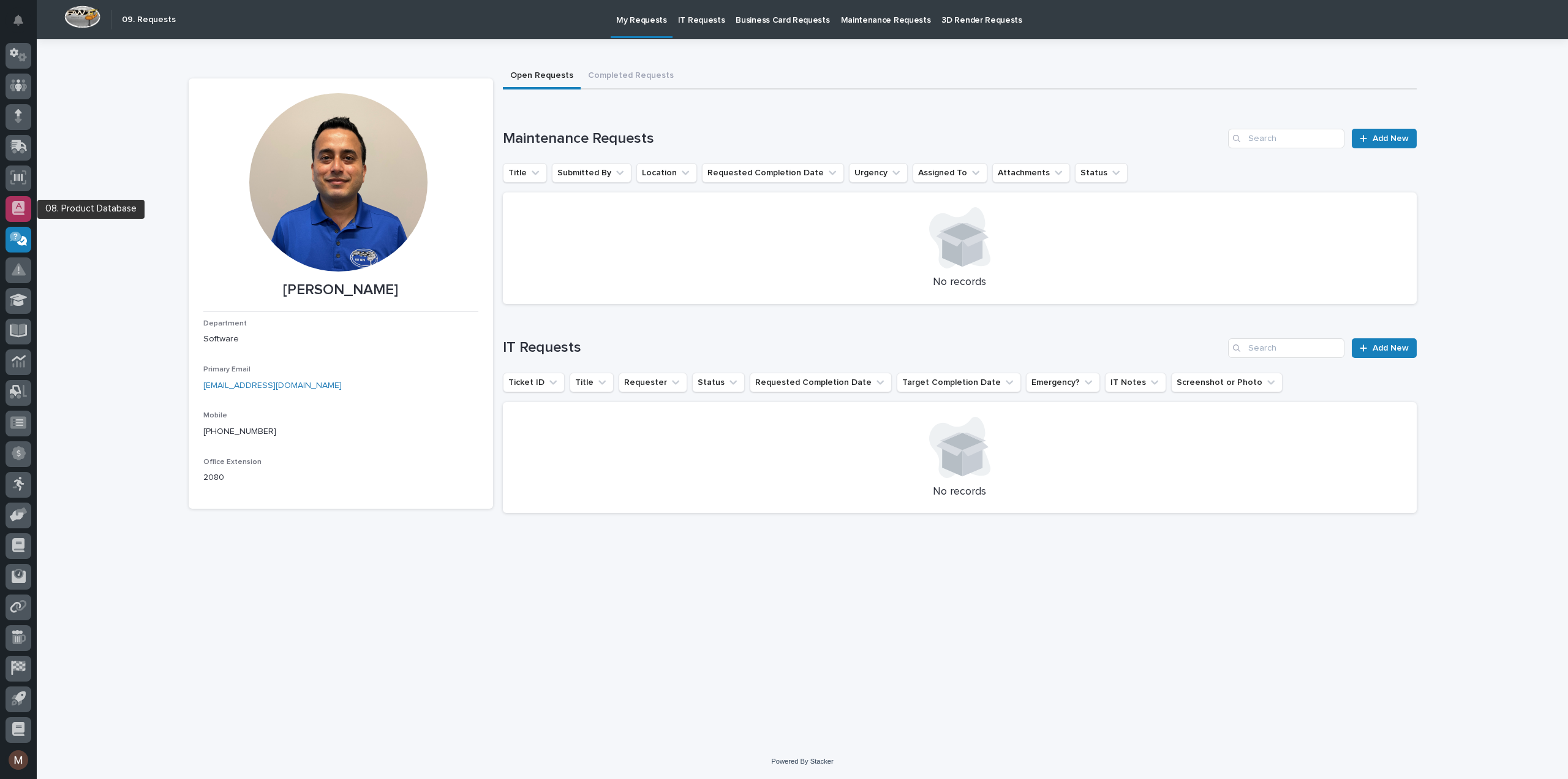
click at [8, 212] on div at bounding box center [18, 208] width 26 height 26
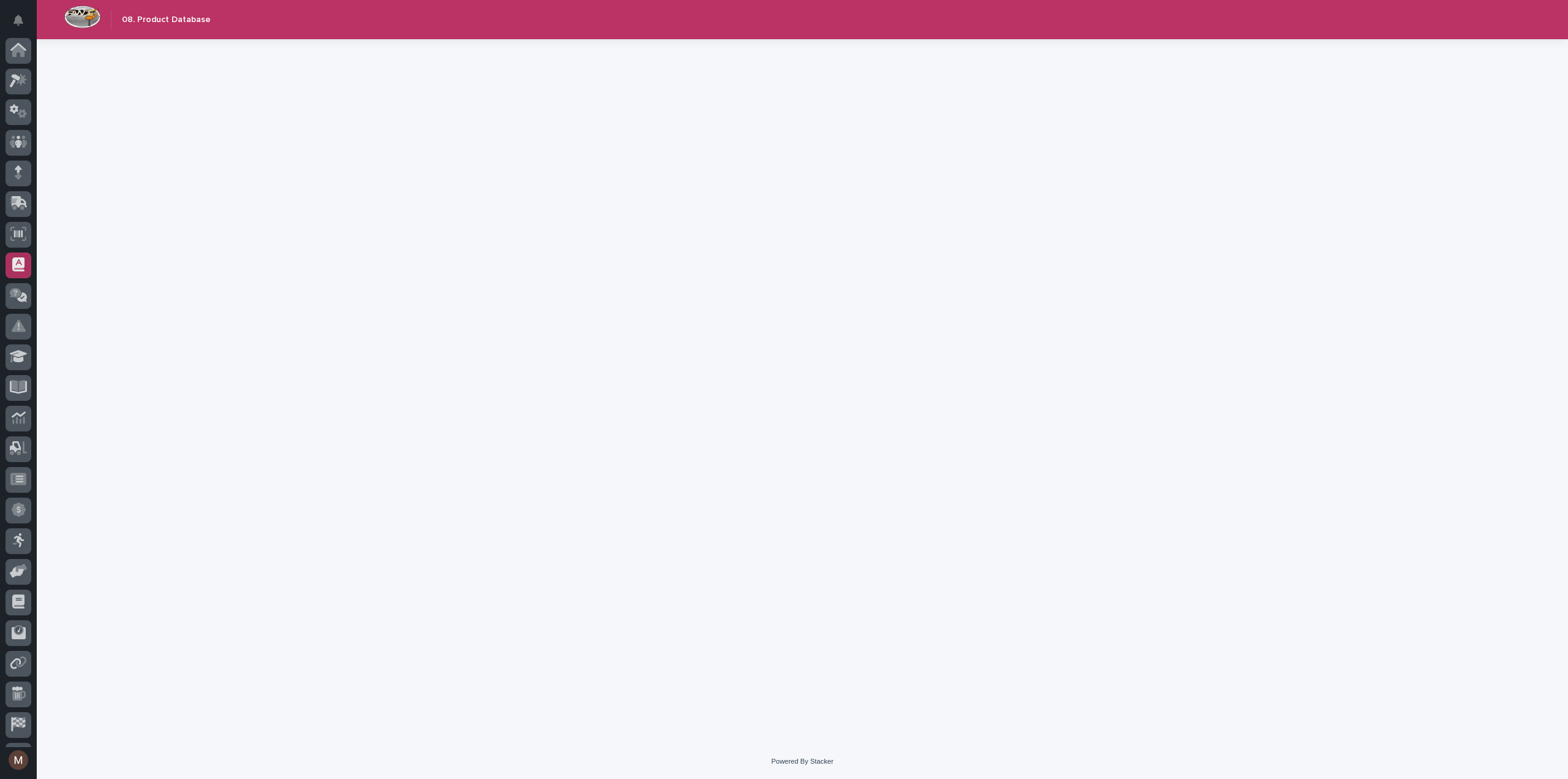
scroll to position [57, 0]
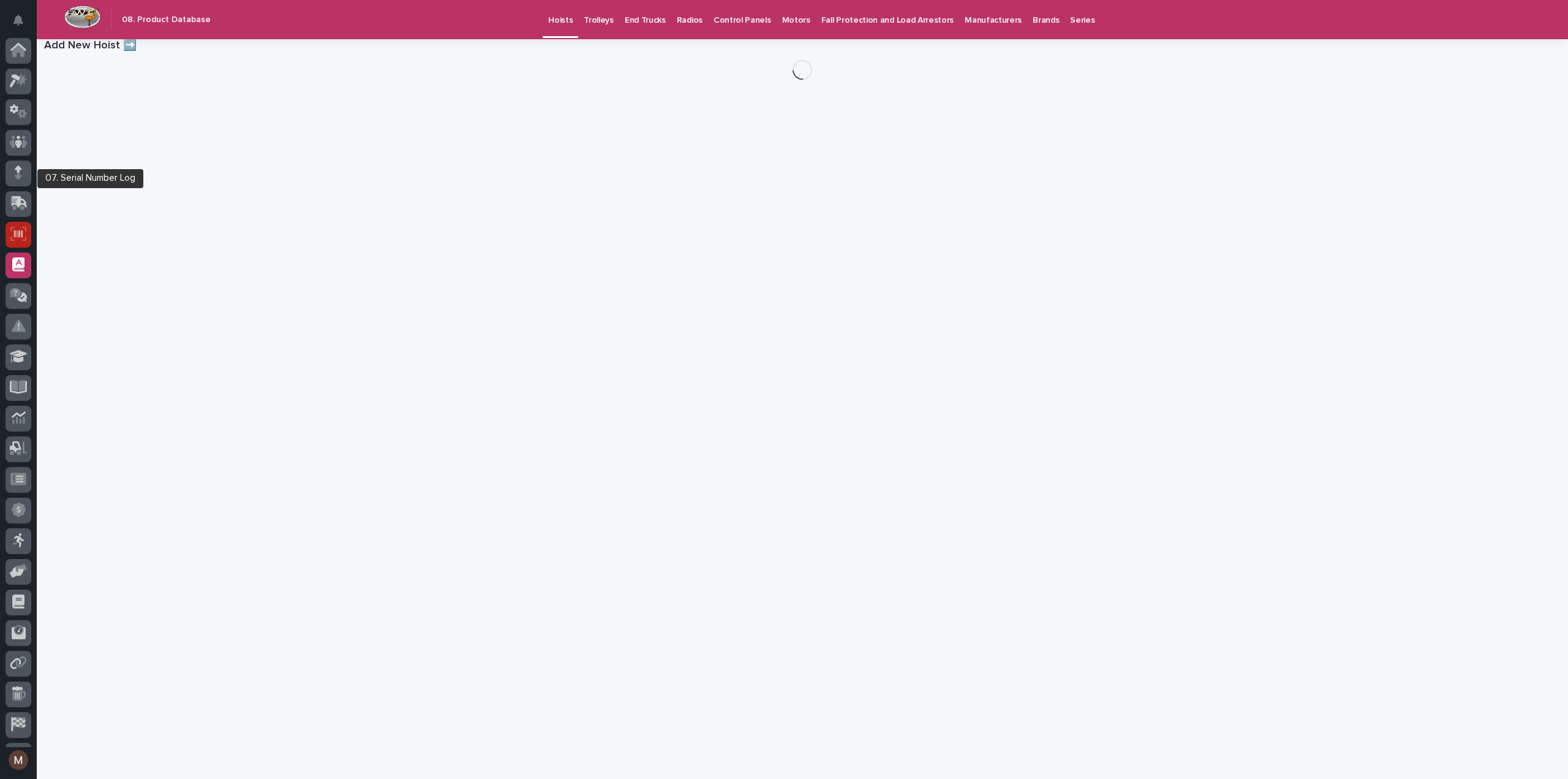
scroll to position [57, 0]
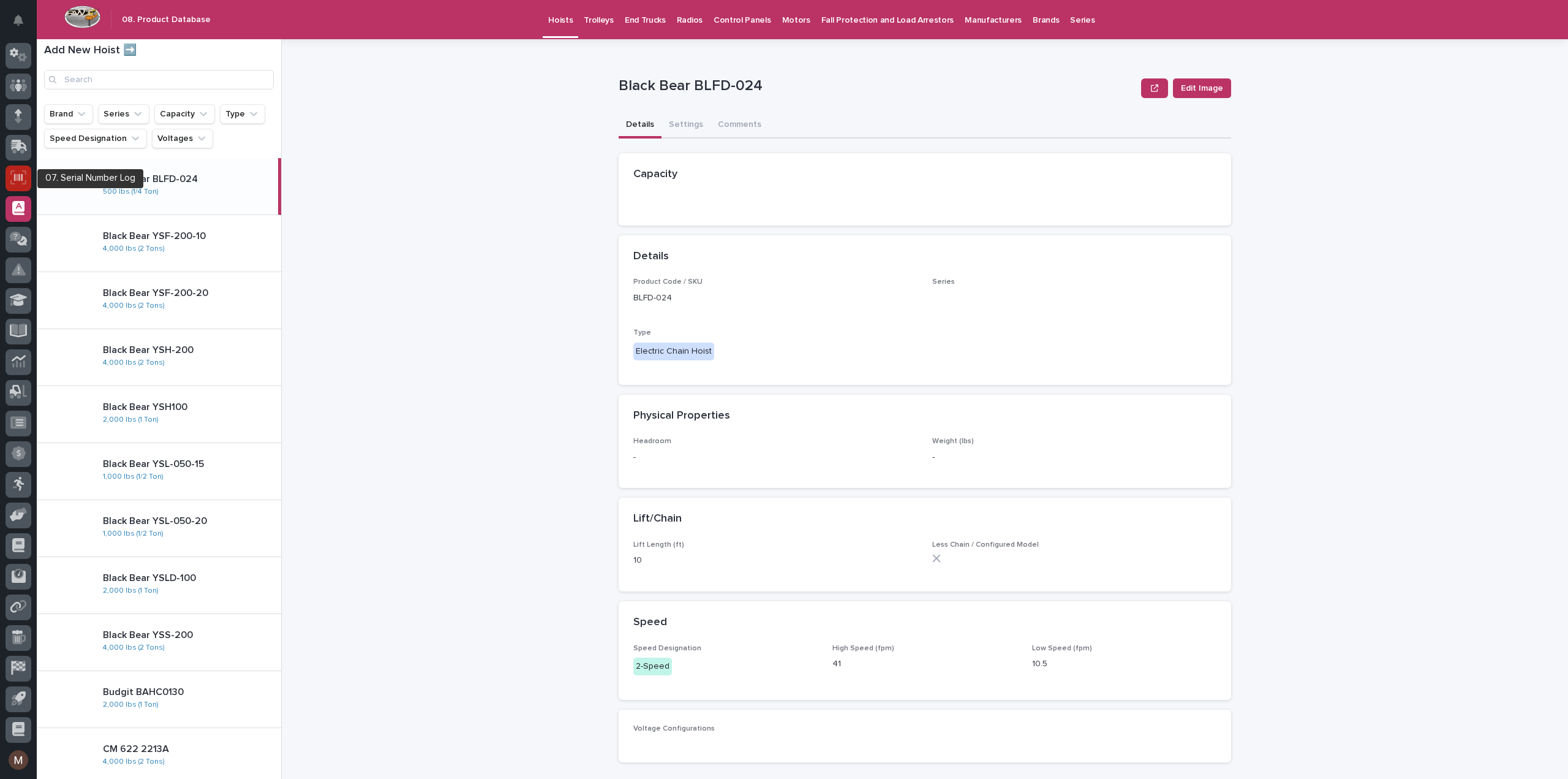
click at [19, 175] on icon at bounding box center [19, 177] width 9 height 7
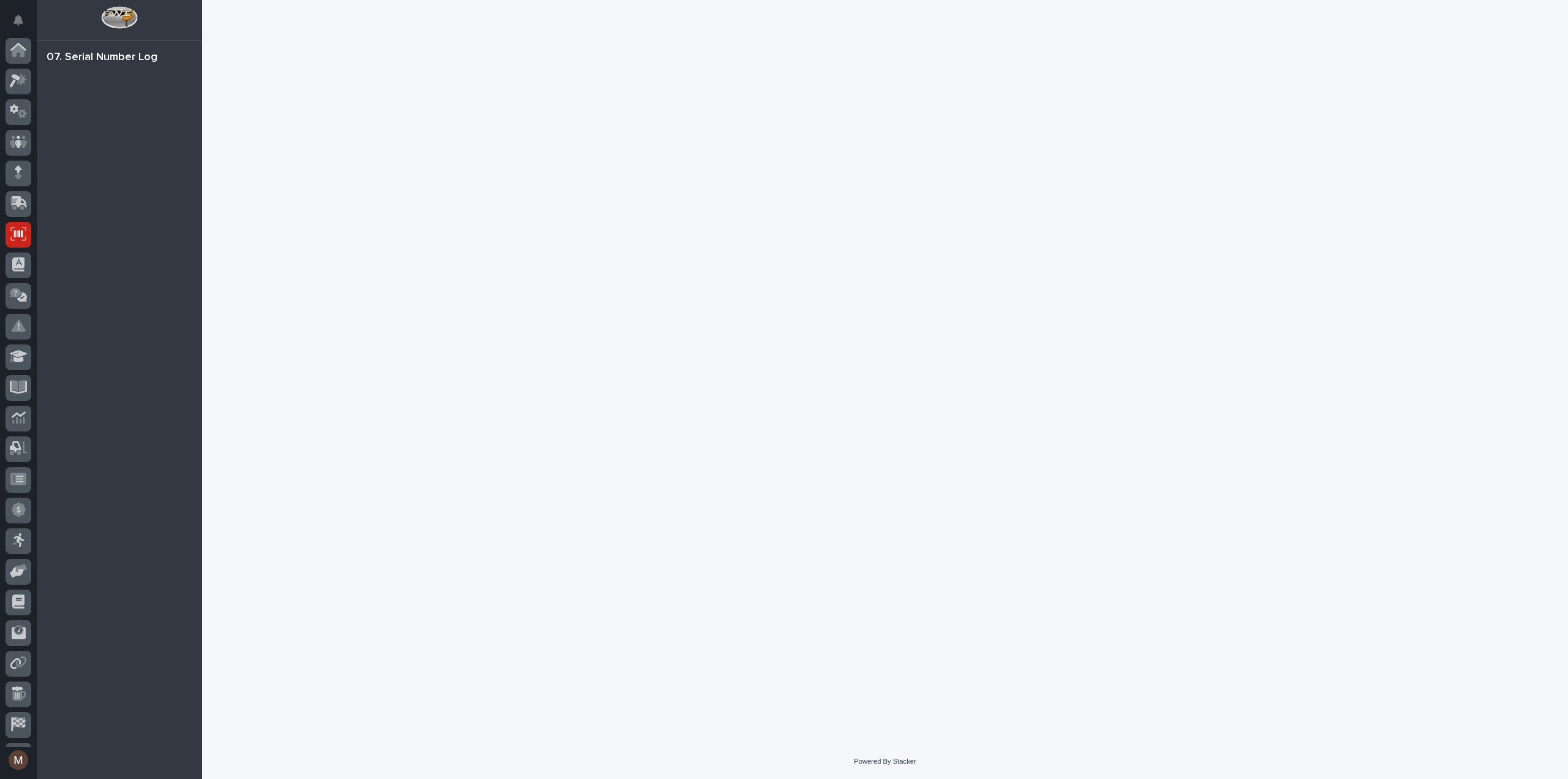
scroll to position [57, 0]
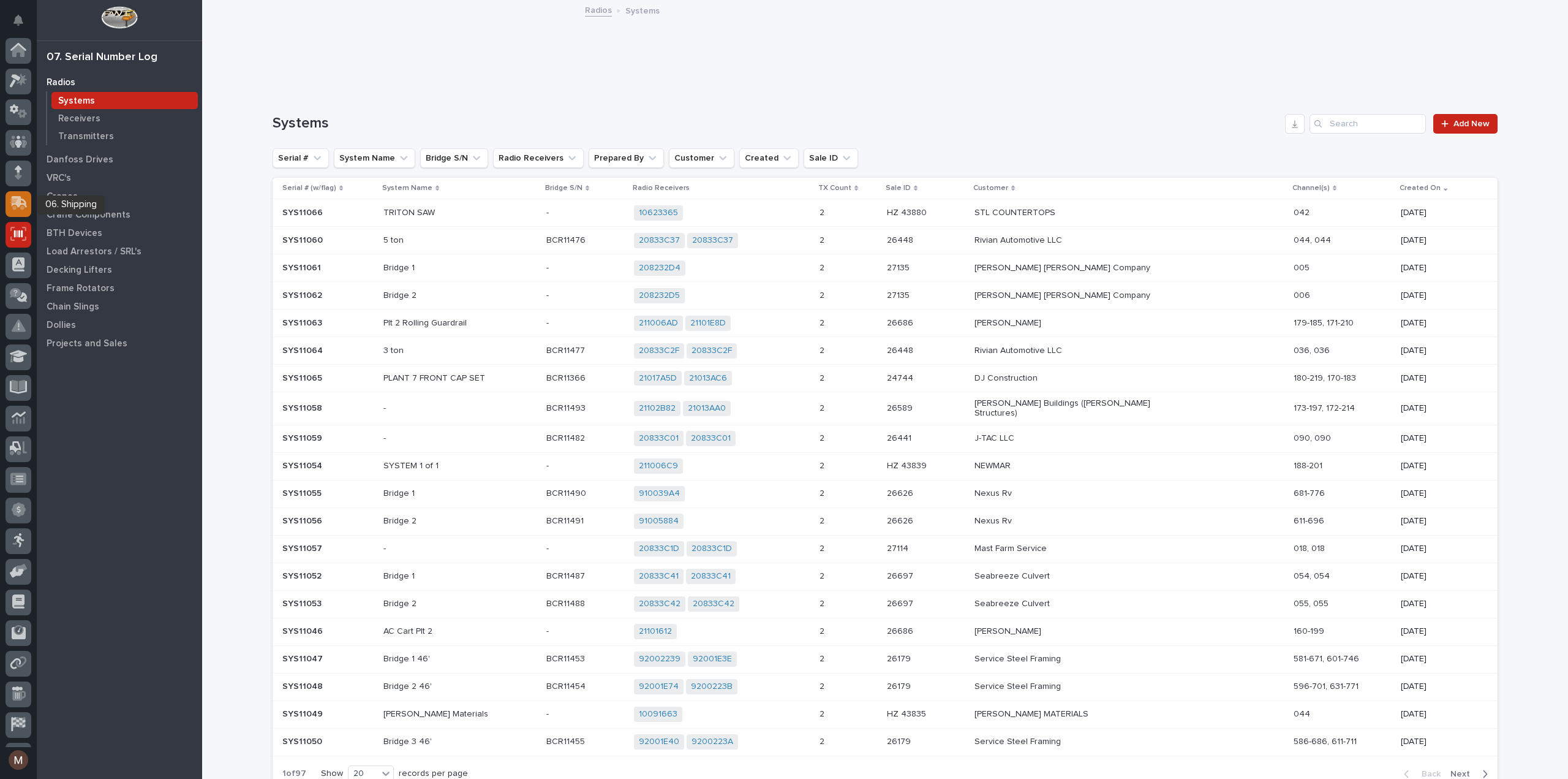
click at [13, 206] on icon at bounding box center [19, 203] width 18 height 14
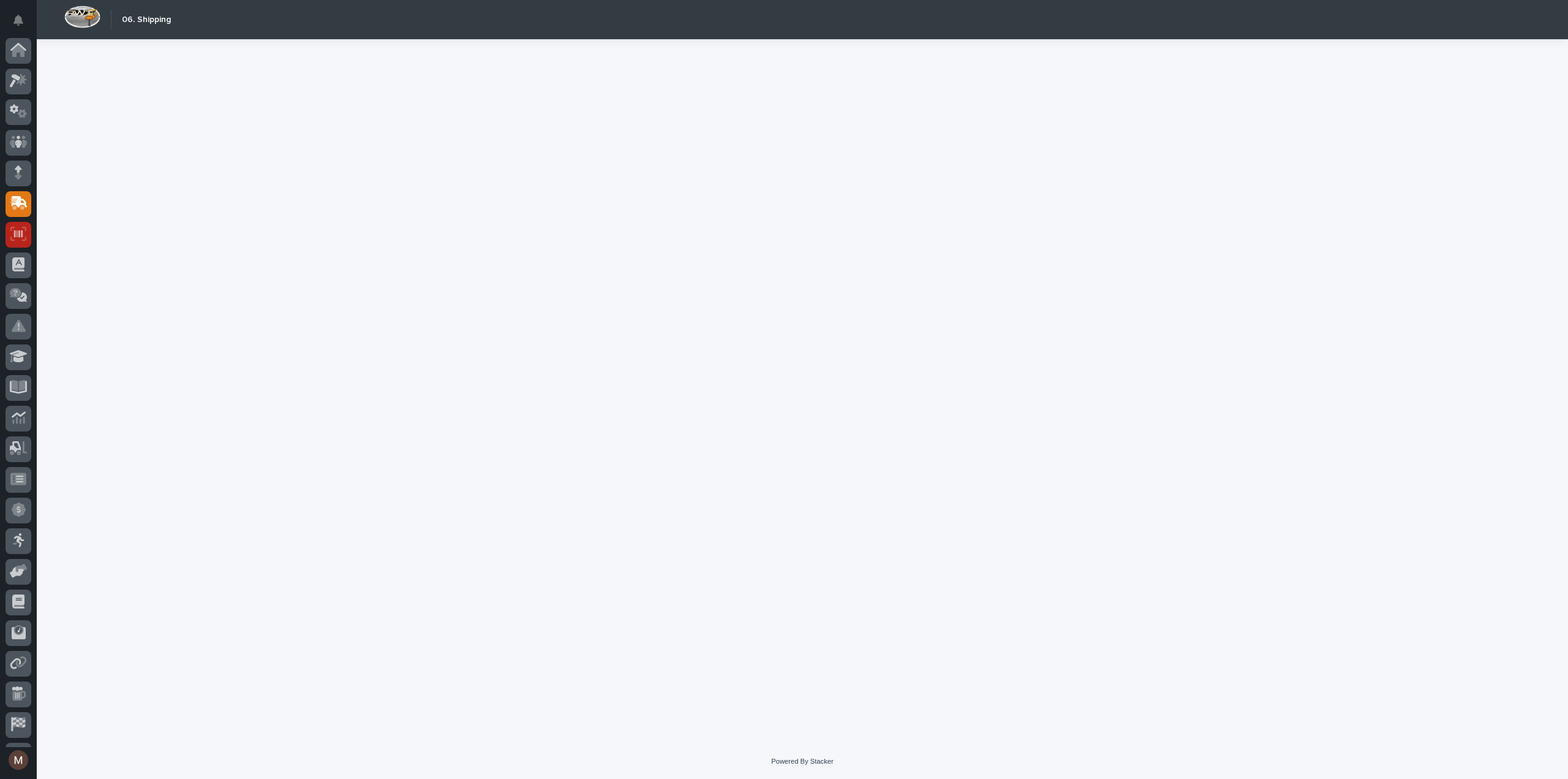
scroll to position [57, 0]
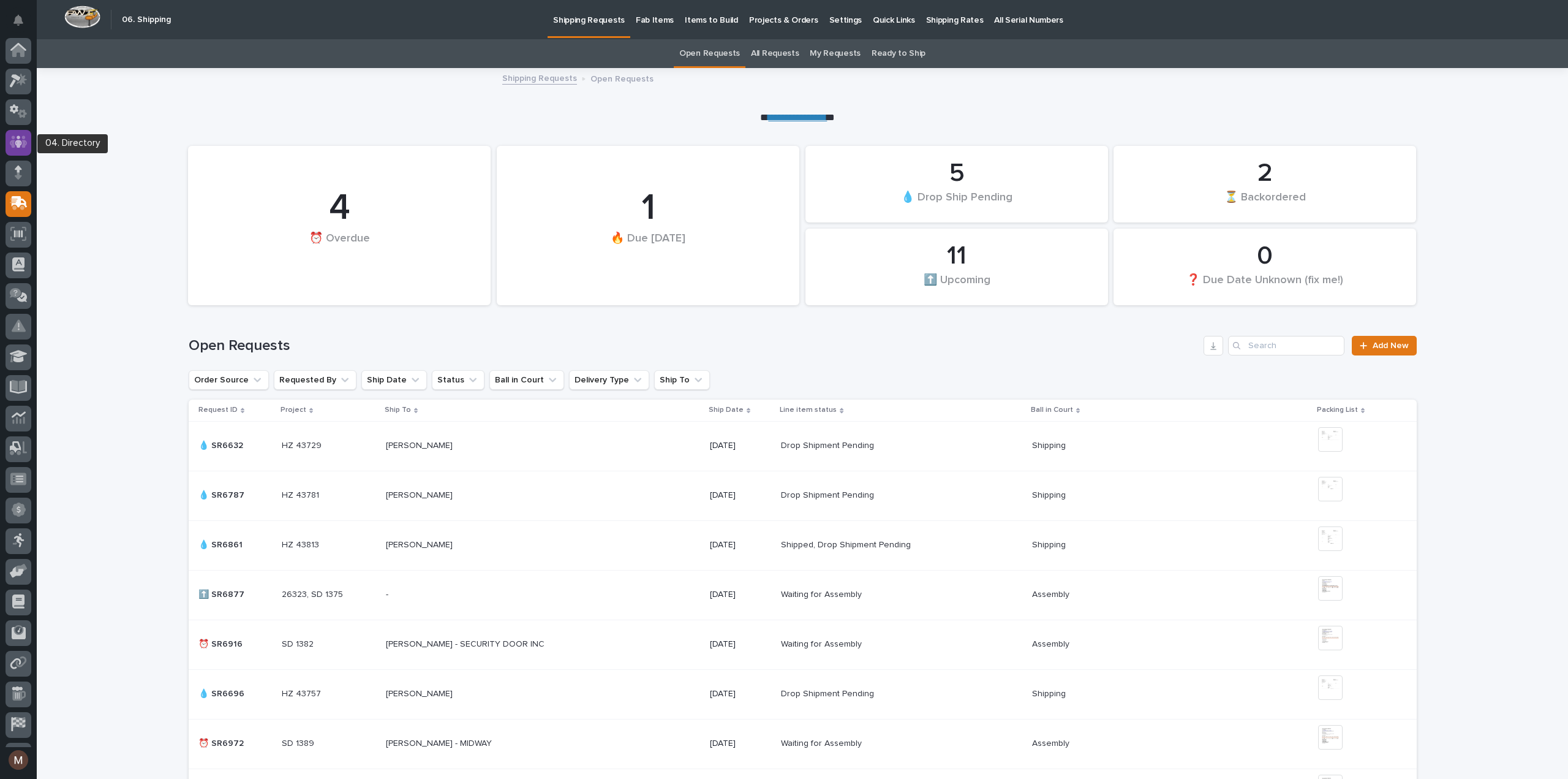
click at [19, 144] on icon at bounding box center [19, 143] width 7 height 12
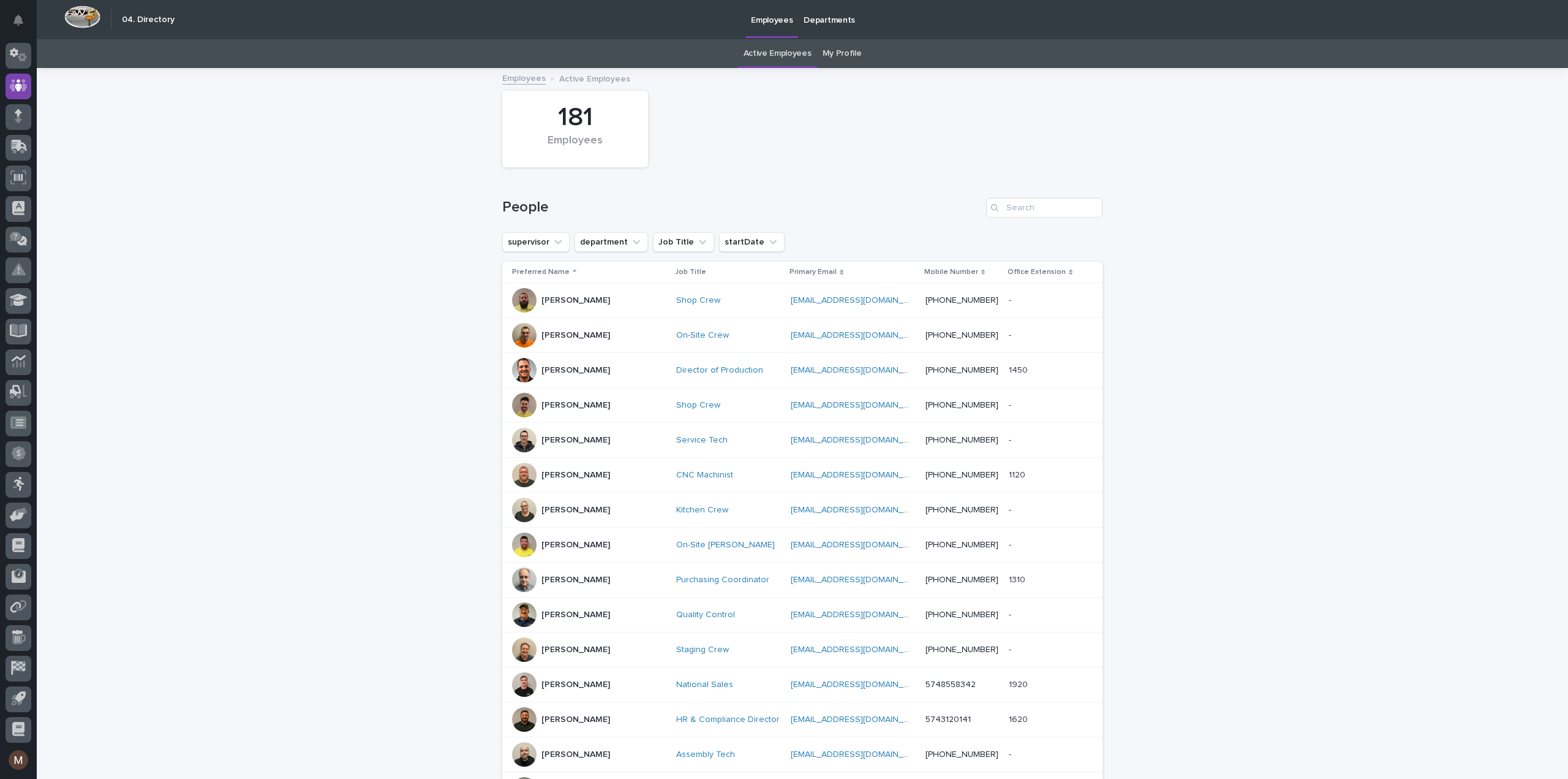
click at [823, 51] on link "My Profile" at bounding box center [842, 53] width 39 height 29
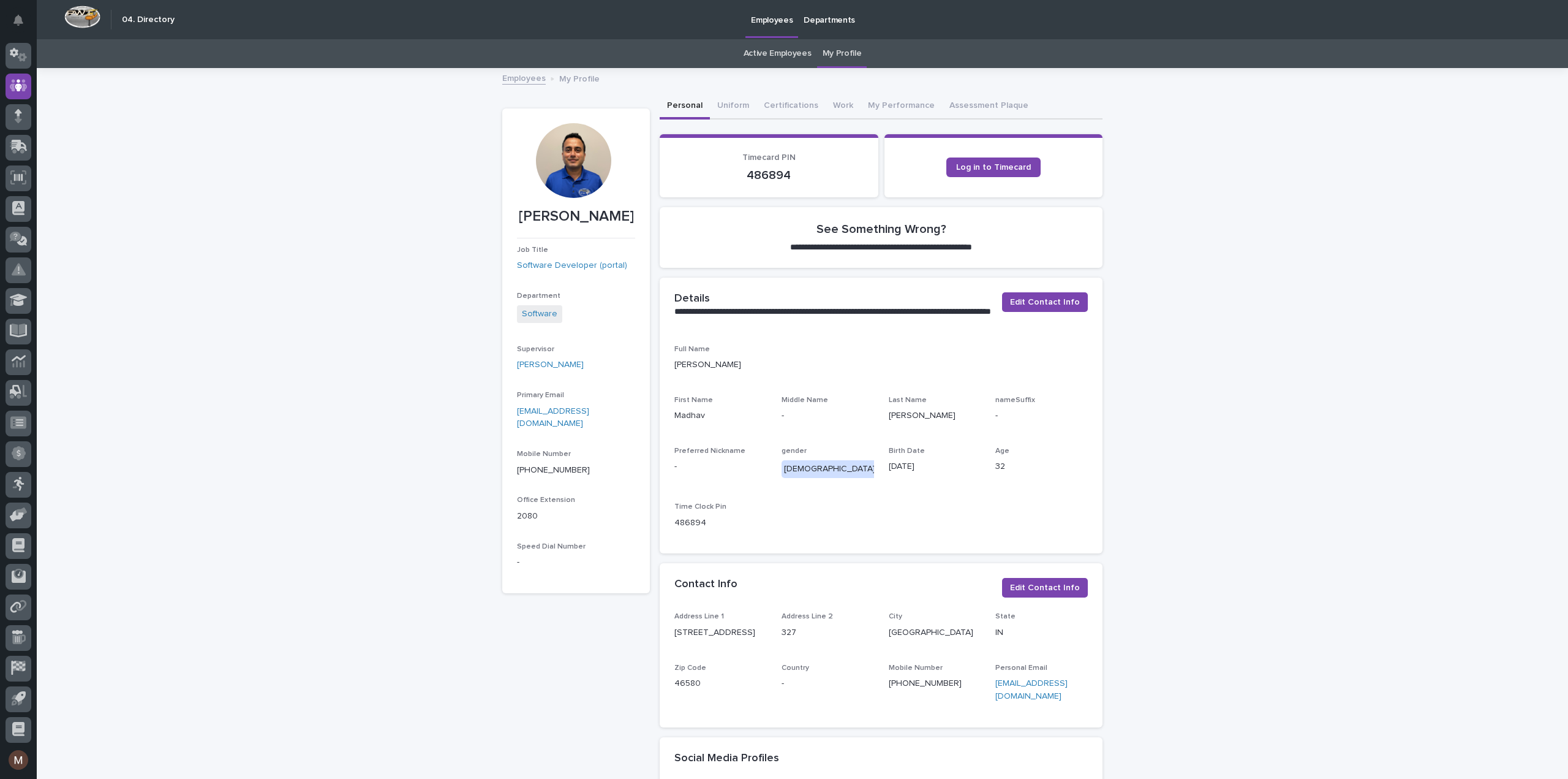
click at [839, 51] on link "My Profile" at bounding box center [842, 53] width 39 height 29
click at [850, 47] on link "My Profile" at bounding box center [842, 53] width 39 height 29
click at [726, 106] on button "Uniform" at bounding box center [734, 106] width 47 height 26
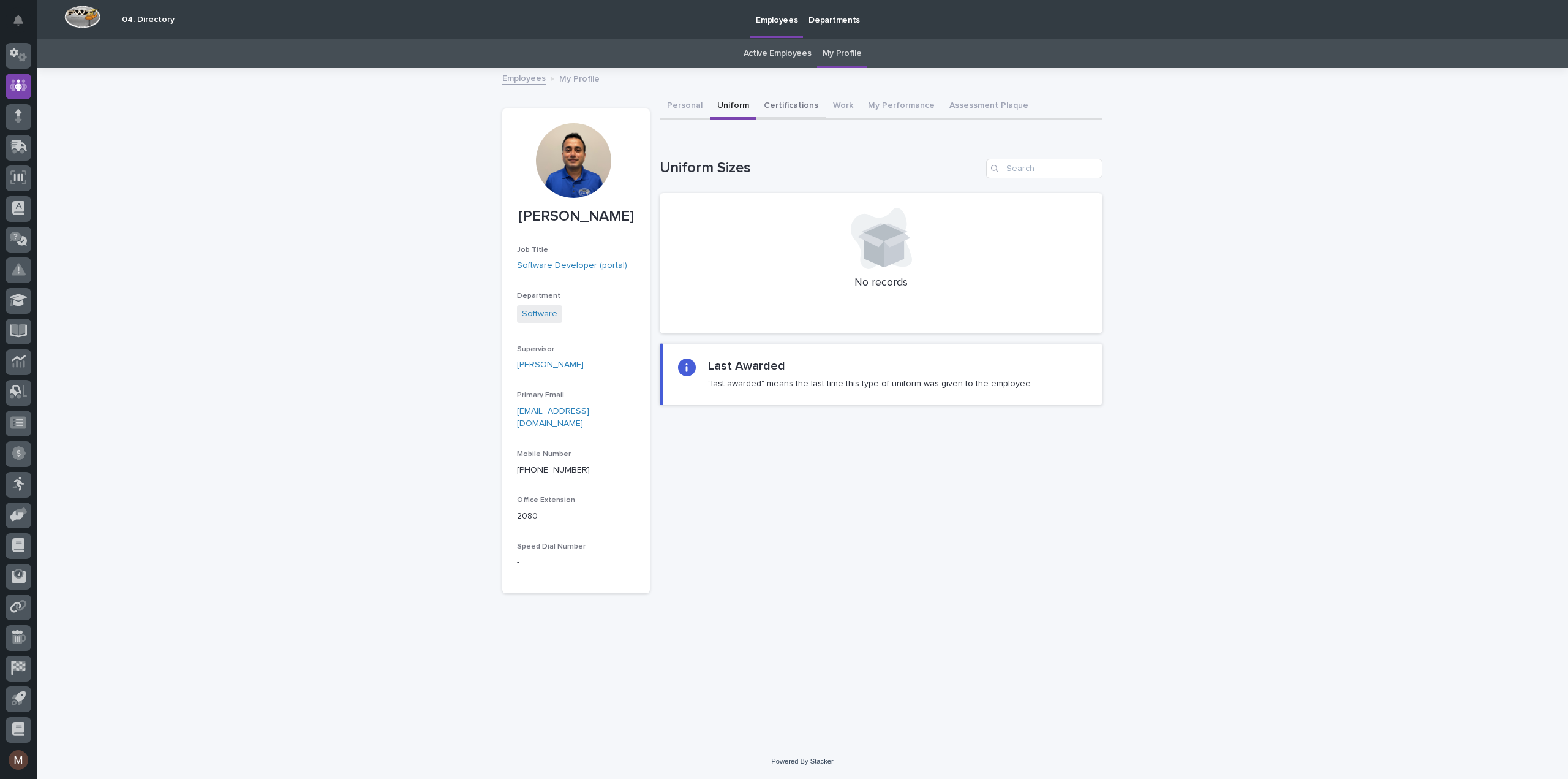
click at [774, 105] on button "Certifications" at bounding box center [791, 106] width 69 height 26
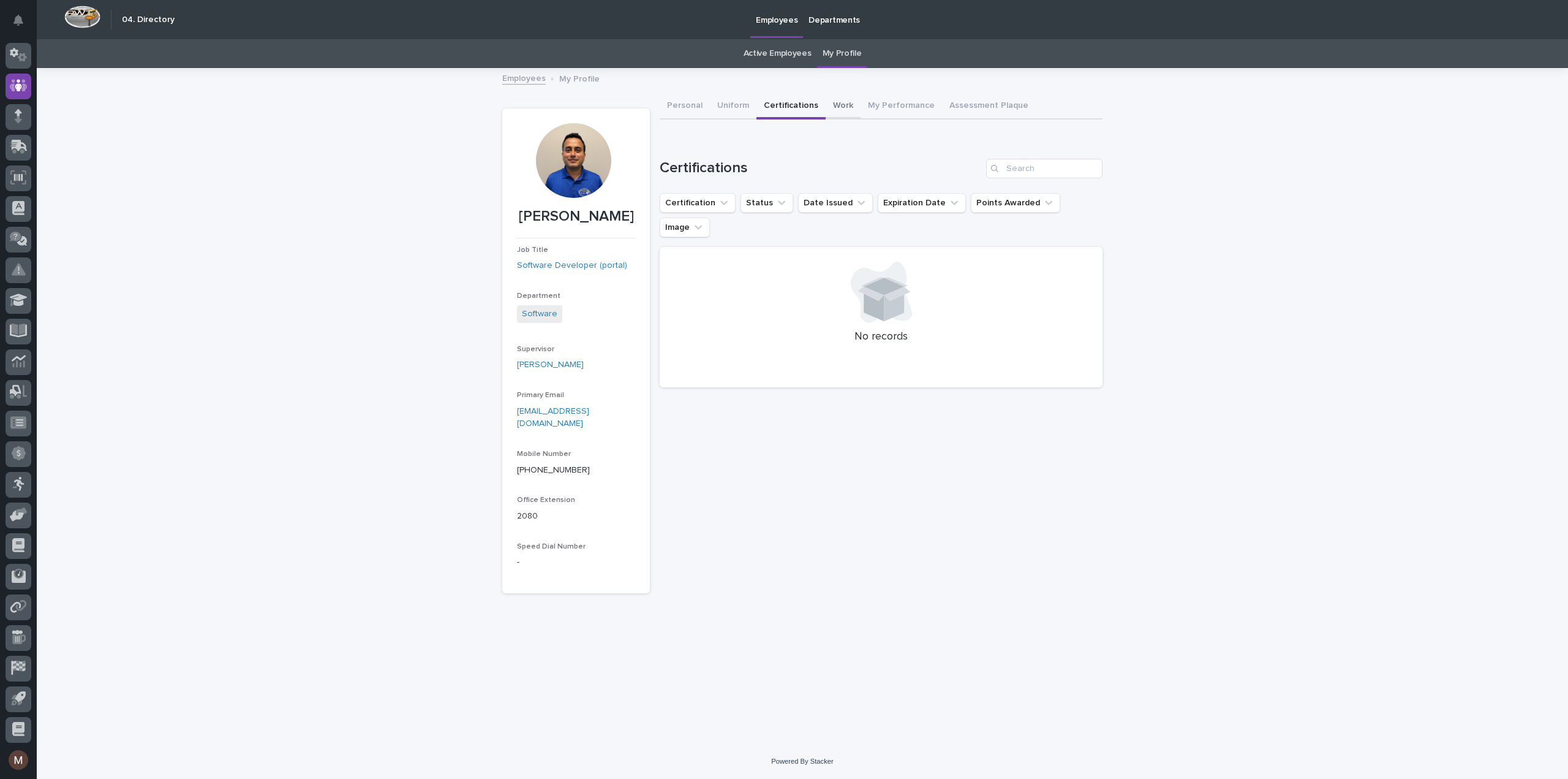
click at [829, 102] on button "Work" at bounding box center [842, 106] width 35 height 26
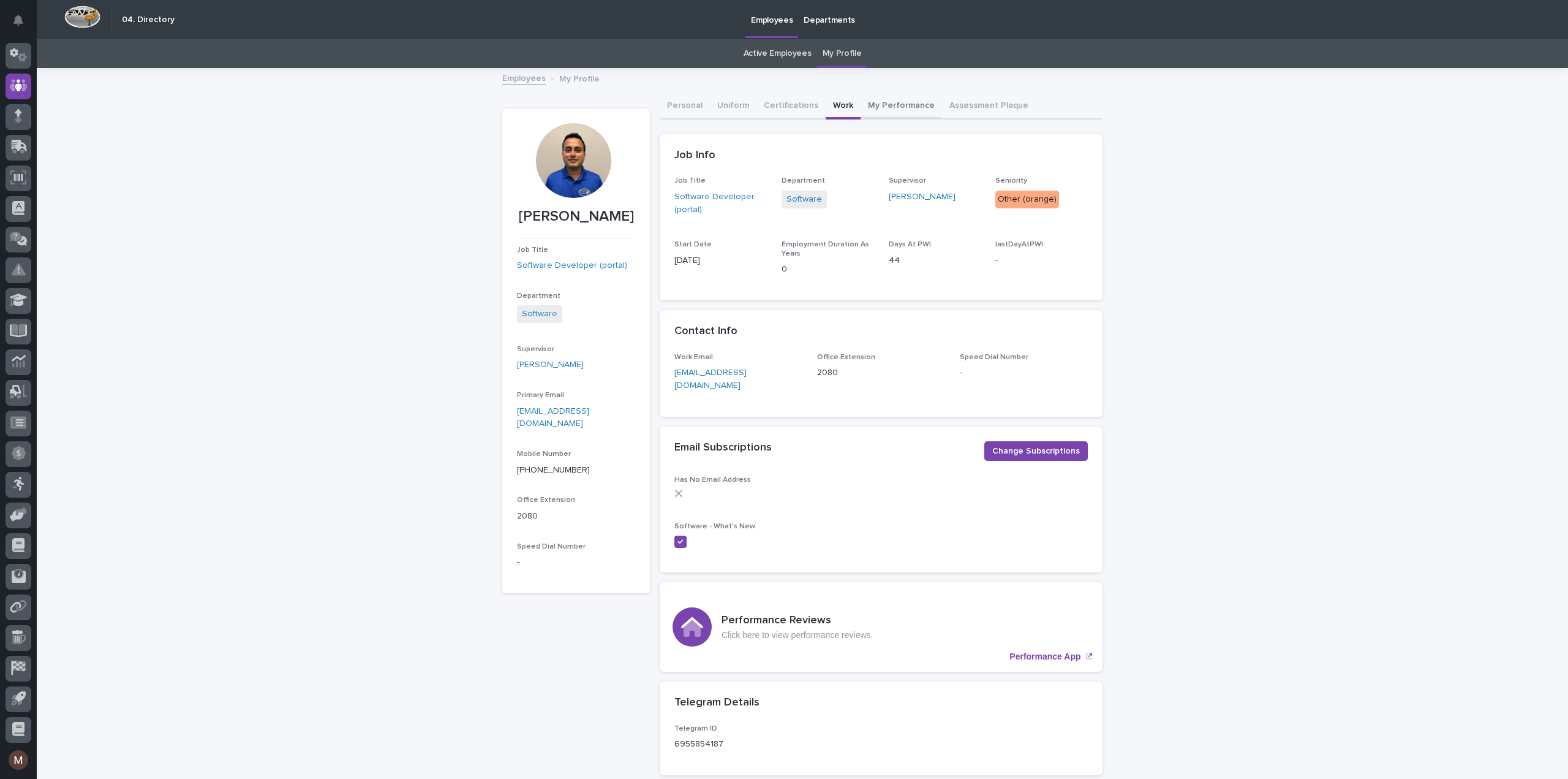
click at [875, 98] on button "My Performance" at bounding box center [902, 106] width 82 height 26
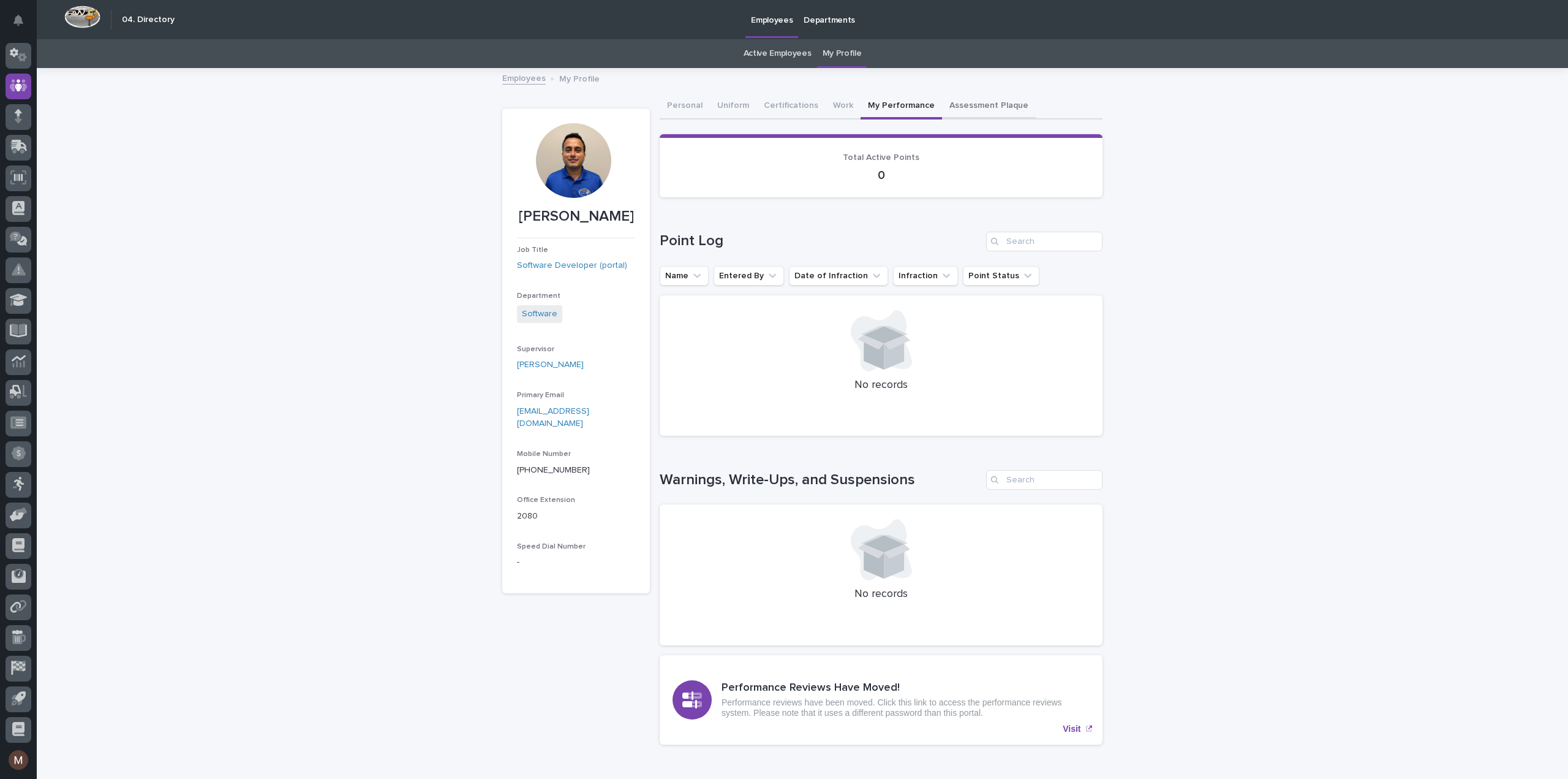
click at [972, 106] on button "Assessment Plaque" at bounding box center [990, 106] width 94 height 26
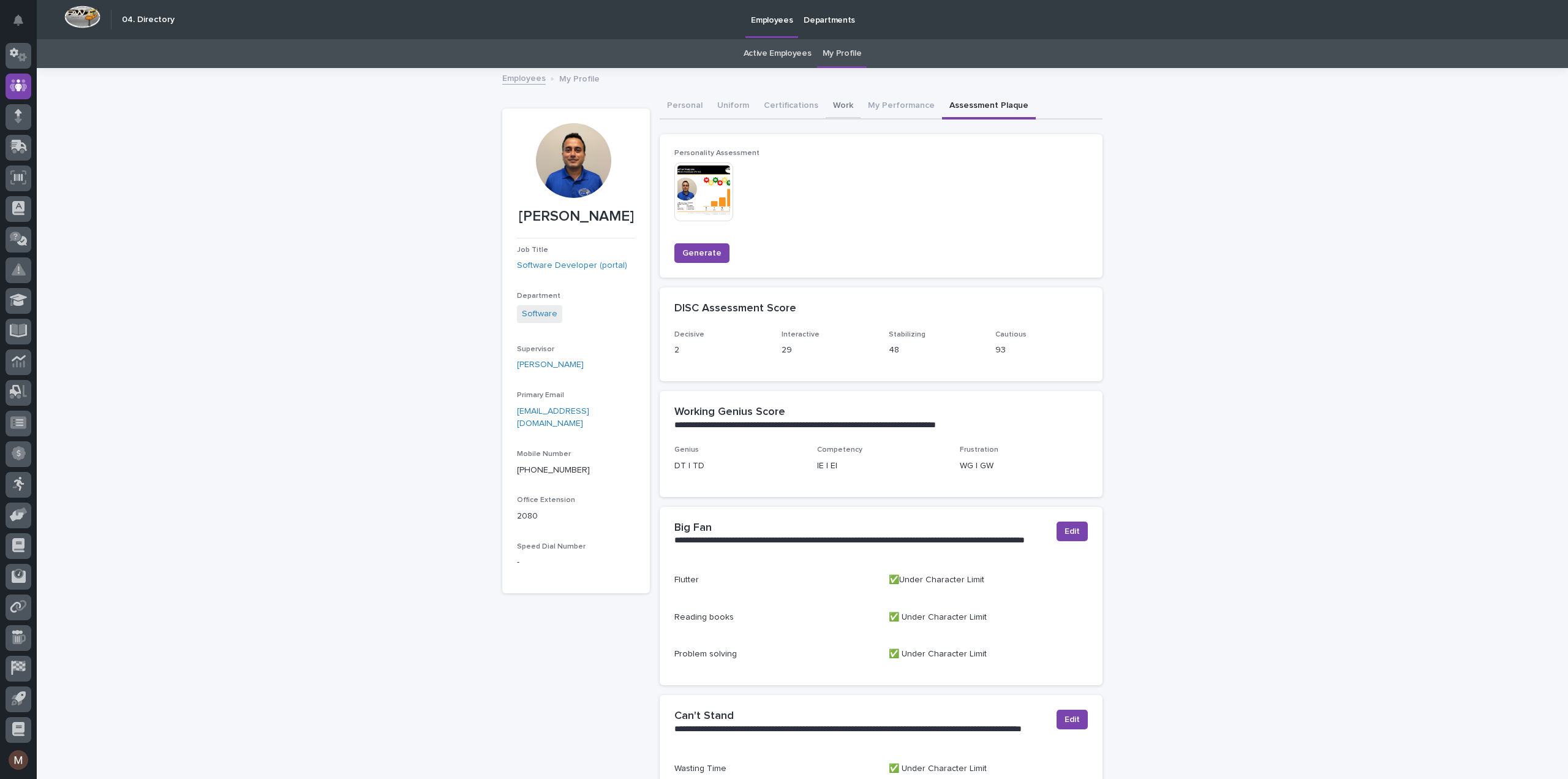
click at [832, 100] on button "Work" at bounding box center [842, 106] width 35 height 26
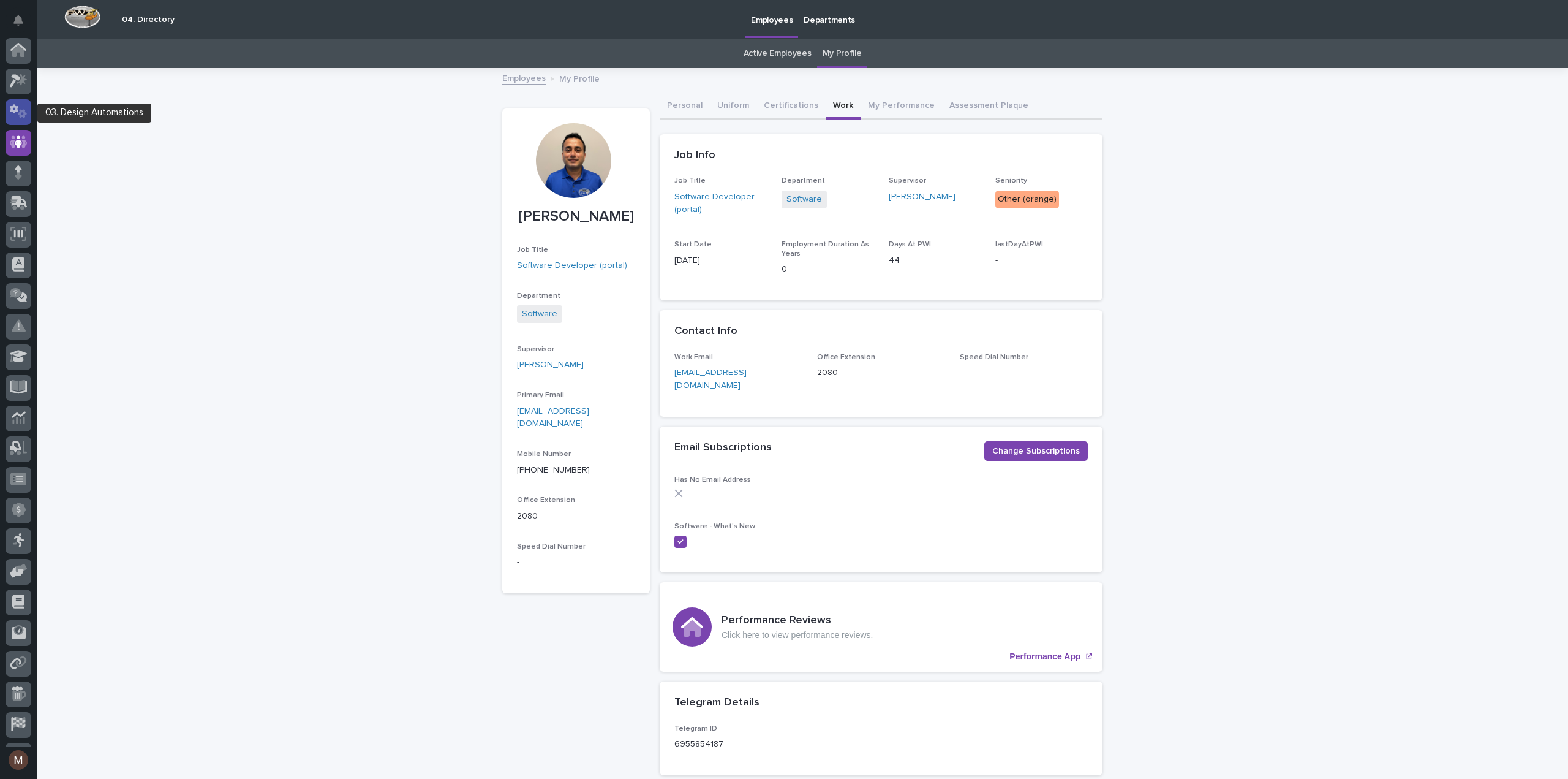
click at [19, 111] on icon at bounding box center [22, 114] width 9 height 9
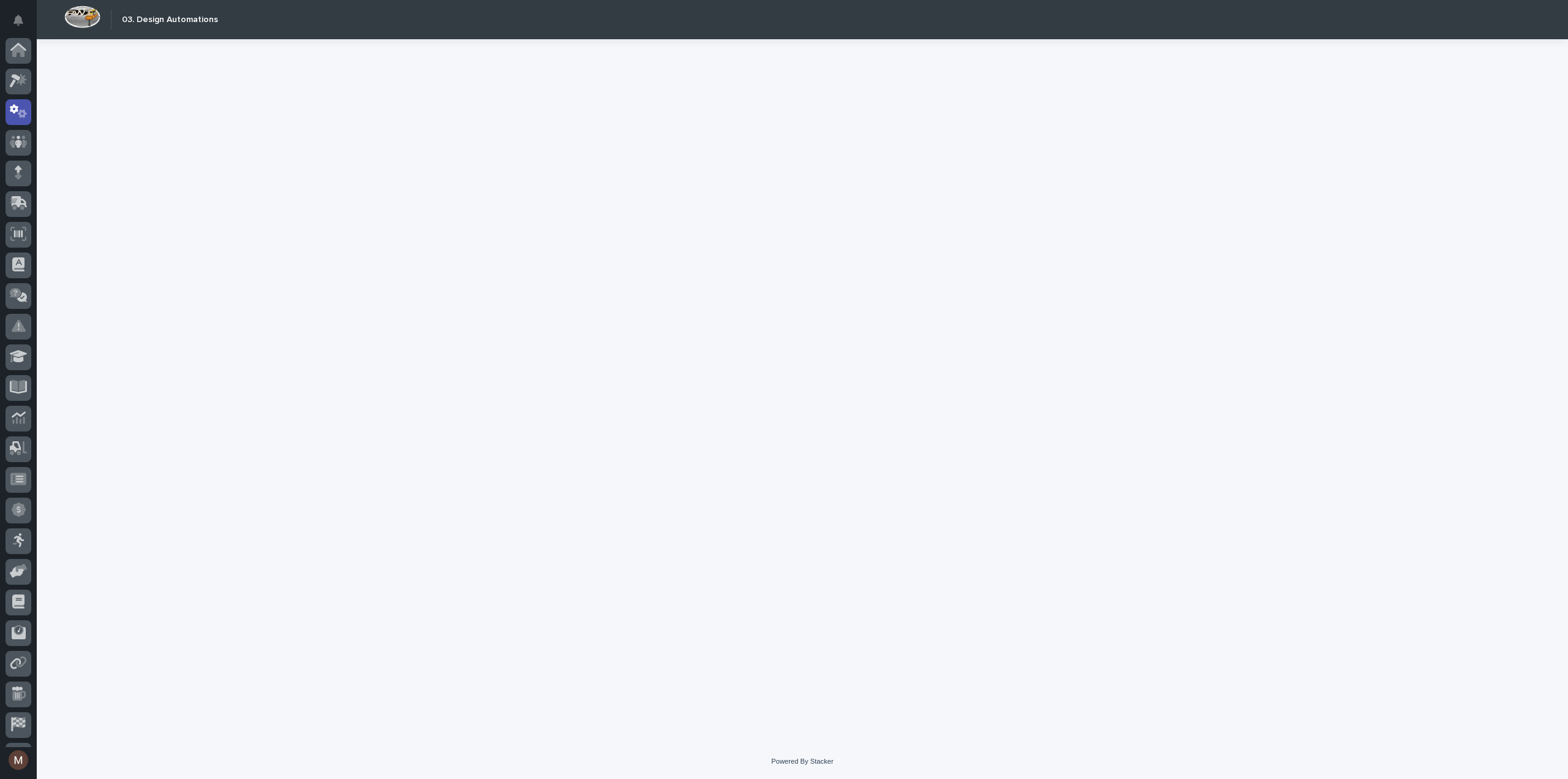
scroll to position [57, 0]
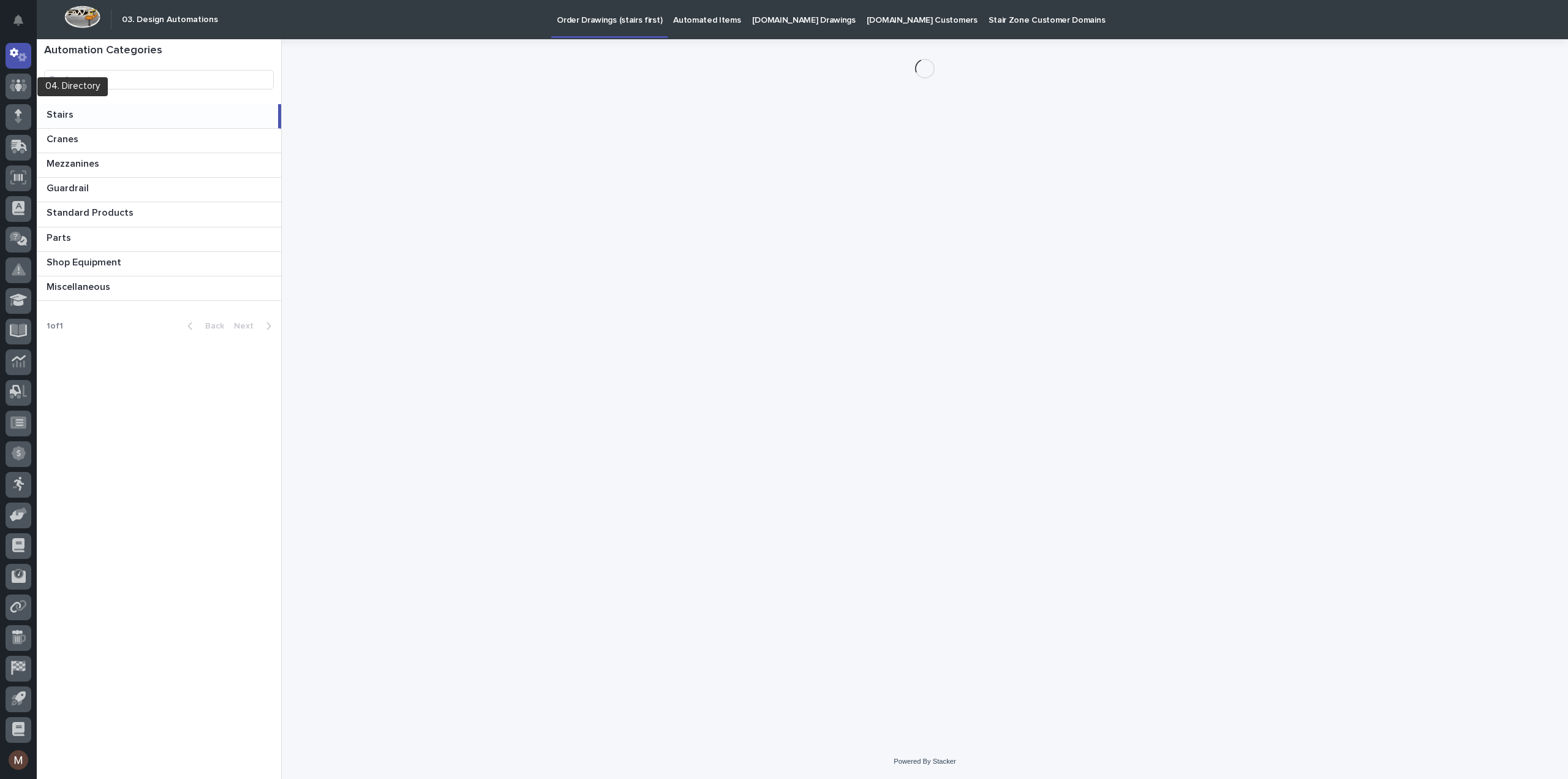
click at [22, 89] on icon at bounding box center [19, 86] width 18 height 12
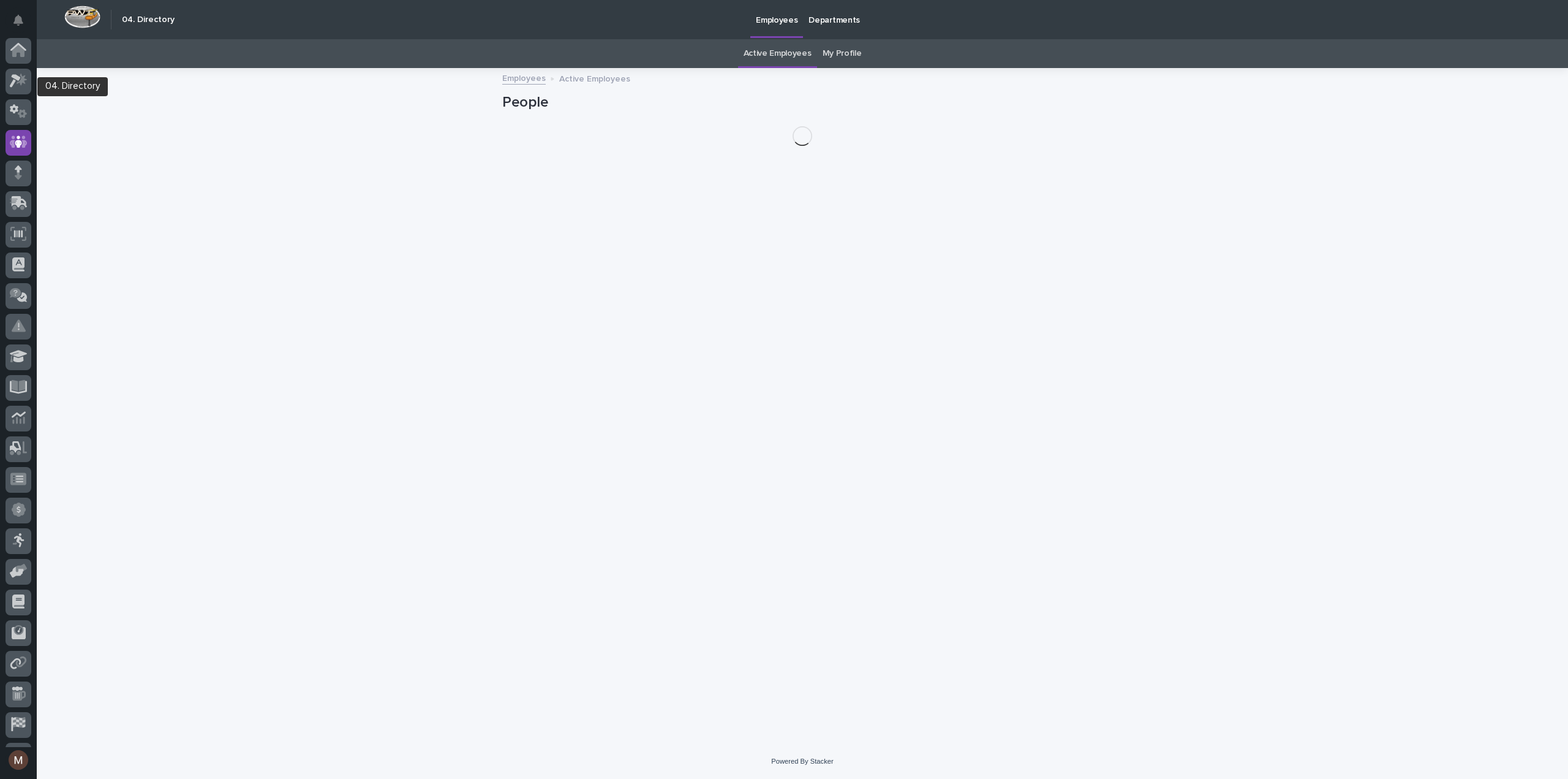
scroll to position [57, 0]
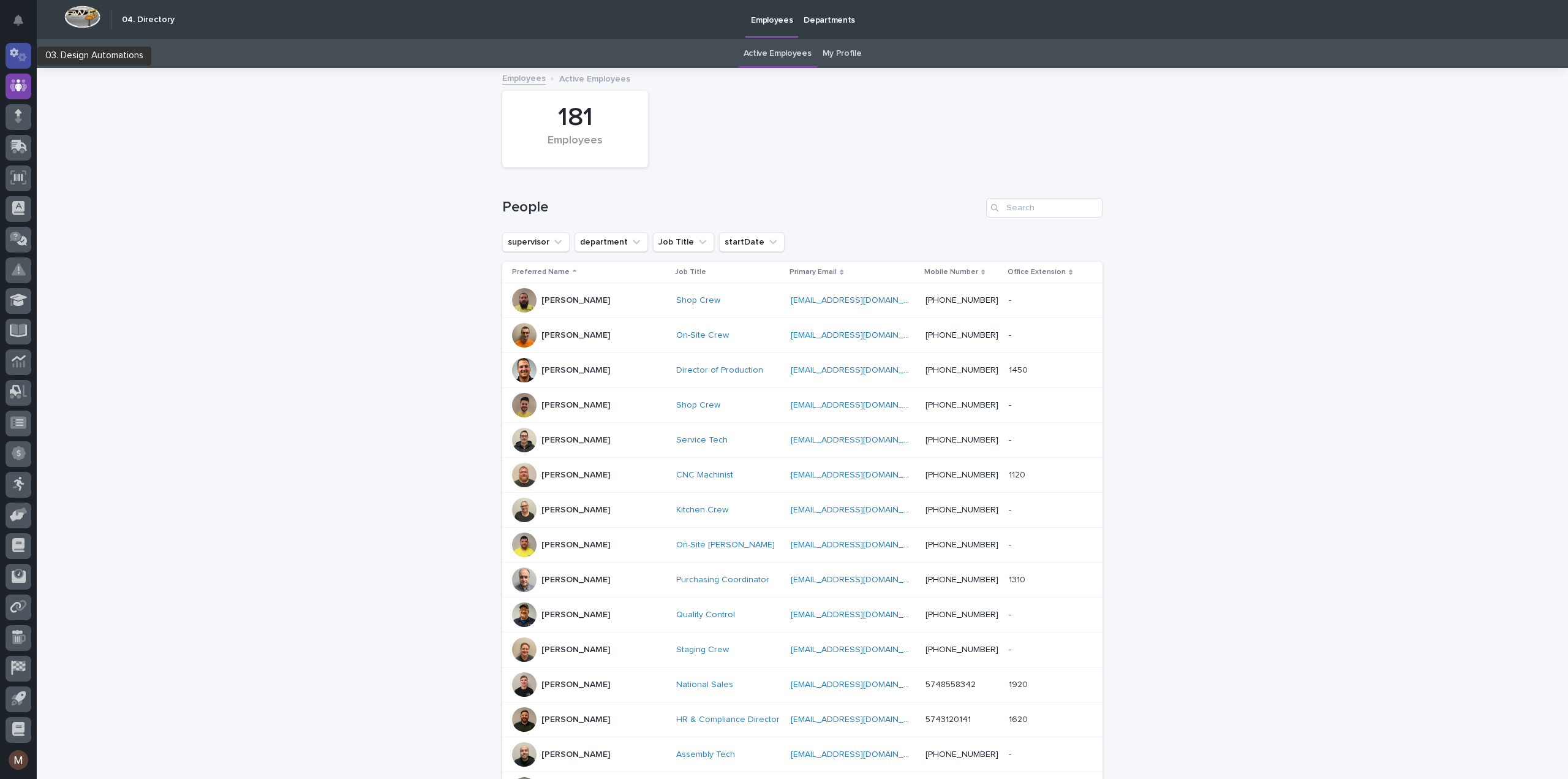
click at [19, 58] on icon at bounding box center [19, 55] width 18 height 14
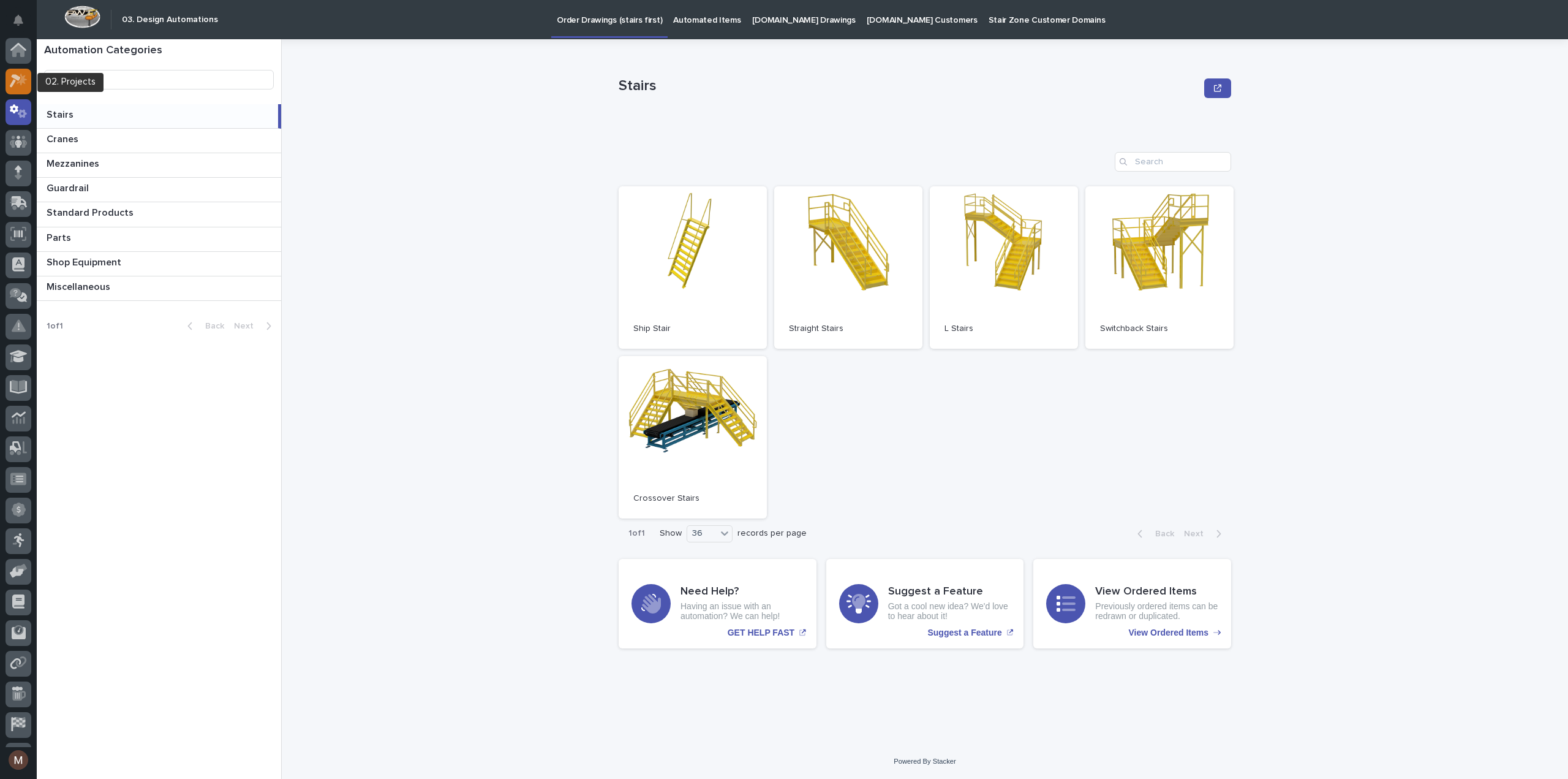
click at [19, 74] on icon at bounding box center [19, 81] width 18 height 14
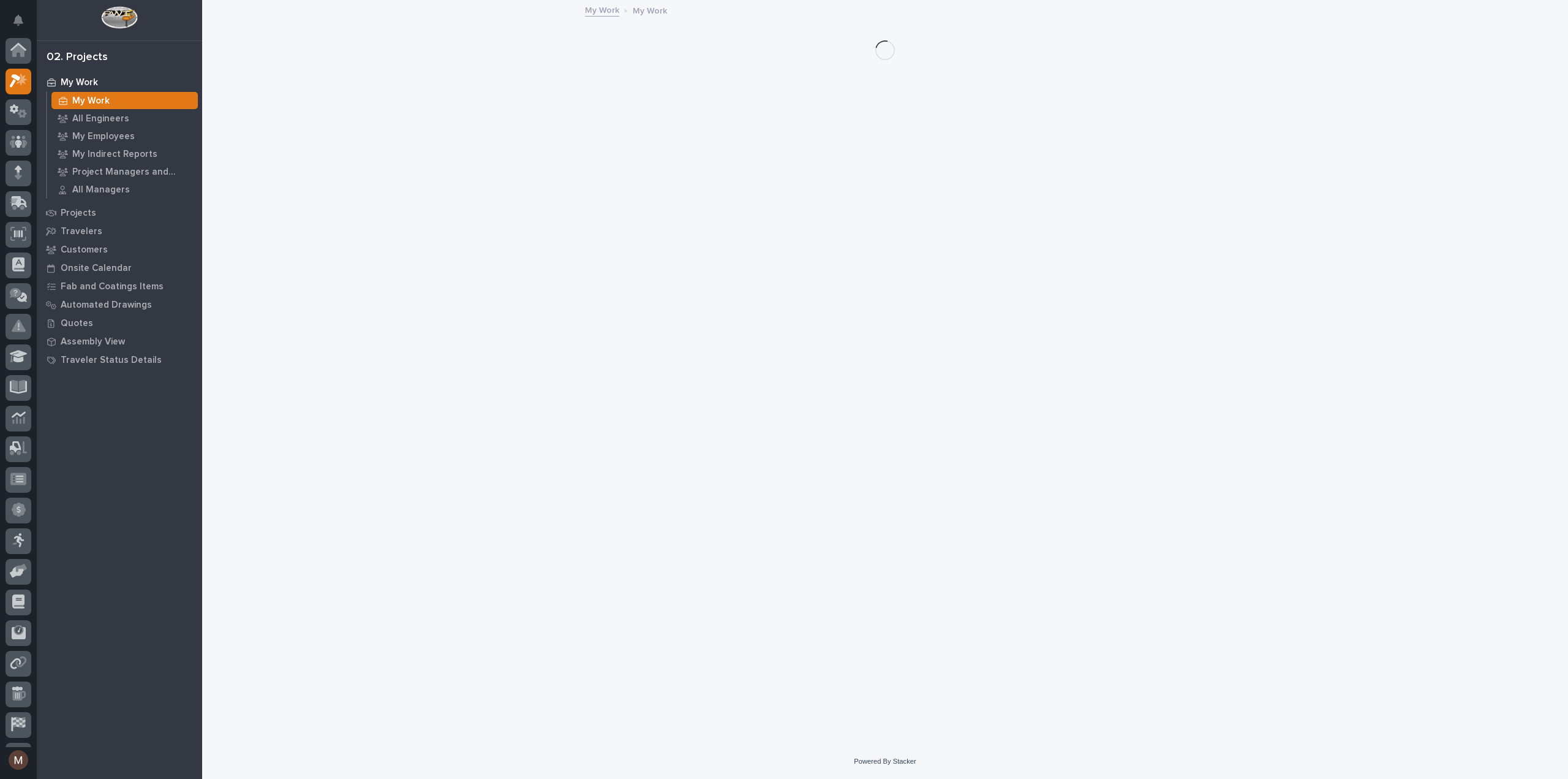
scroll to position [31, 0]
click at [75, 210] on p "Projects" at bounding box center [78, 213] width 35 height 11
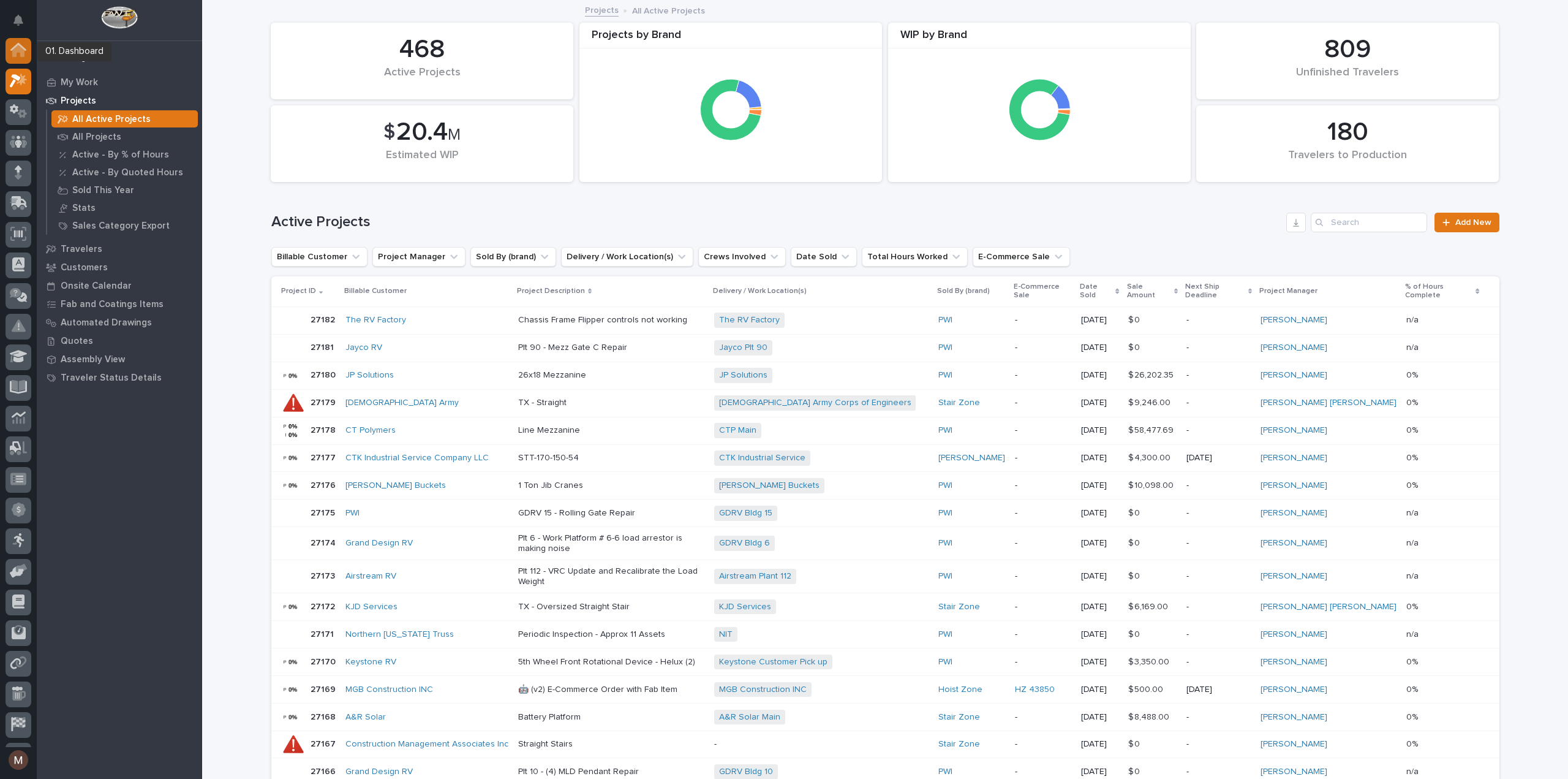
click at [21, 50] on icon at bounding box center [19, 51] width 12 height 12
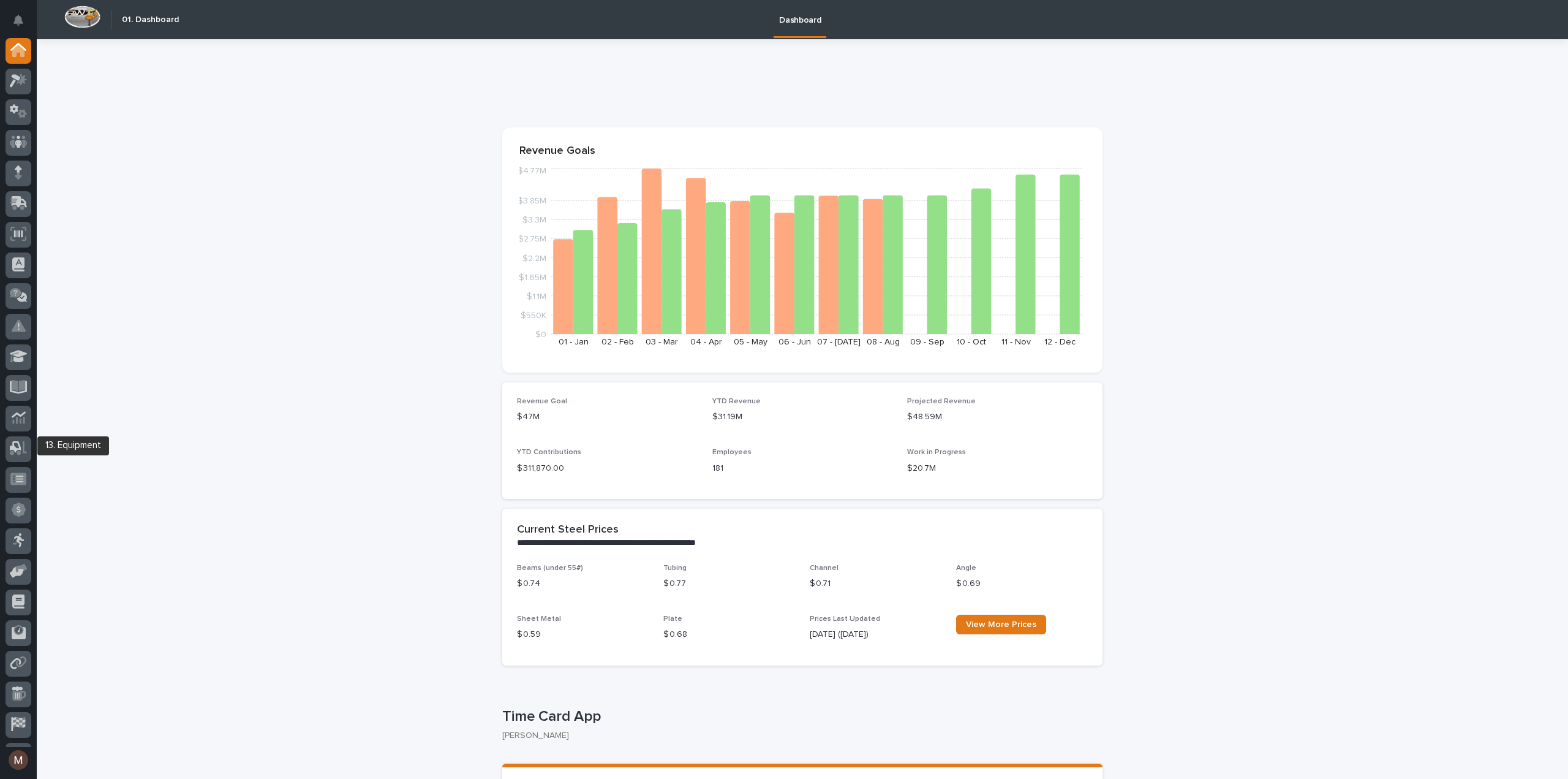
scroll to position [57, 0]
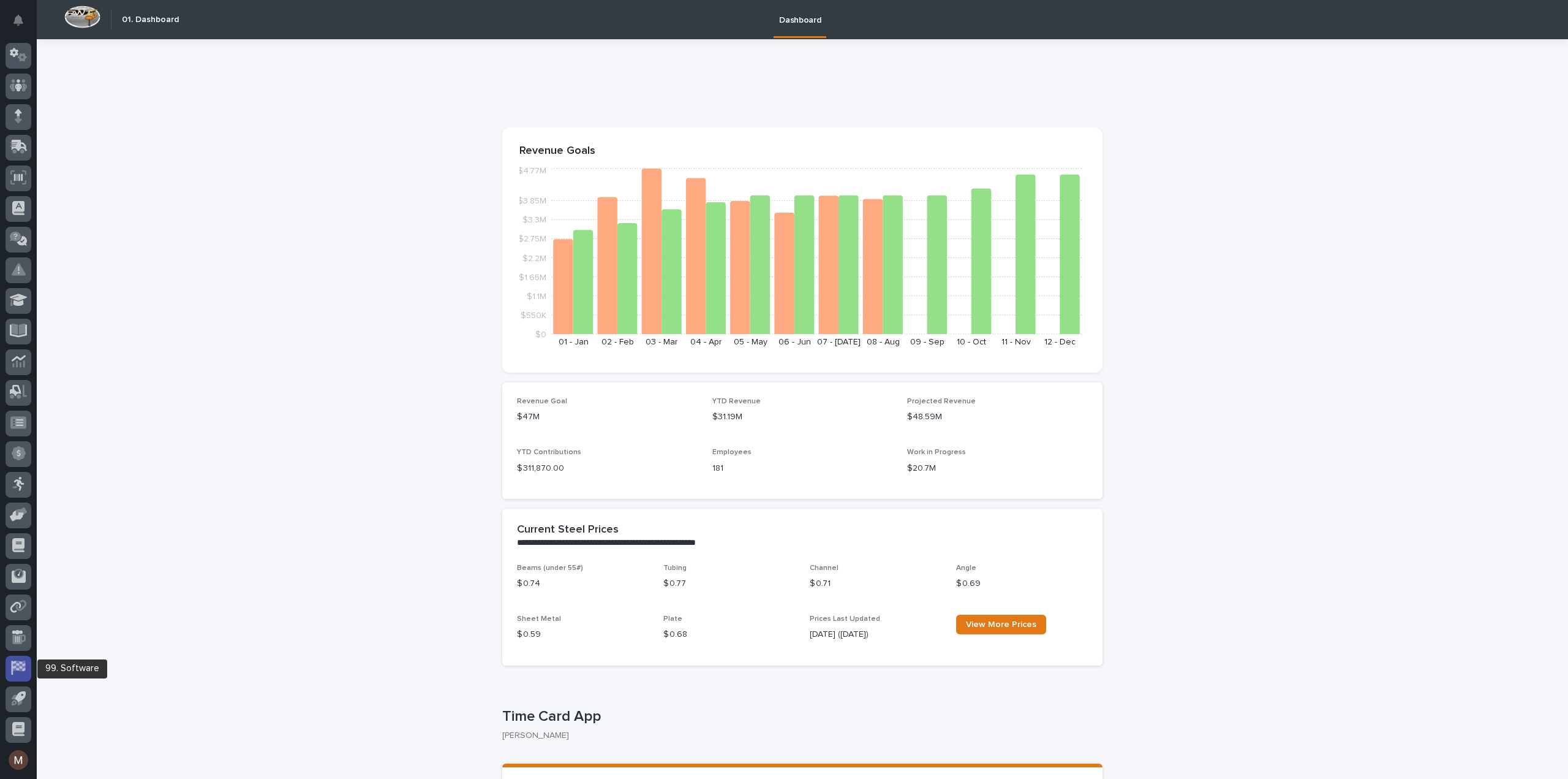
click at [14, 669] on icon at bounding box center [19, 666] width 12 height 11
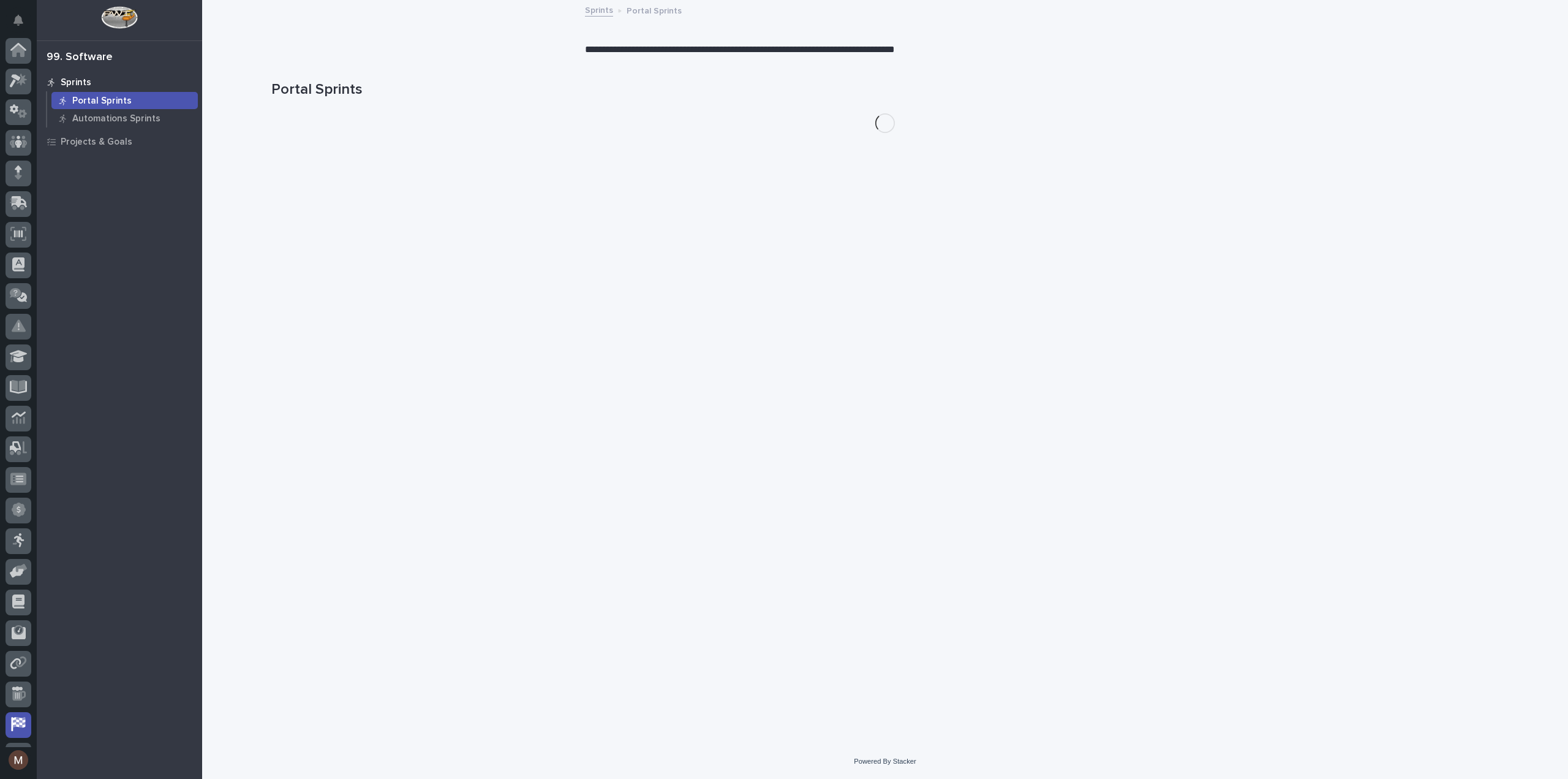
scroll to position [57, 0]
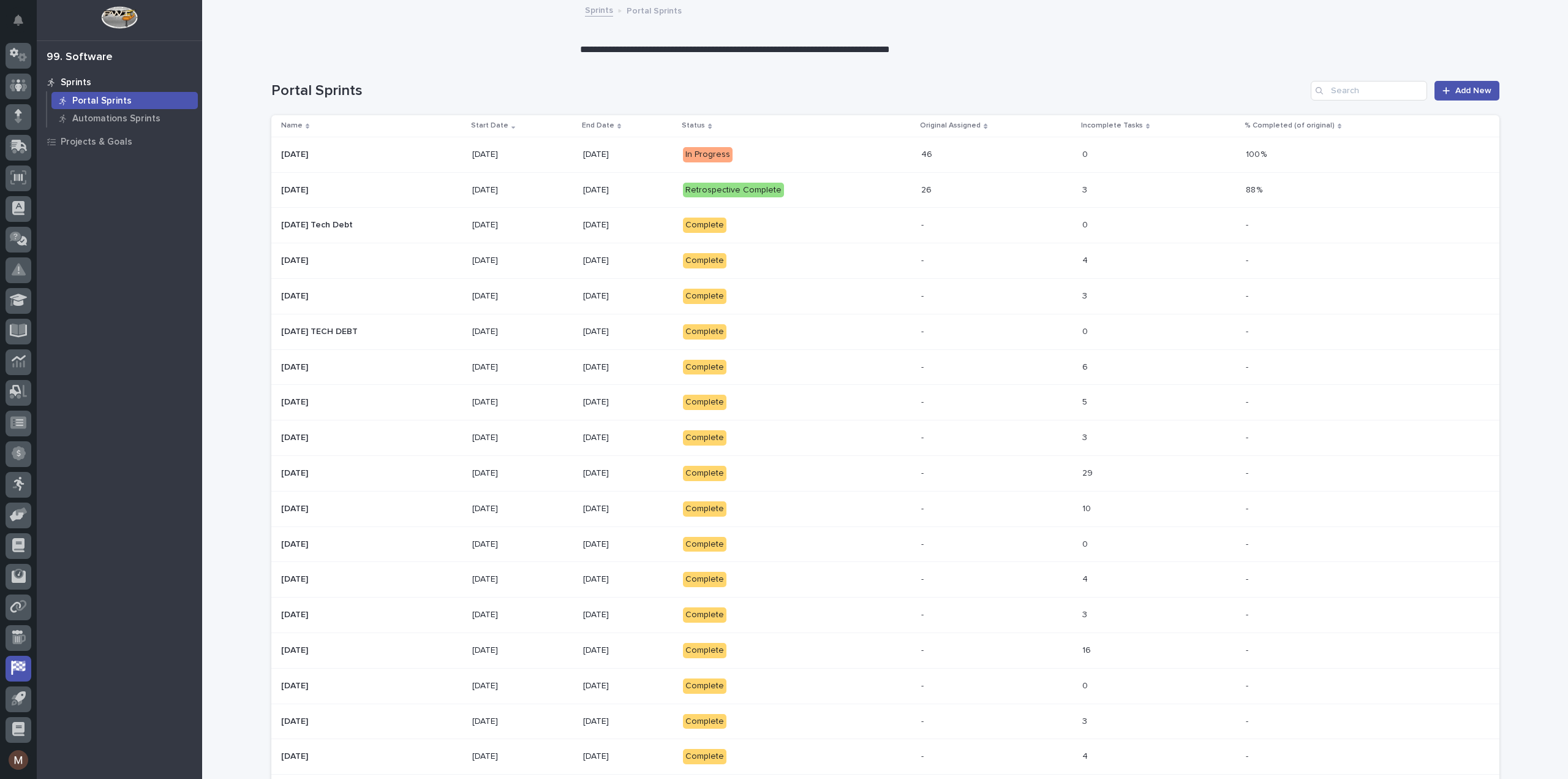
click at [855, 198] on div "Retrospective Complete" at bounding box center [797, 191] width 229 height 25
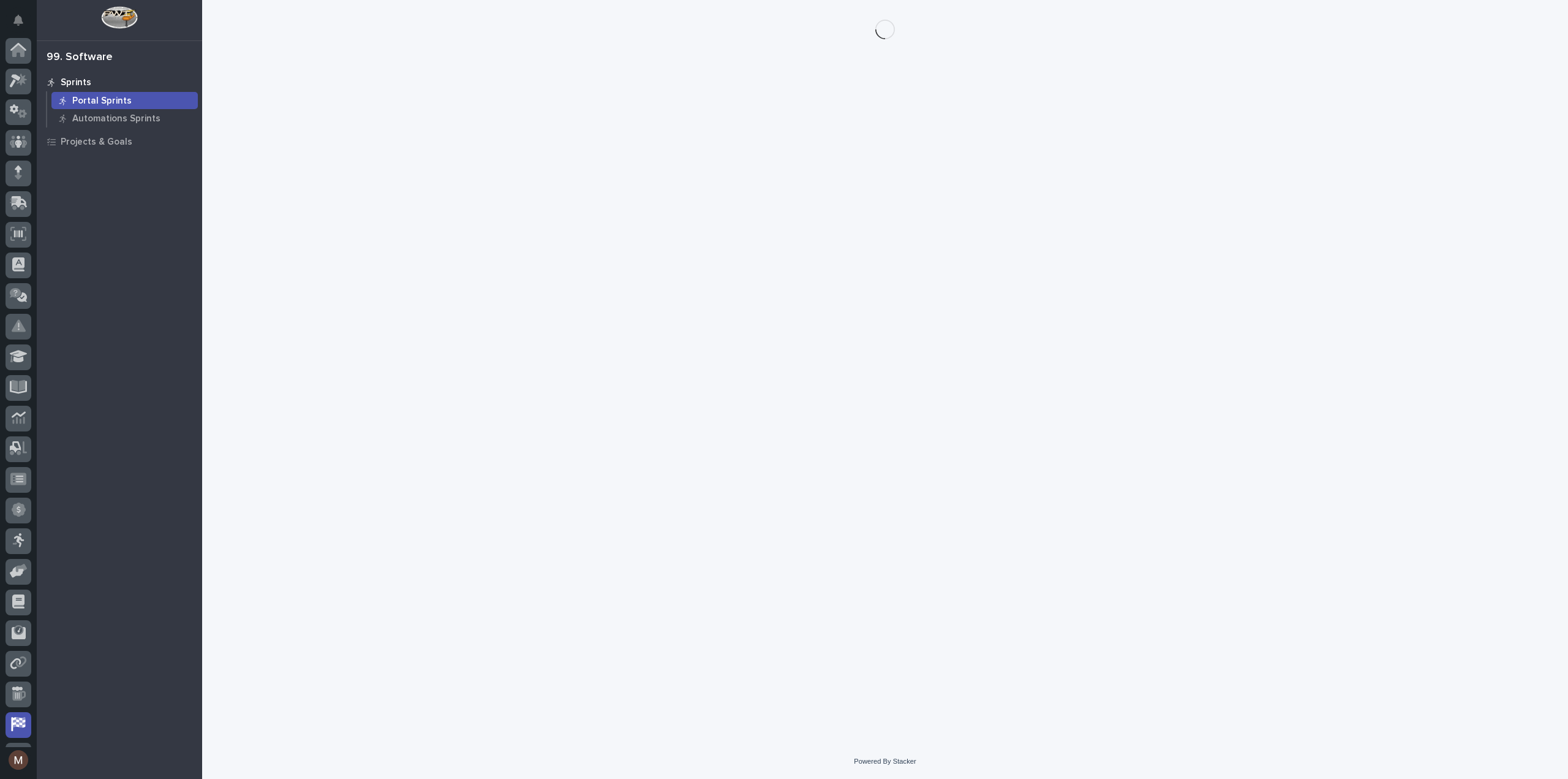
scroll to position [57, 0]
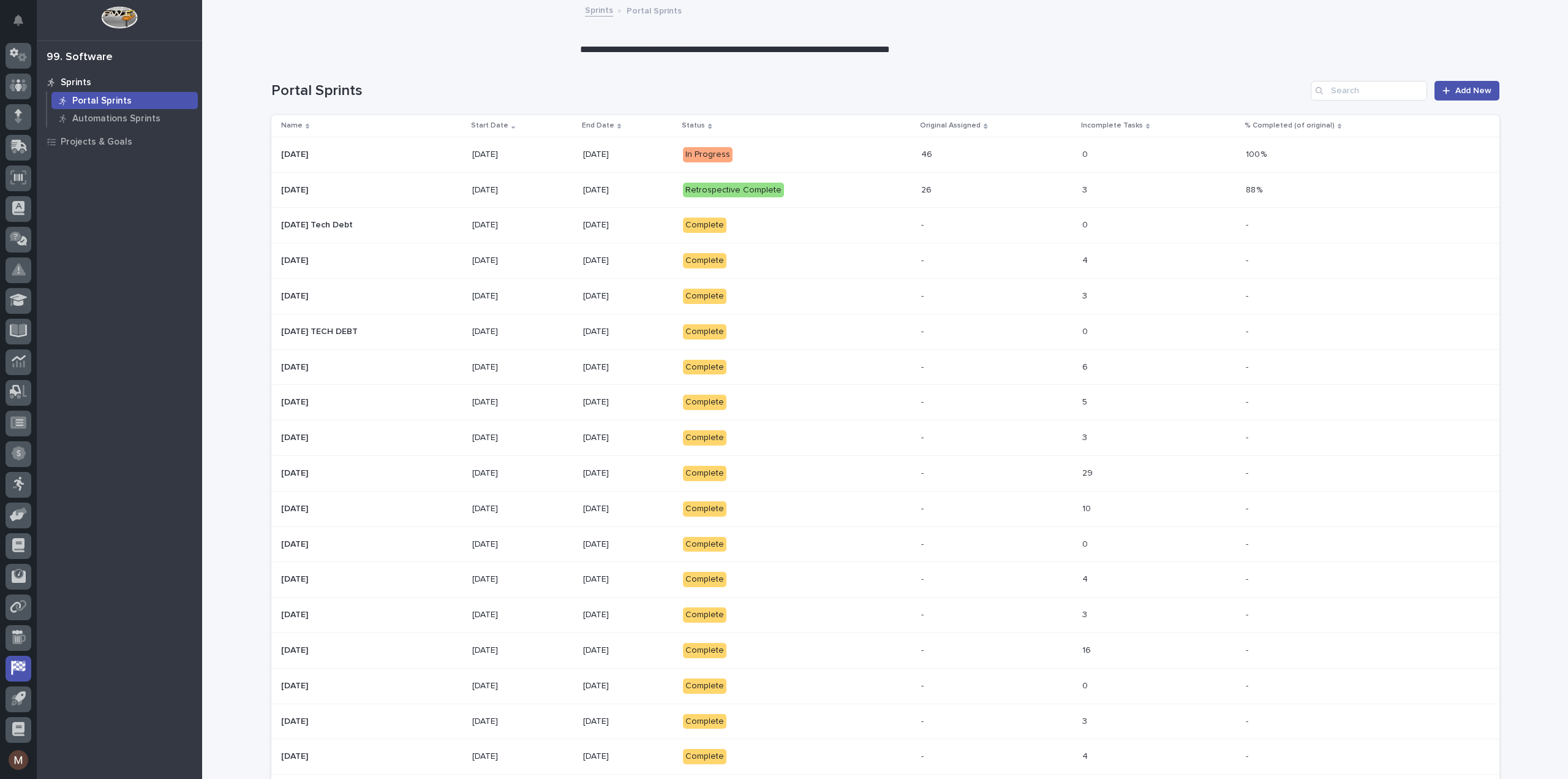
click at [404, 161] on div "[DATE] [DATE]" at bounding box center [371, 154] width 182 height 20
